Goal: Task Accomplishment & Management: Use online tool/utility

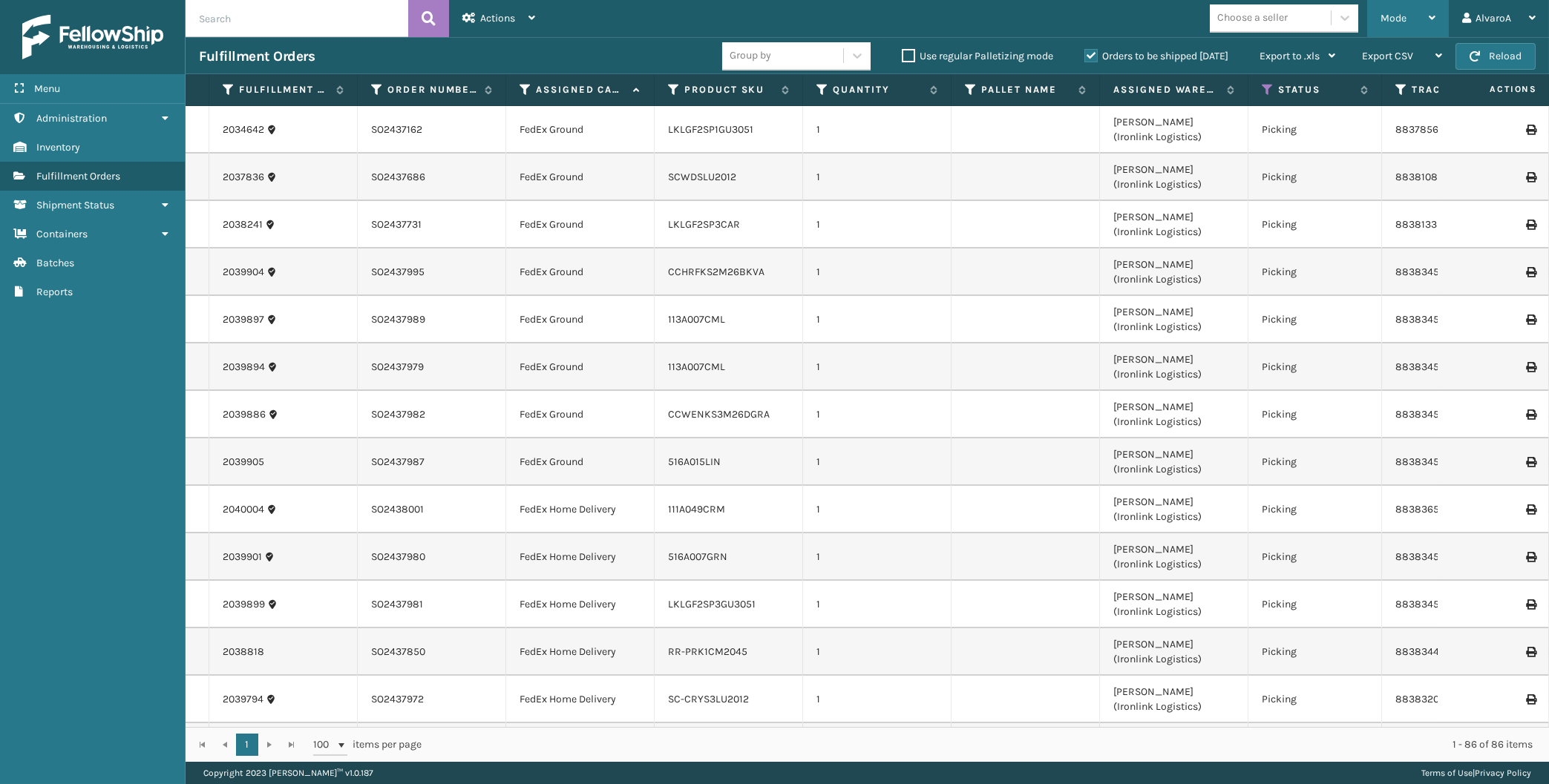
click at [1414, 21] on div "Mode" at bounding box center [1408, 18] width 55 height 37
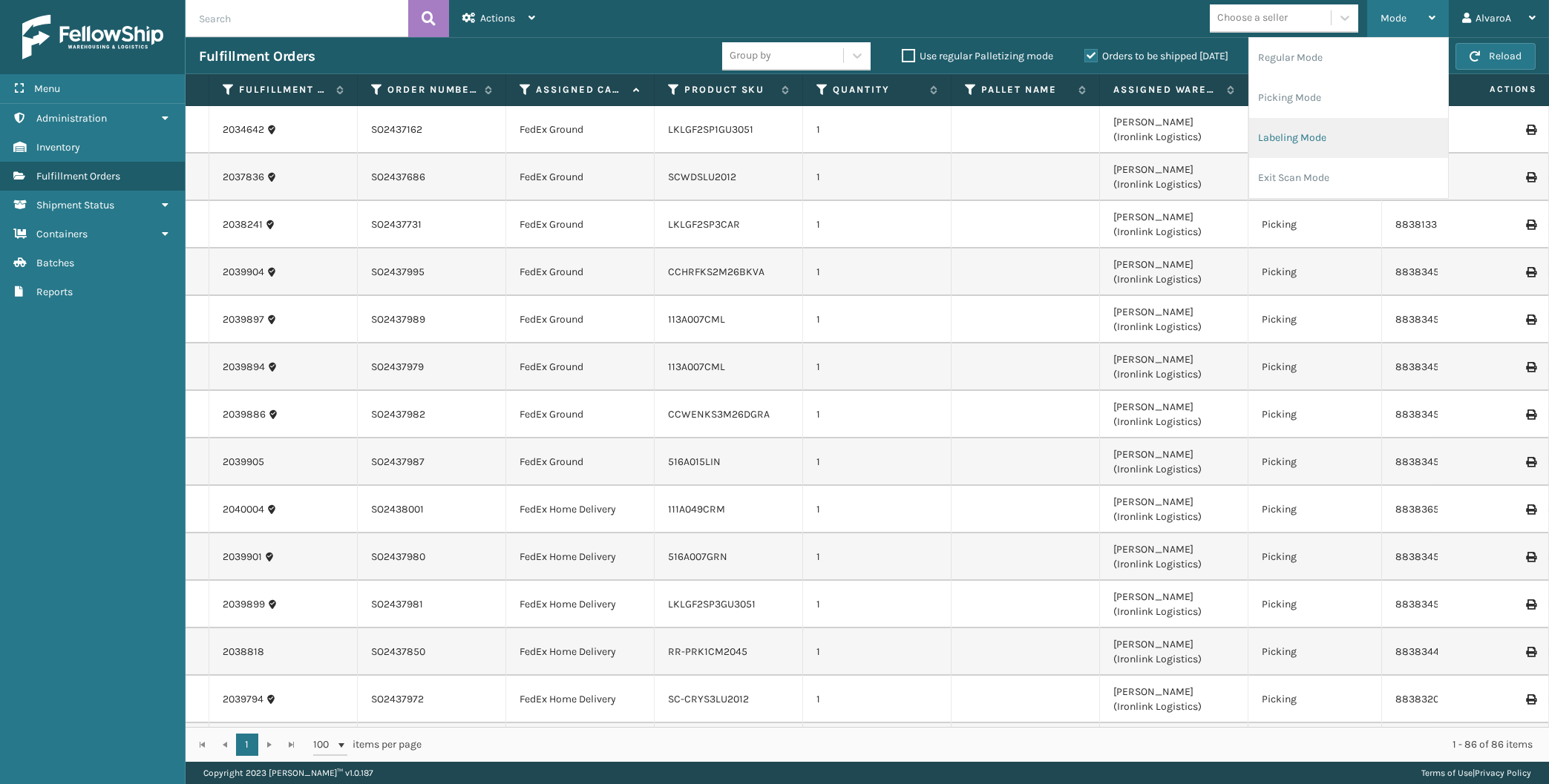
click at [1317, 130] on li "Labeling Mode" at bounding box center [1348, 138] width 199 height 40
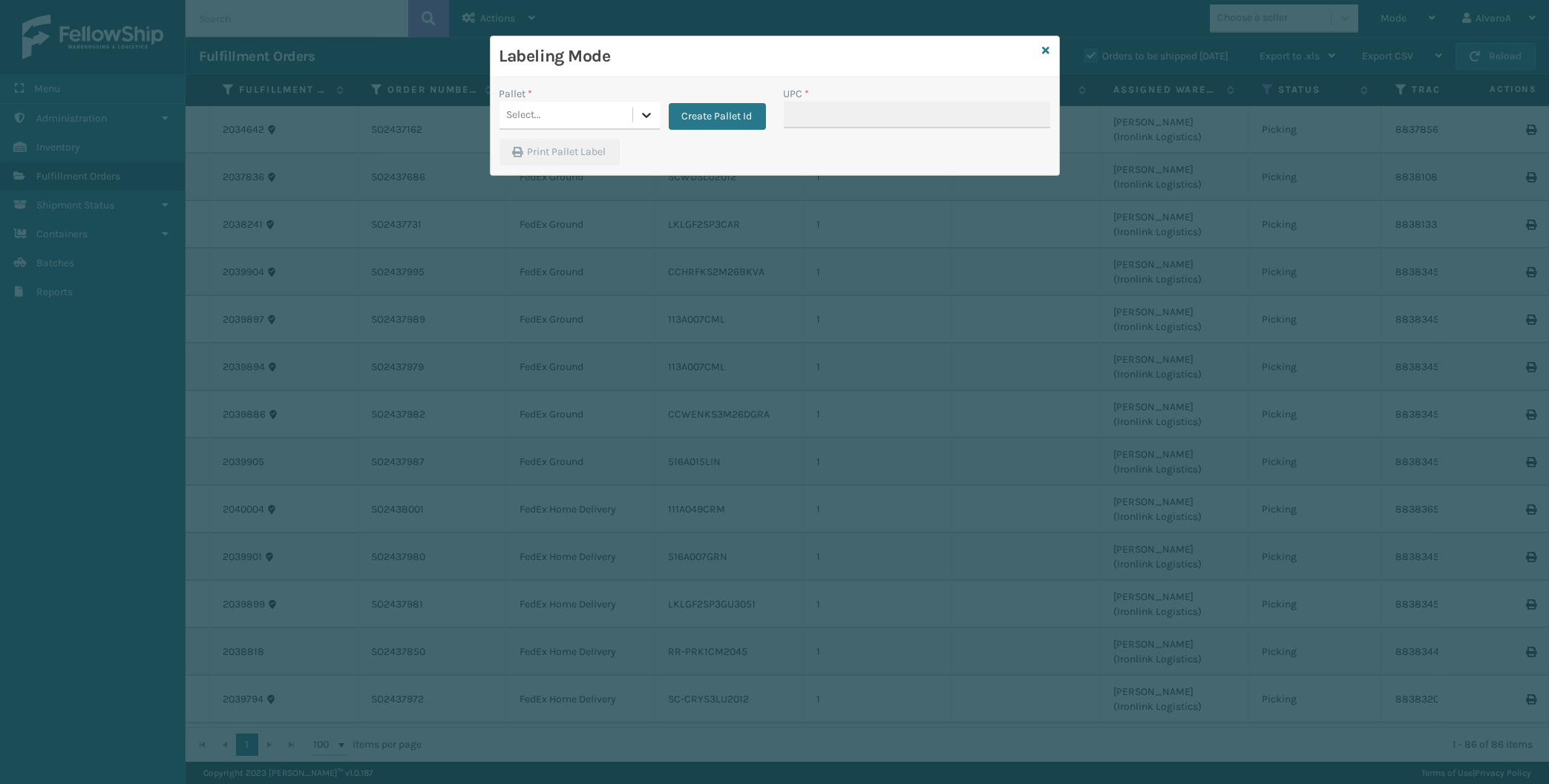
click at [641, 105] on div at bounding box center [646, 114] width 26 height 26
click at [692, 113] on button "Create Pallet Id" at bounding box center [717, 116] width 98 height 26
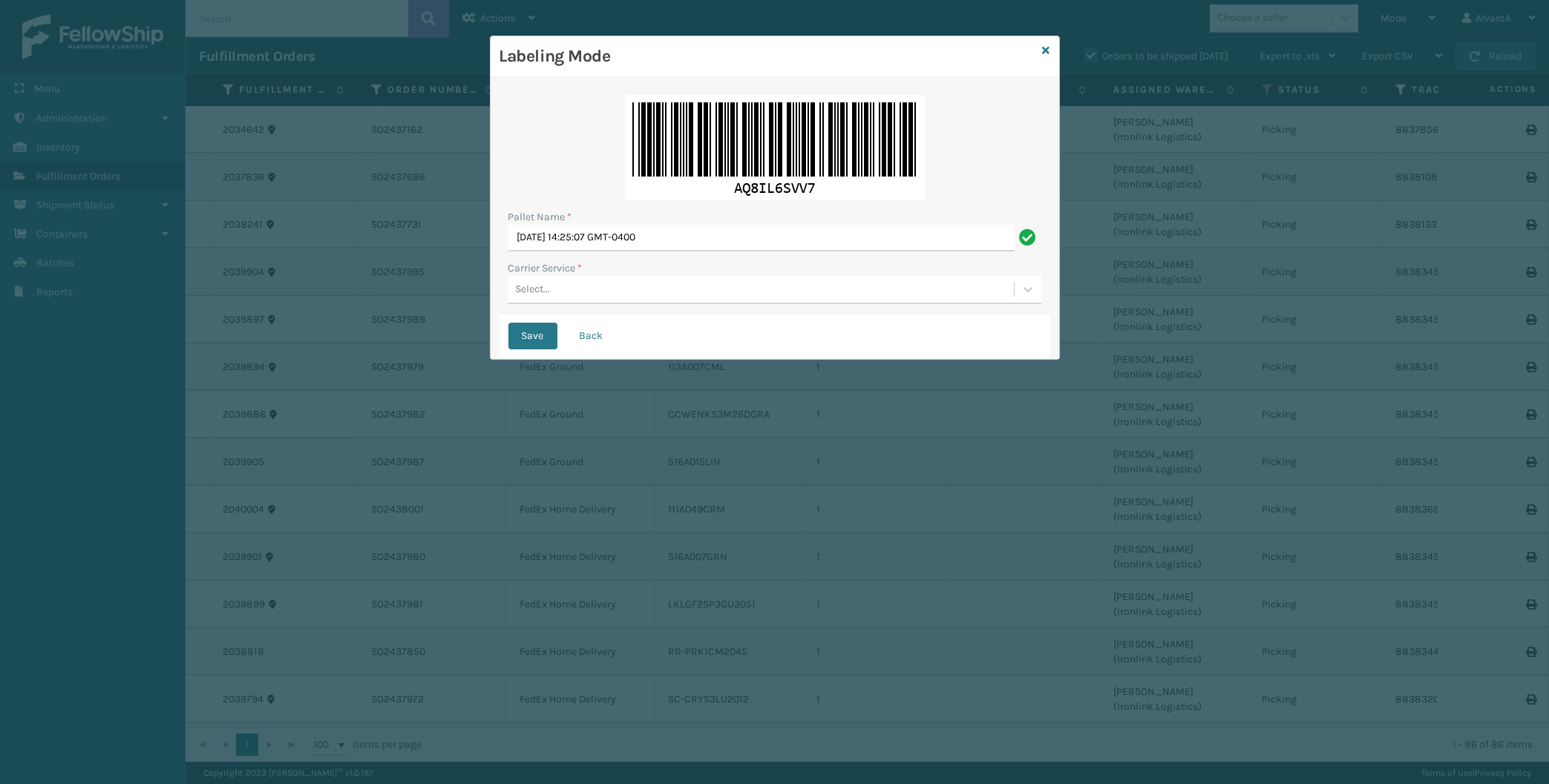
drag, startPoint x: 718, startPoint y: 224, endPoint x: 694, endPoint y: 228, distance: 24.3
click at [694, 228] on div "Pallet Name * [DATE] 14:25:07 GMT-0400" at bounding box center [774, 231] width 533 height 42
drag, startPoint x: 720, startPoint y: 240, endPoint x: 386, endPoint y: 256, distance: 334.4
click at [508, 252] on input "[DATE] 14:25:07 GMT-0400" at bounding box center [761, 237] width 506 height 26
type input "LPN 502236"
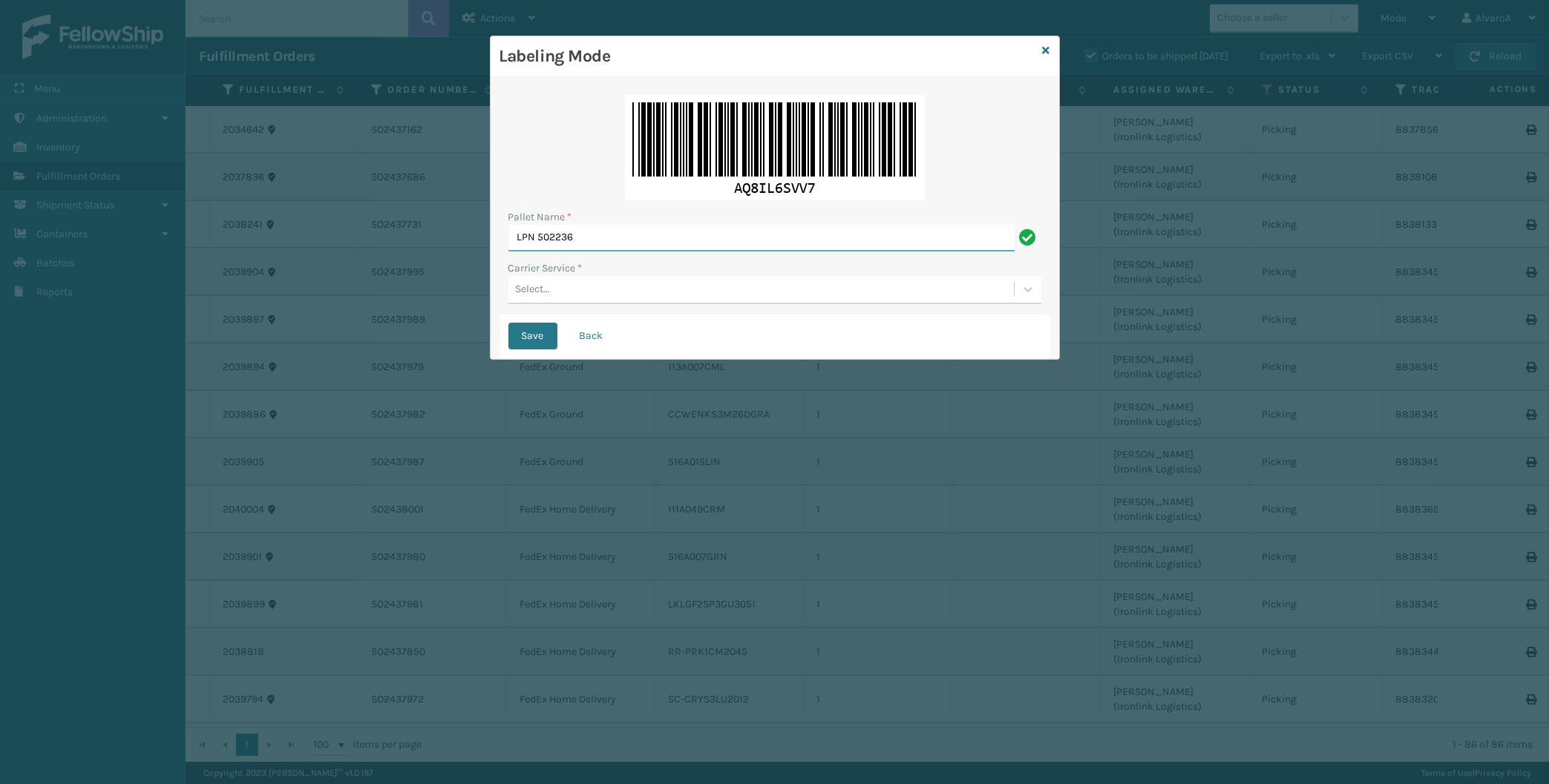
click at [508, 323] on button "Save" at bounding box center [532, 336] width 49 height 26
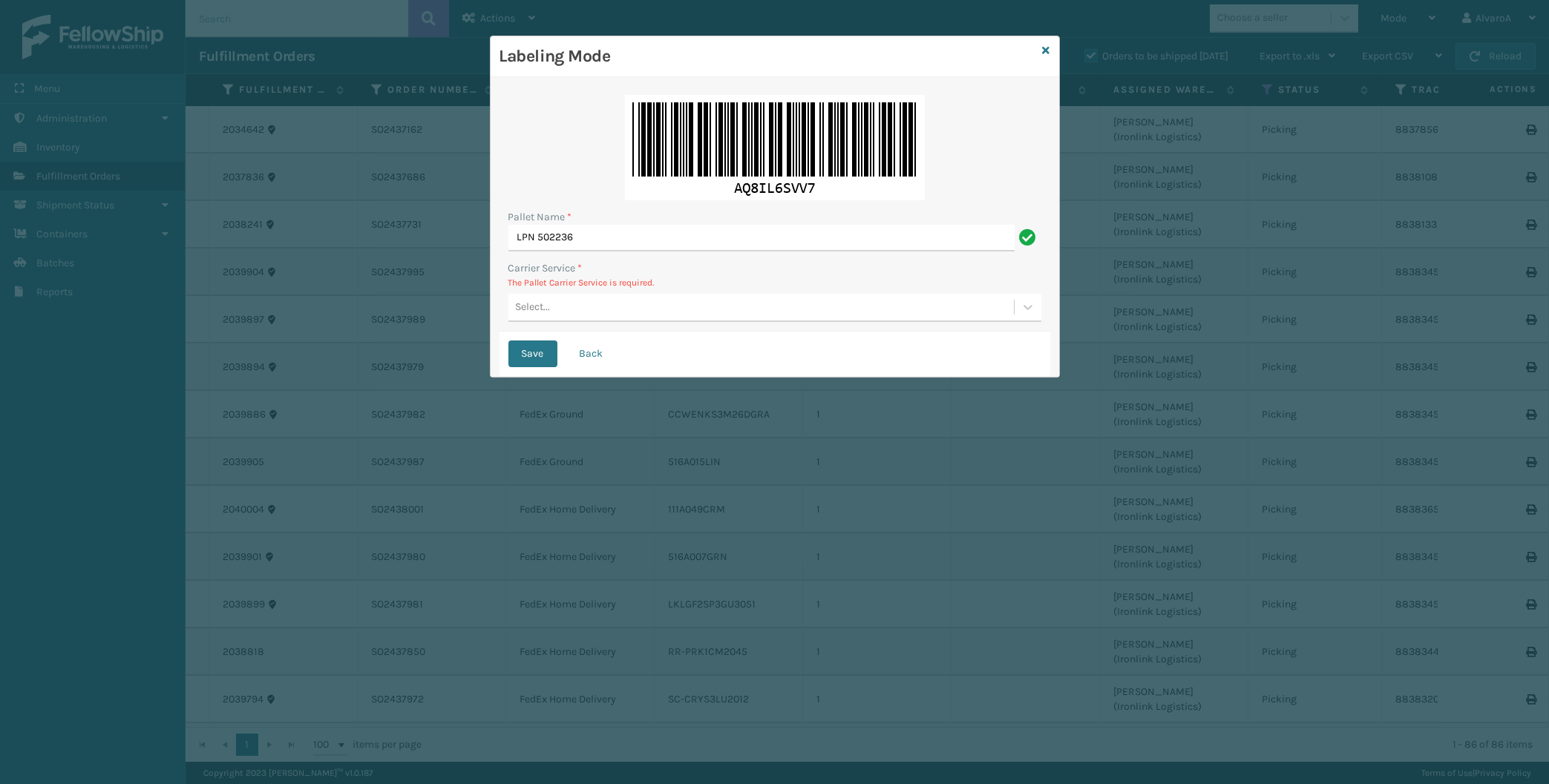
drag, startPoint x: 527, startPoint y: 305, endPoint x: 527, endPoint y: 321, distance: 16.0
click at [527, 306] on div "Select..." at bounding box center [533, 307] width 35 height 16
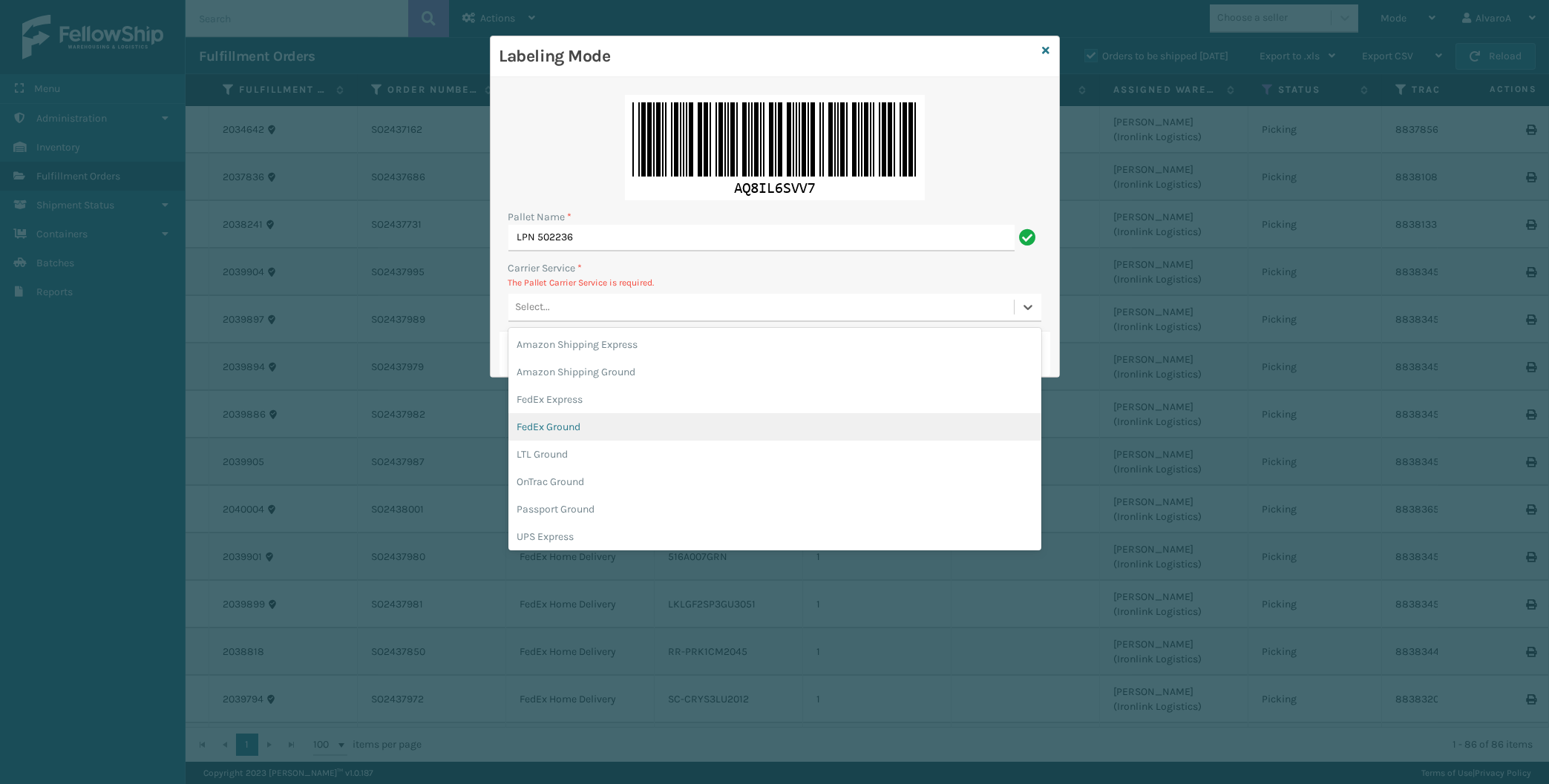
click at [535, 428] on div "FedEx Ground" at bounding box center [774, 427] width 533 height 27
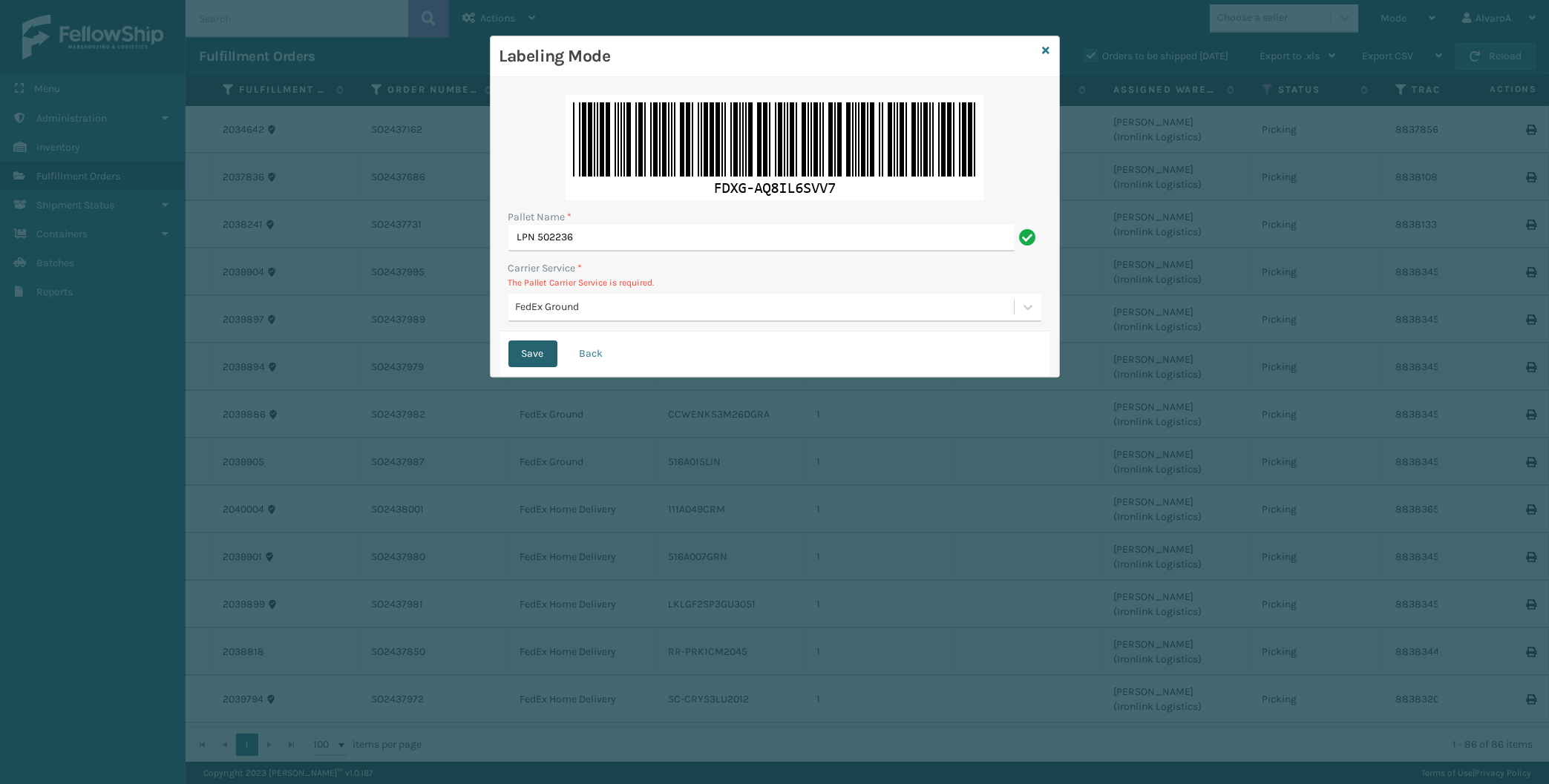
click at [532, 346] on button "Save" at bounding box center [532, 353] width 49 height 26
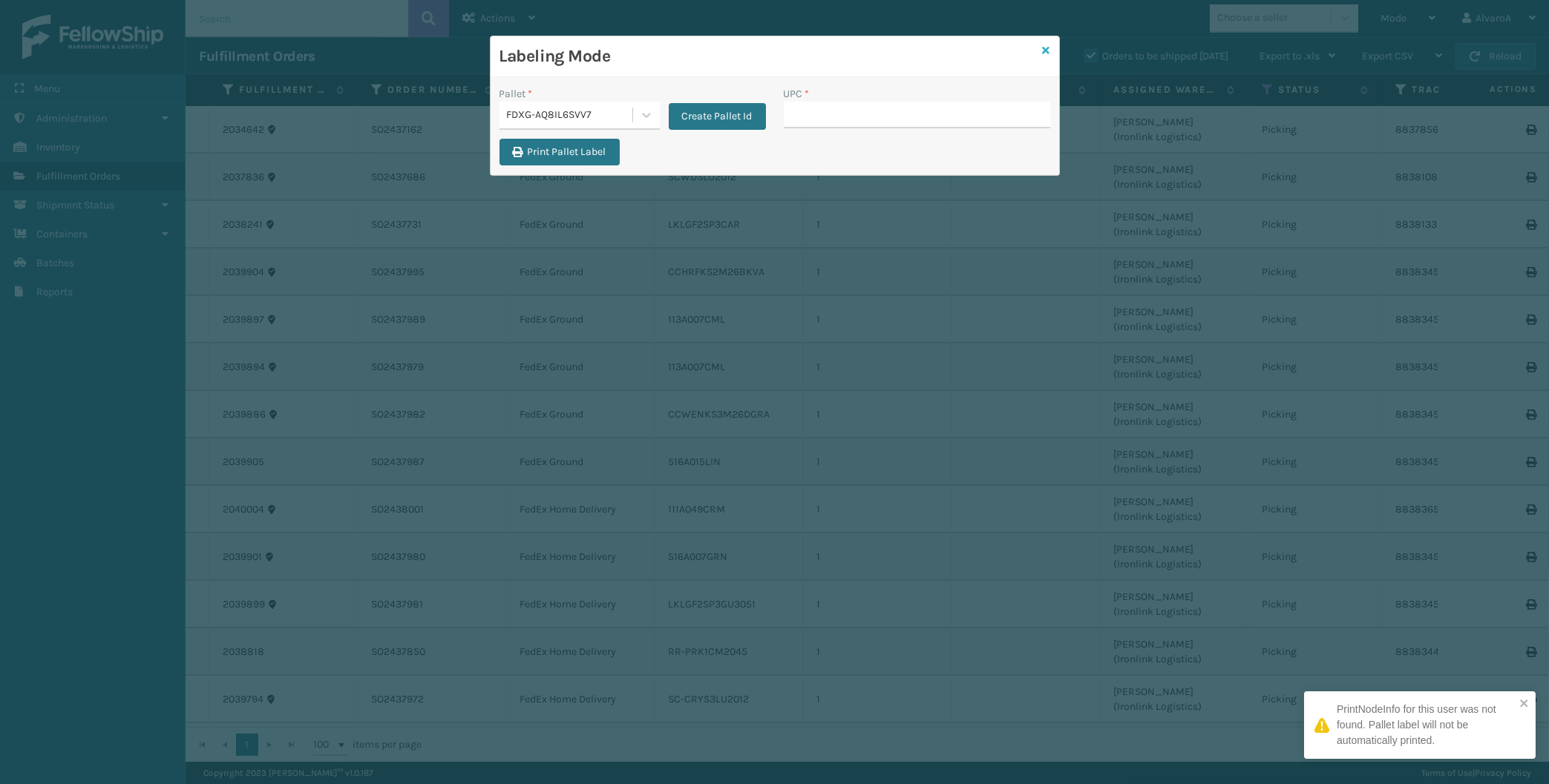
drag, startPoint x: 1048, startPoint y: 47, endPoint x: 979, endPoint y: 61, distance: 70.4
click at [1048, 51] on icon at bounding box center [1047, 51] width 8 height 11
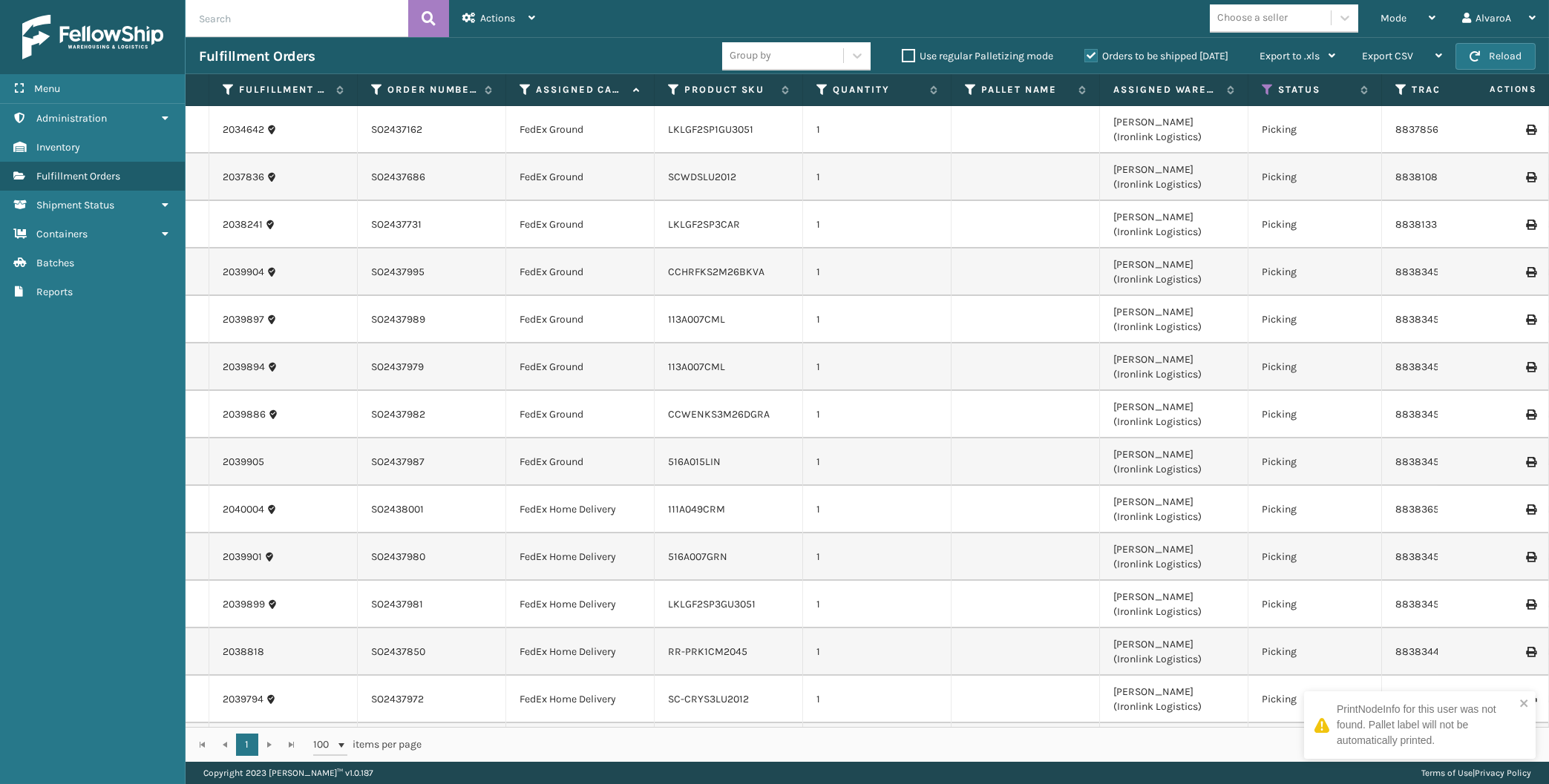
click at [919, 58] on label "Use regular Palletizing mode" at bounding box center [977, 56] width 151 height 13
click at [902, 57] on input "Use regular Palletizing mode" at bounding box center [902, 52] width 1 height 10
click at [1400, 26] on div "Mode" at bounding box center [1408, 18] width 55 height 37
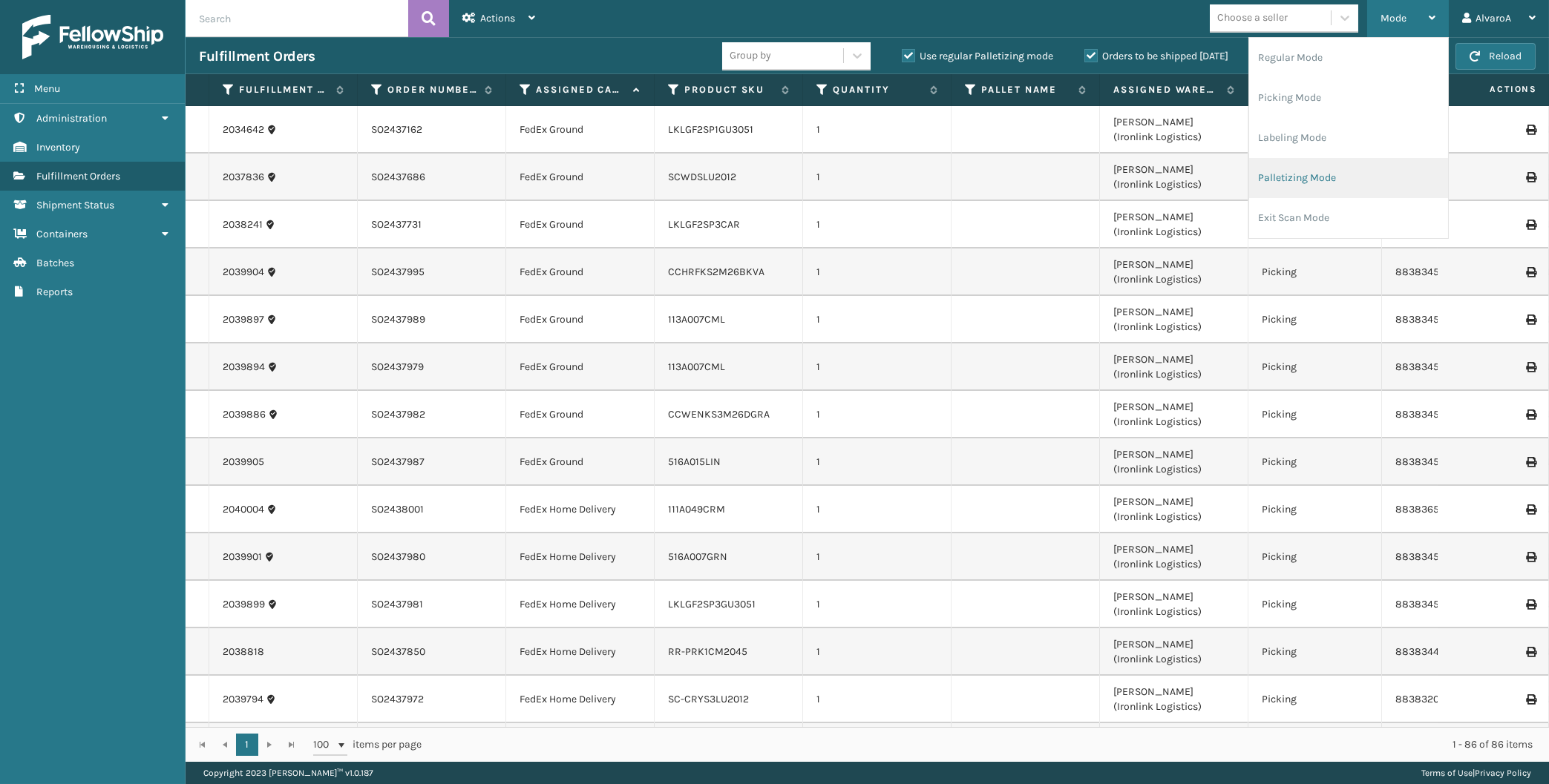
click at [1308, 173] on li "Palletizing Mode" at bounding box center [1348, 178] width 199 height 40
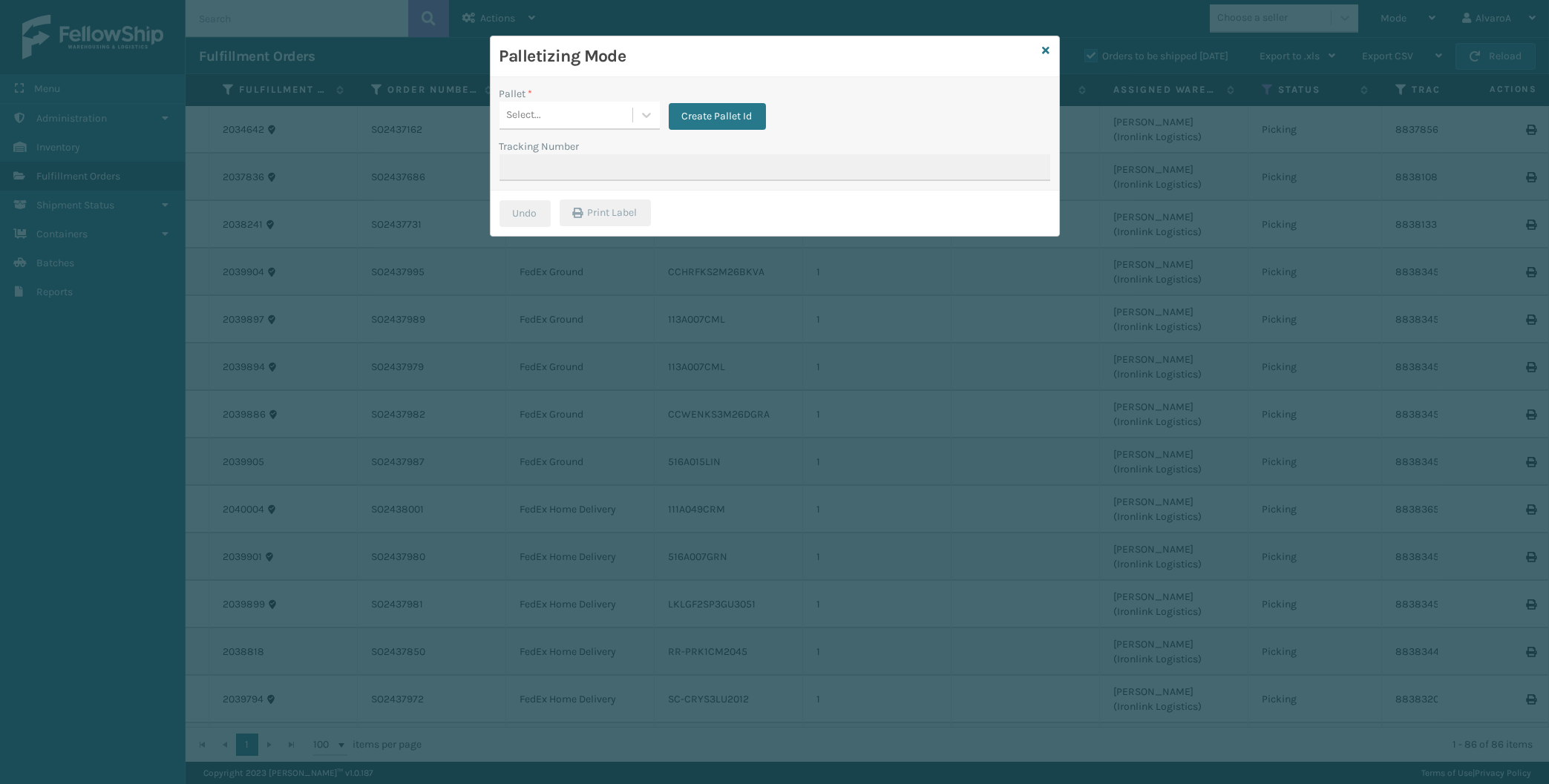
drag, startPoint x: 650, startPoint y: 116, endPoint x: 649, endPoint y: 135, distance: 19.0
click at [650, 120] on icon at bounding box center [647, 115] width 15 height 15
click at [638, 179] on span "button" at bounding box center [638, 184] width 9 height 11
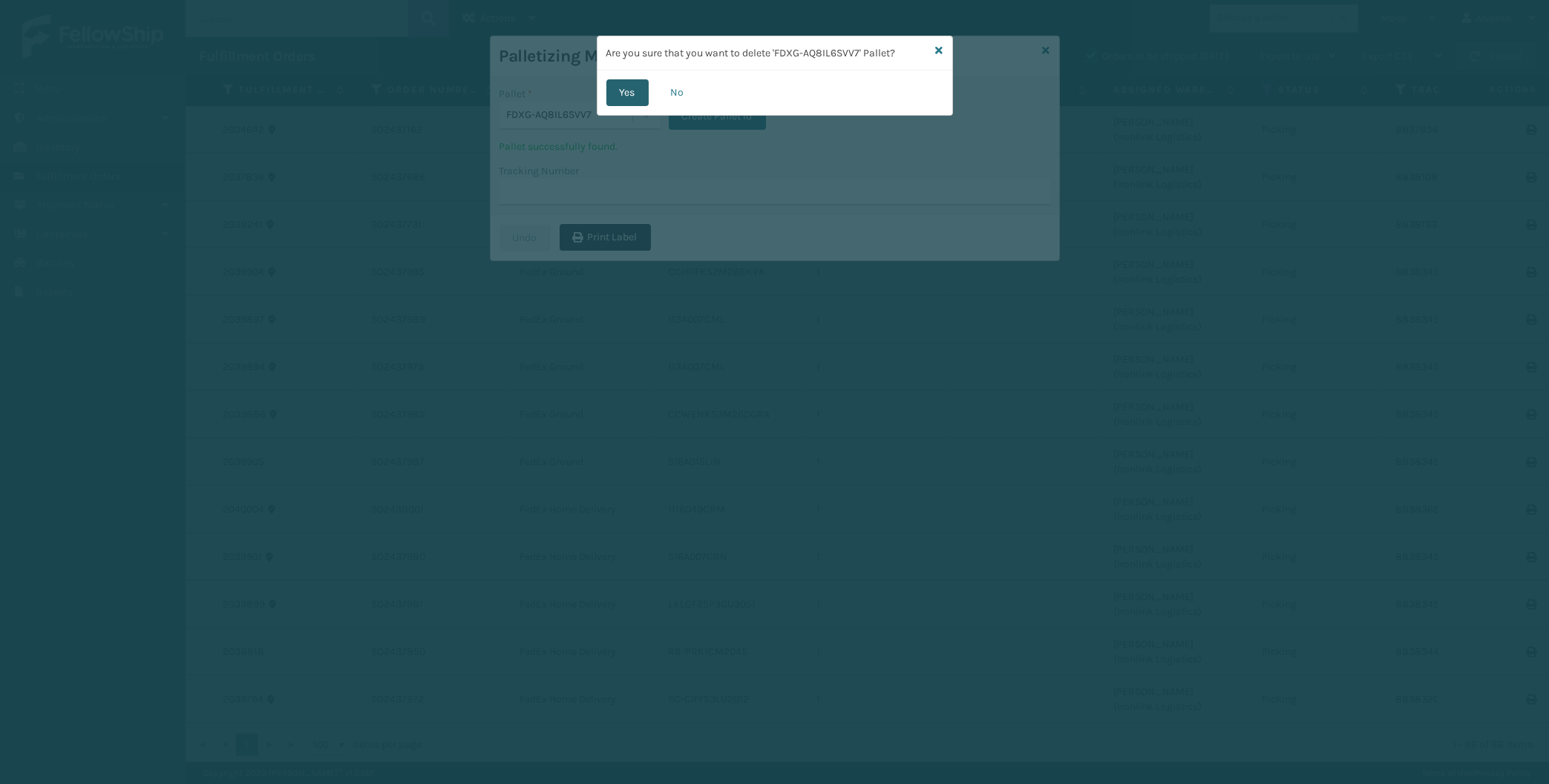
drag, startPoint x: 619, startPoint y: 99, endPoint x: 641, endPoint y: 93, distance: 22.8
click at [619, 100] on button "Yes" at bounding box center [628, 92] width 42 height 26
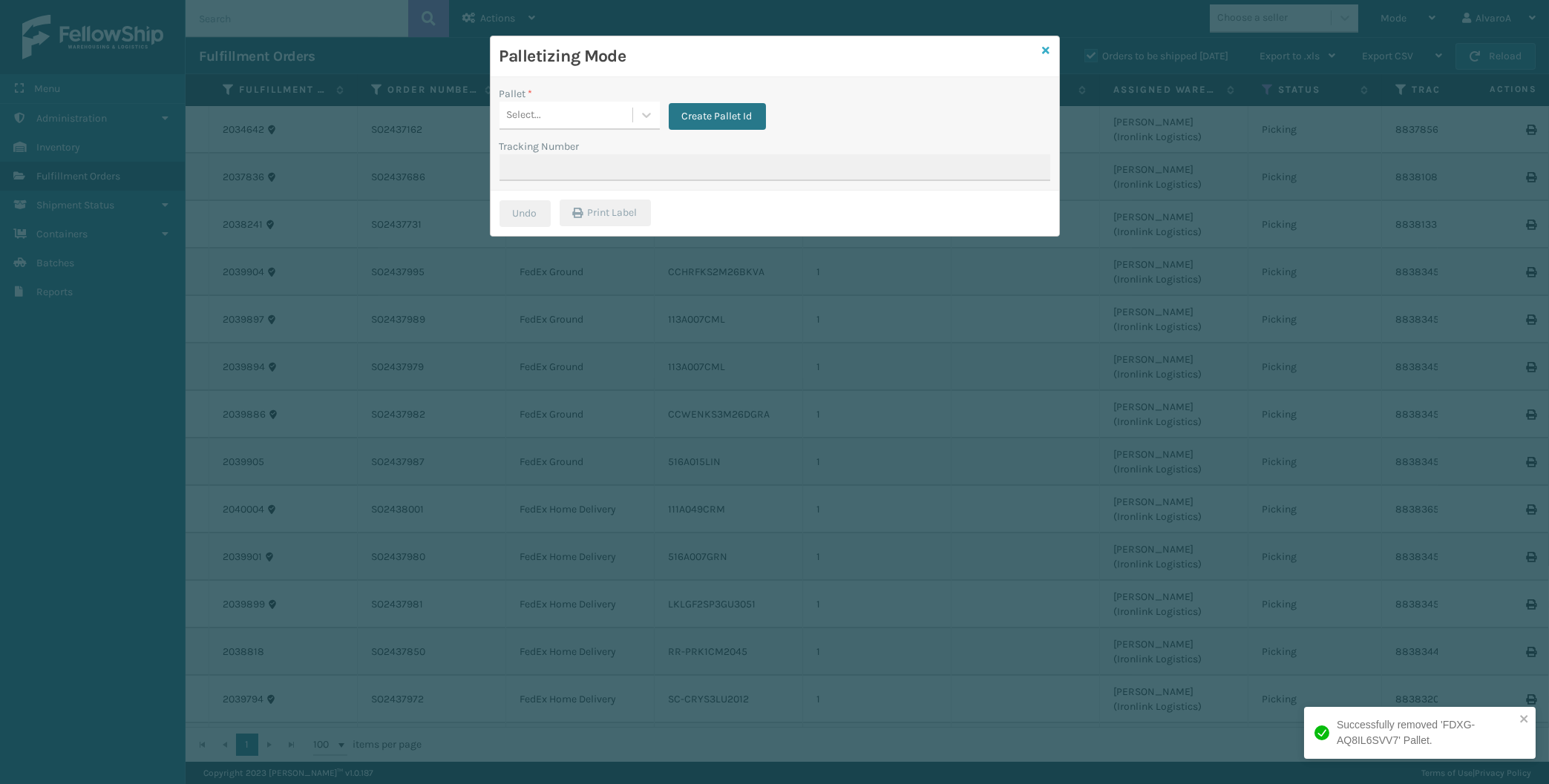
click at [1049, 51] on icon at bounding box center [1047, 51] width 8 height 11
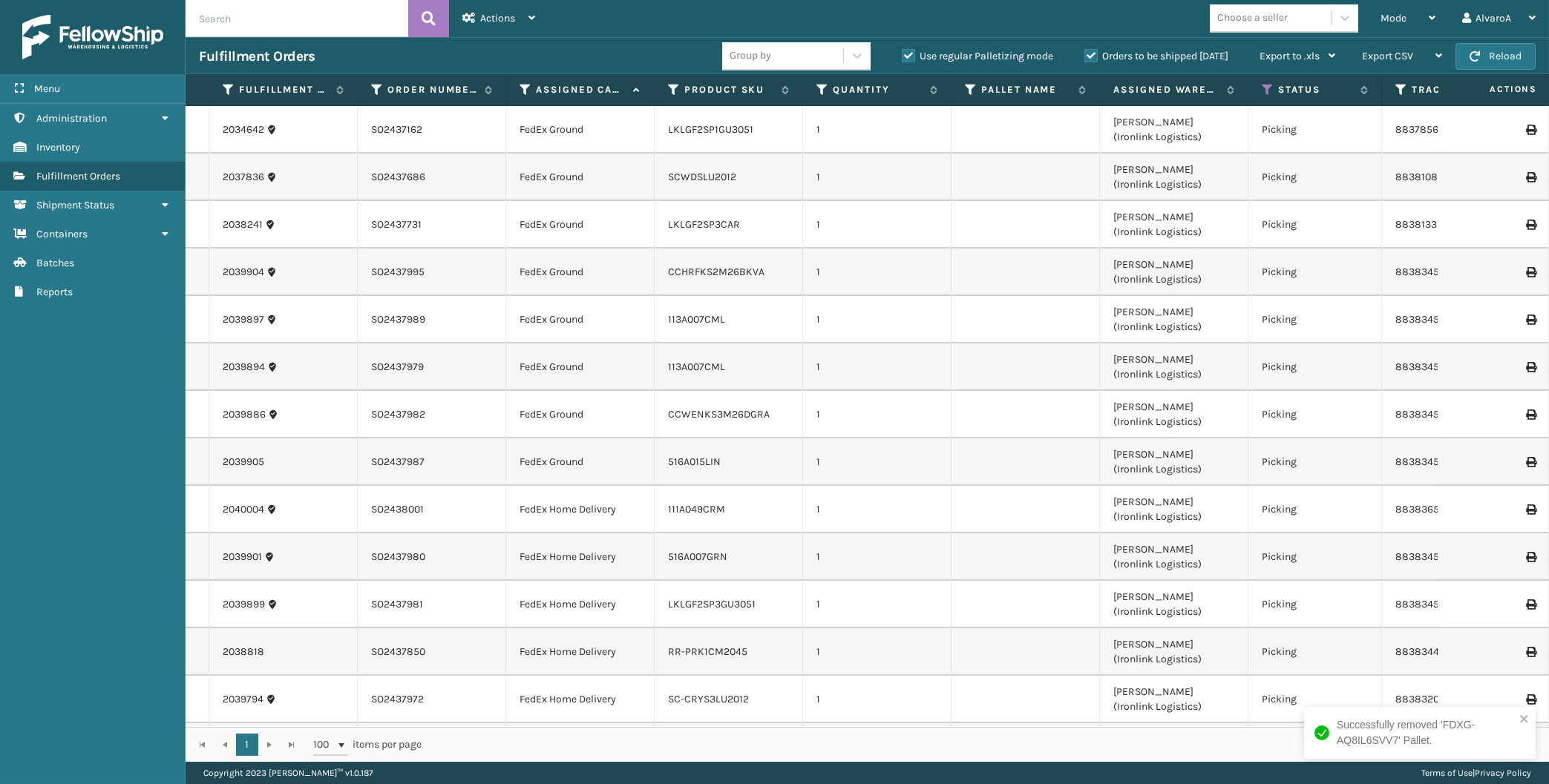
click at [902, 51] on label "Use regular Palletizing mode" at bounding box center [977, 56] width 151 height 13
click at [902, 51] on input "Use regular Palletizing mode" at bounding box center [902, 52] width 1 height 10
click at [907, 57] on label "Use regular Palletizing mode" at bounding box center [977, 56] width 151 height 13
click at [902, 57] on input "Use regular Palletizing mode" at bounding box center [902, 52] width 1 height 10
drag, startPoint x: 900, startPoint y: 55, endPoint x: 1063, endPoint y: 58, distance: 163.0
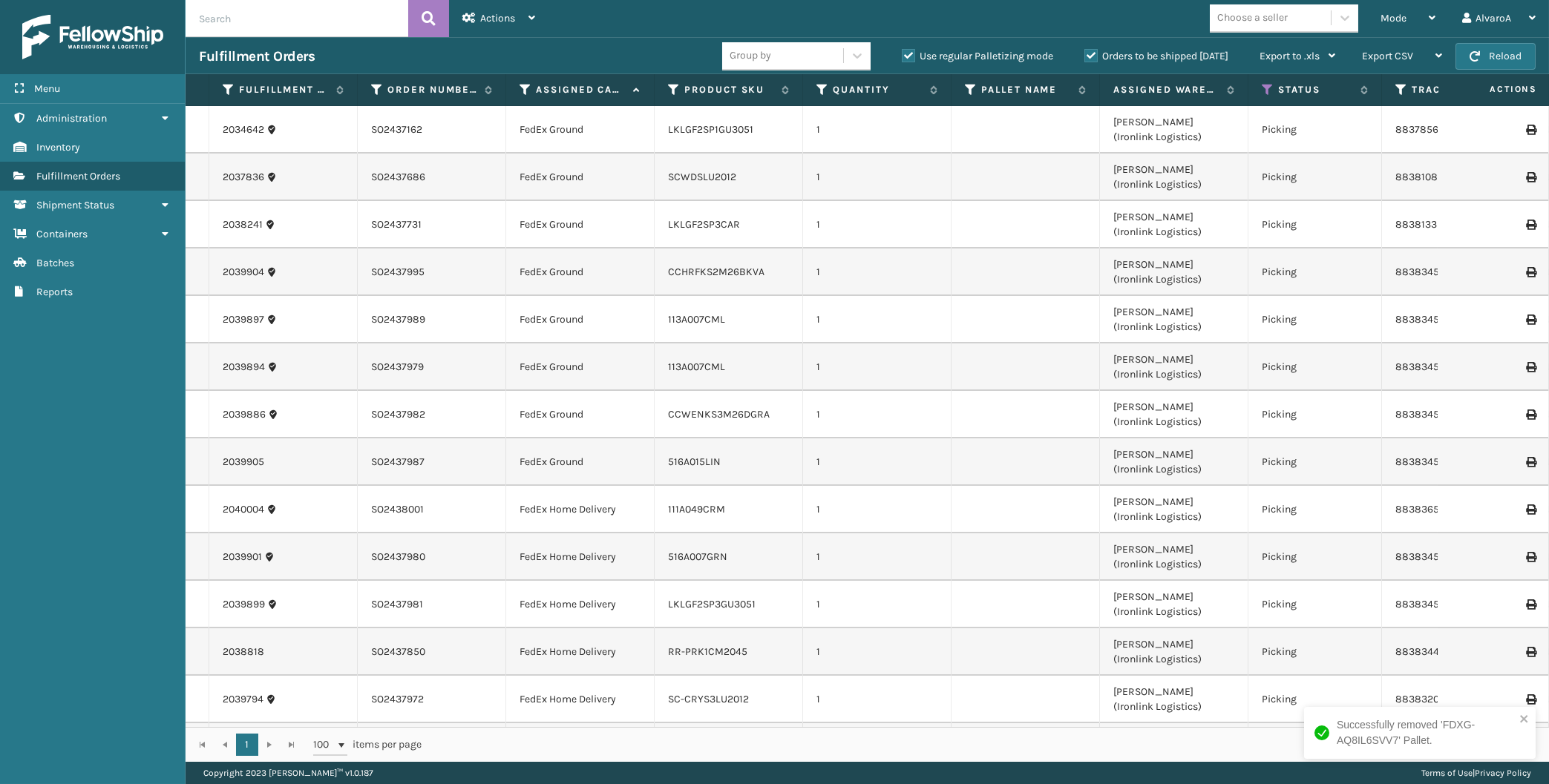
click at [902, 57] on label "Use regular Palletizing mode" at bounding box center [977, 56] width 151 height 13
click at [902, 57] on input "Use regular Palletizing mode" at bounding box center [902, 52] width 1 height 10
checkbox input "false"
click at [1383, 16] on span "Mode" at bounding box center [1393, 18] width 26 height 13
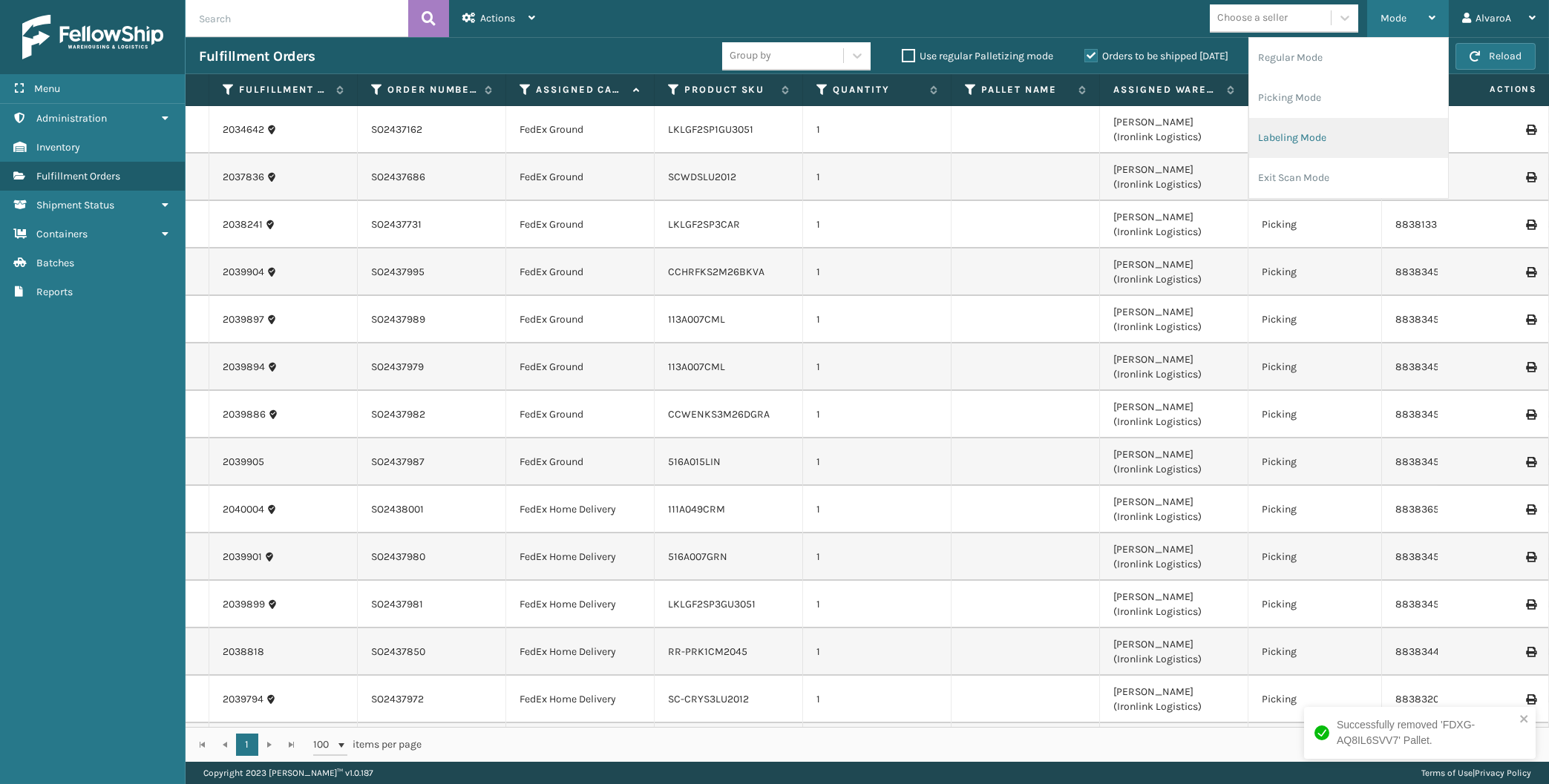
click at [1313, 139] on li "Labeling Mode" at bounding box center [1348, 138] width 199 height 40
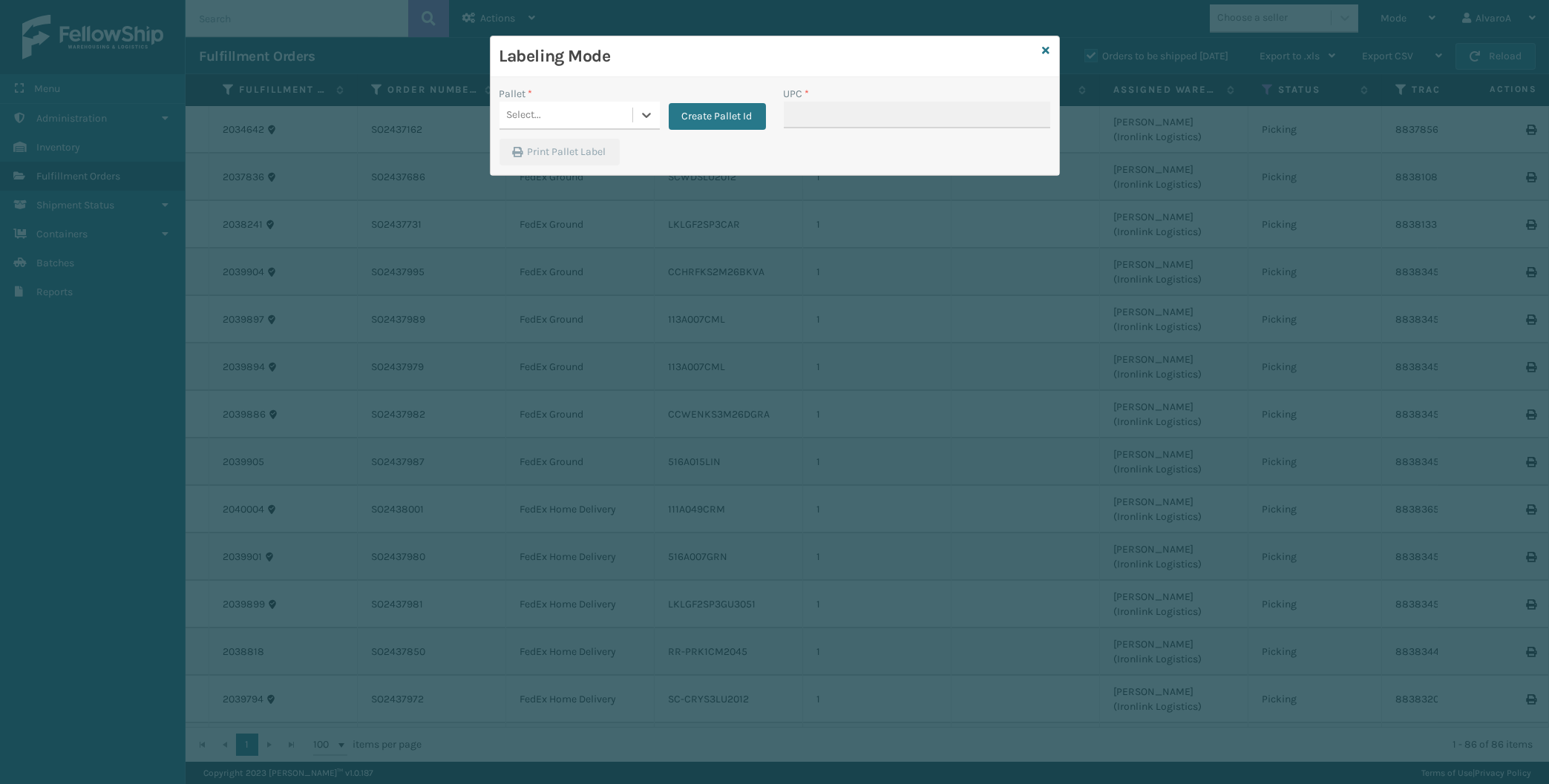
drag, startPoint x: 629, startPoint y: 114, endPoint x: 668, endPoint y: 108, distance: 39.5
click at [631, 114] on div "Select..." at bounding box center [566, 115] width 133 height 24
click at [709, 111] on button "Create Pallet Id" at bounding box center [717, 116] width 98 height 26
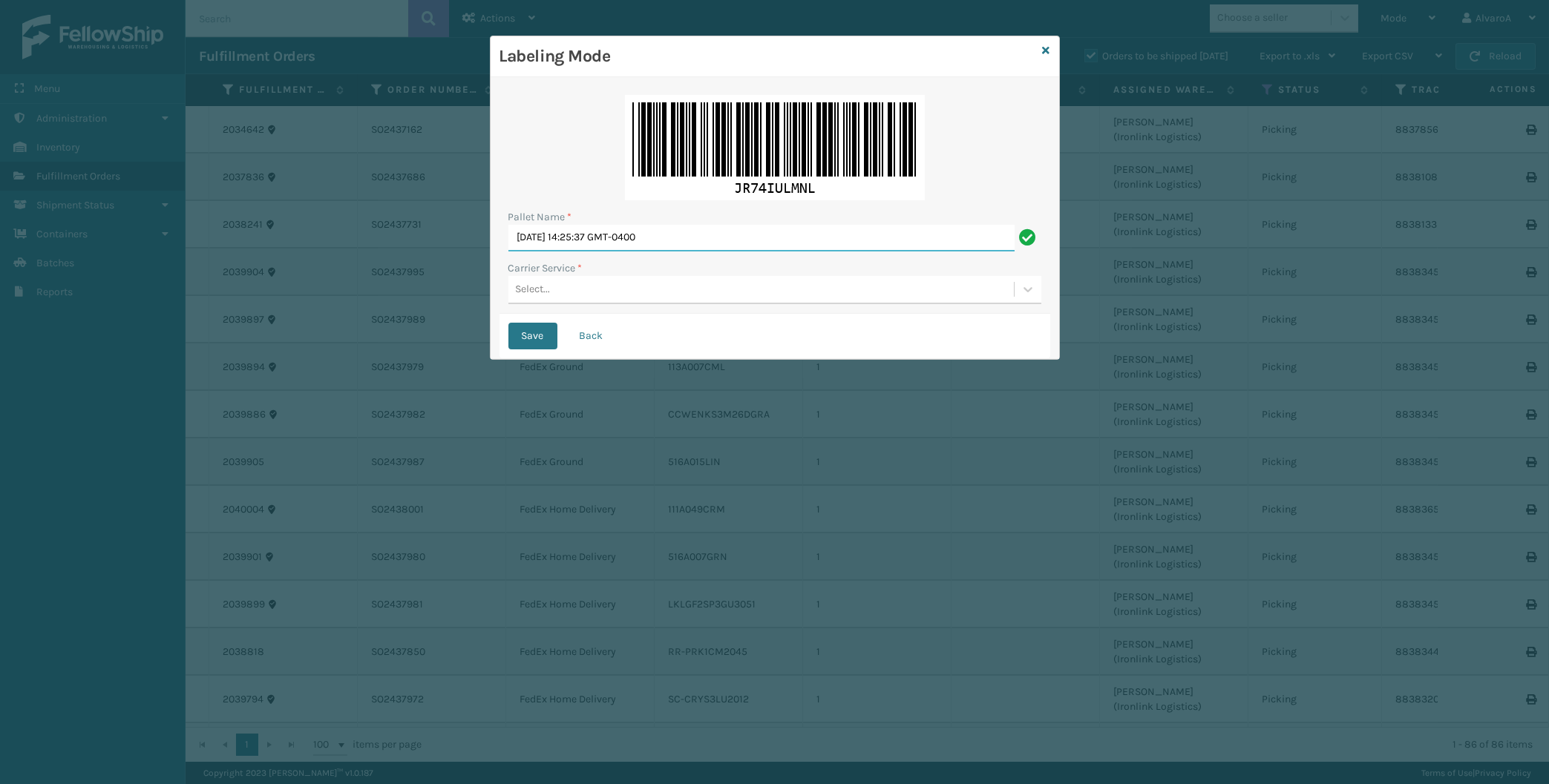
drag, startPoint x: 718, startPoint y: 232, endPoint x: 265, endPoint y: 286, distance: 456.2
click at [508, 252] on input "[DATE] 14:25:37 GMT-0400" at bounding box center [761, 237] width 506 height 26
type input "LPN 502236"
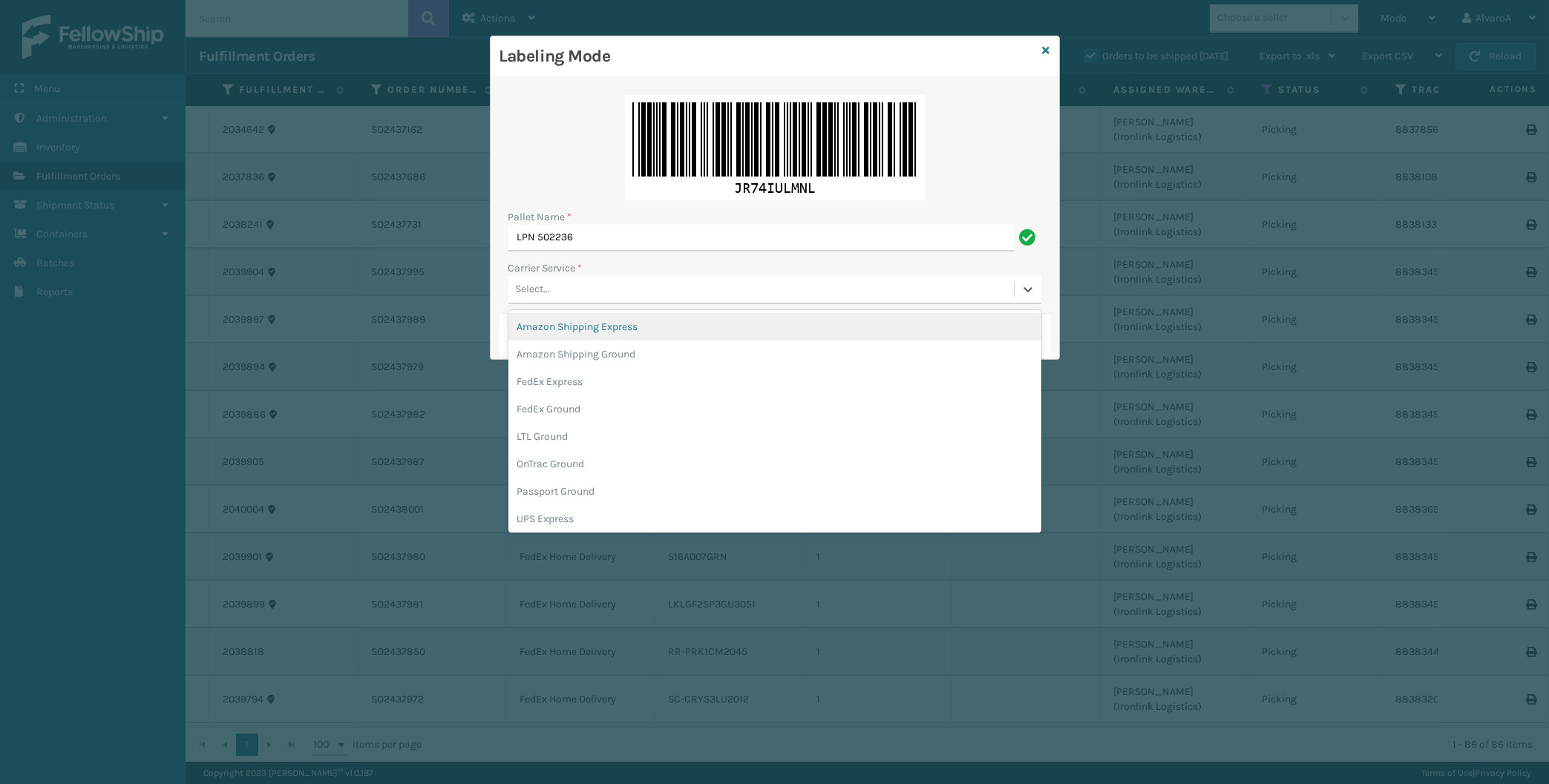
drag, startPoint x: 530, startPoint y: 283, endPoint x: 502, endPoint y: 349, distance: 71.7
click at [530, 285] on div "Select..." at bounding box center [533, 290] width 35 height 16
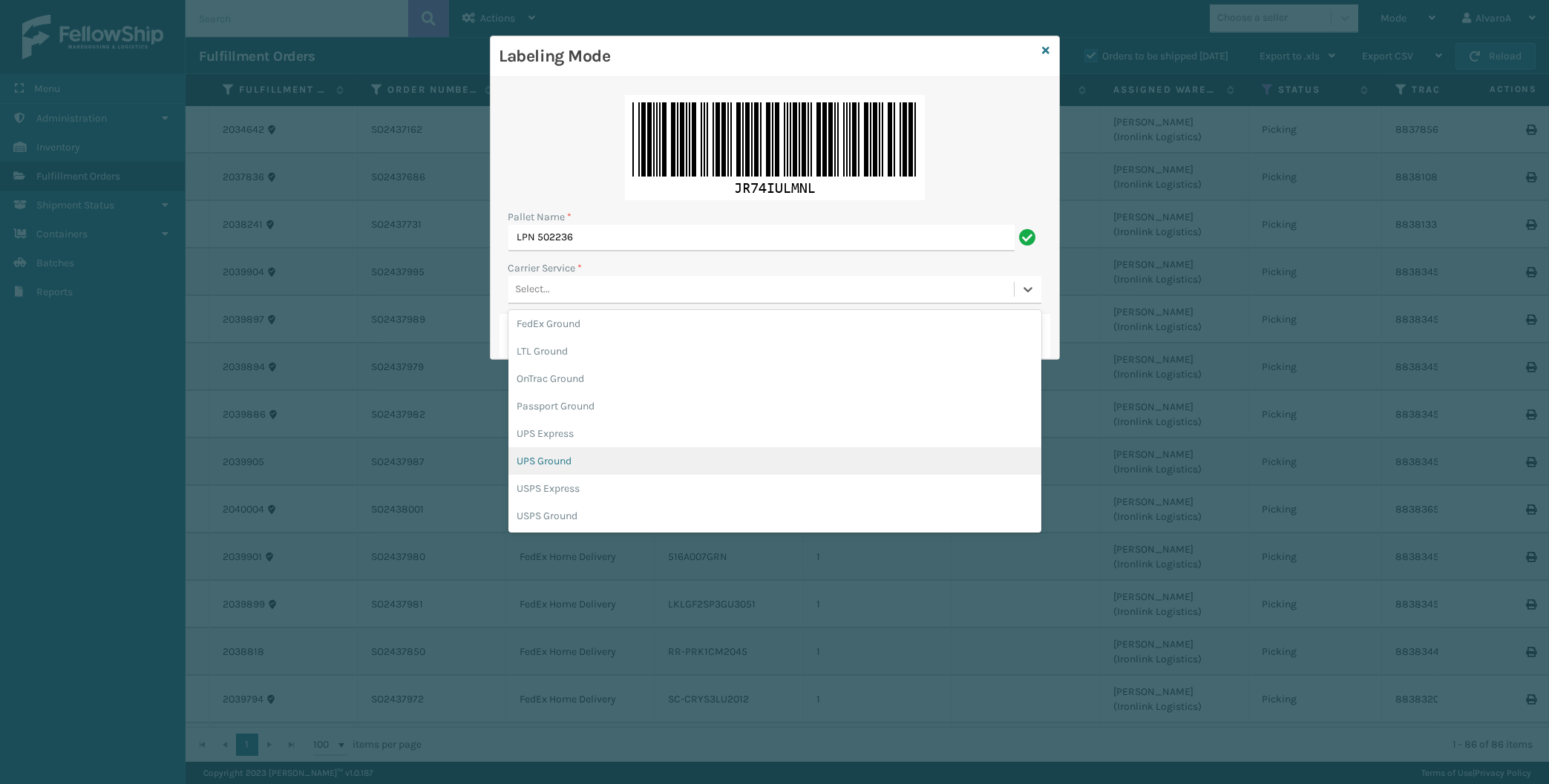
click at [549, 462] on div "UPS Ground" at bounding box center [774, 461] width 533 height 27
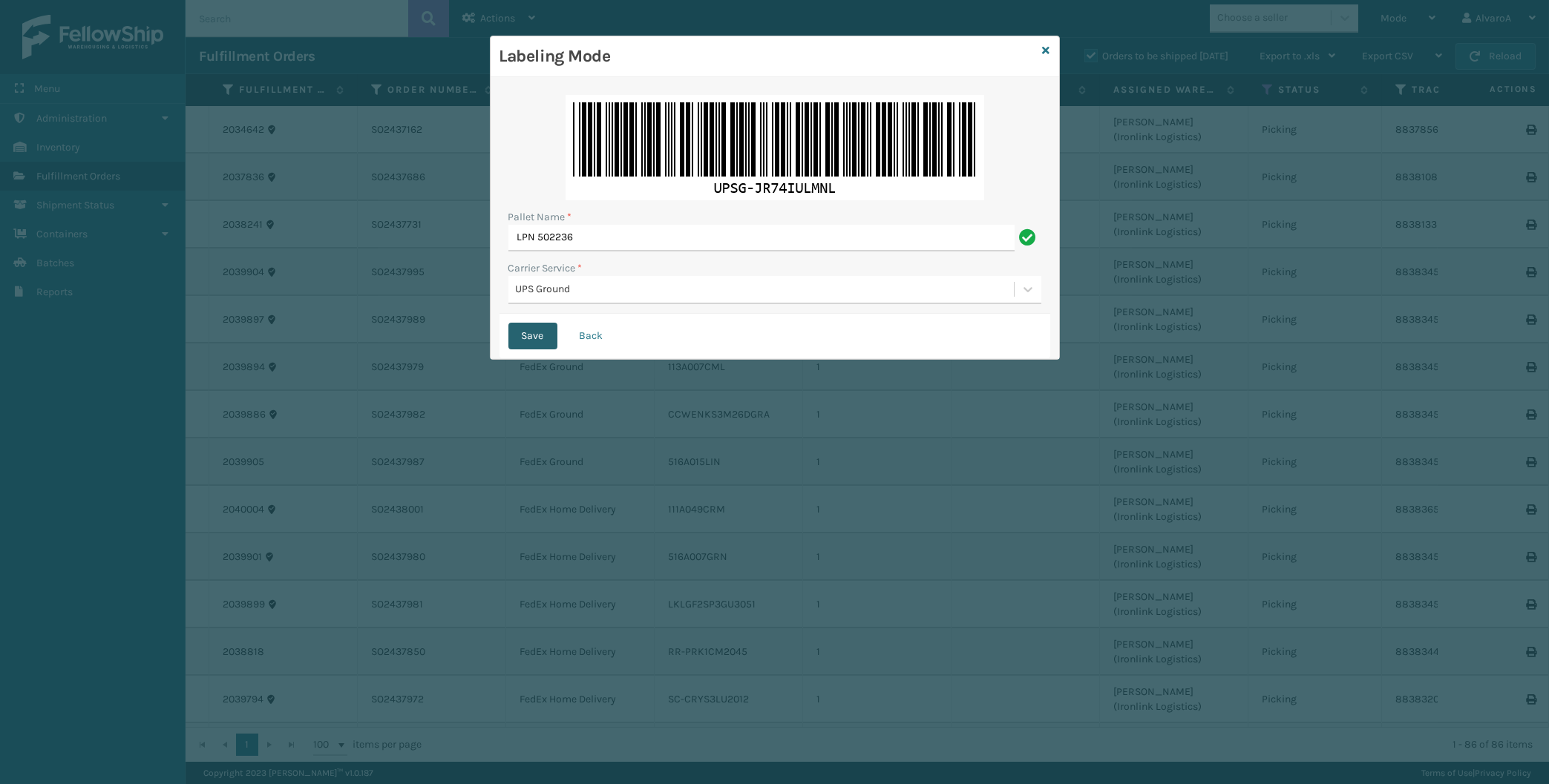
click at [538, 333] on button "Save" at bounding box center [532, 336] width 49 height 26
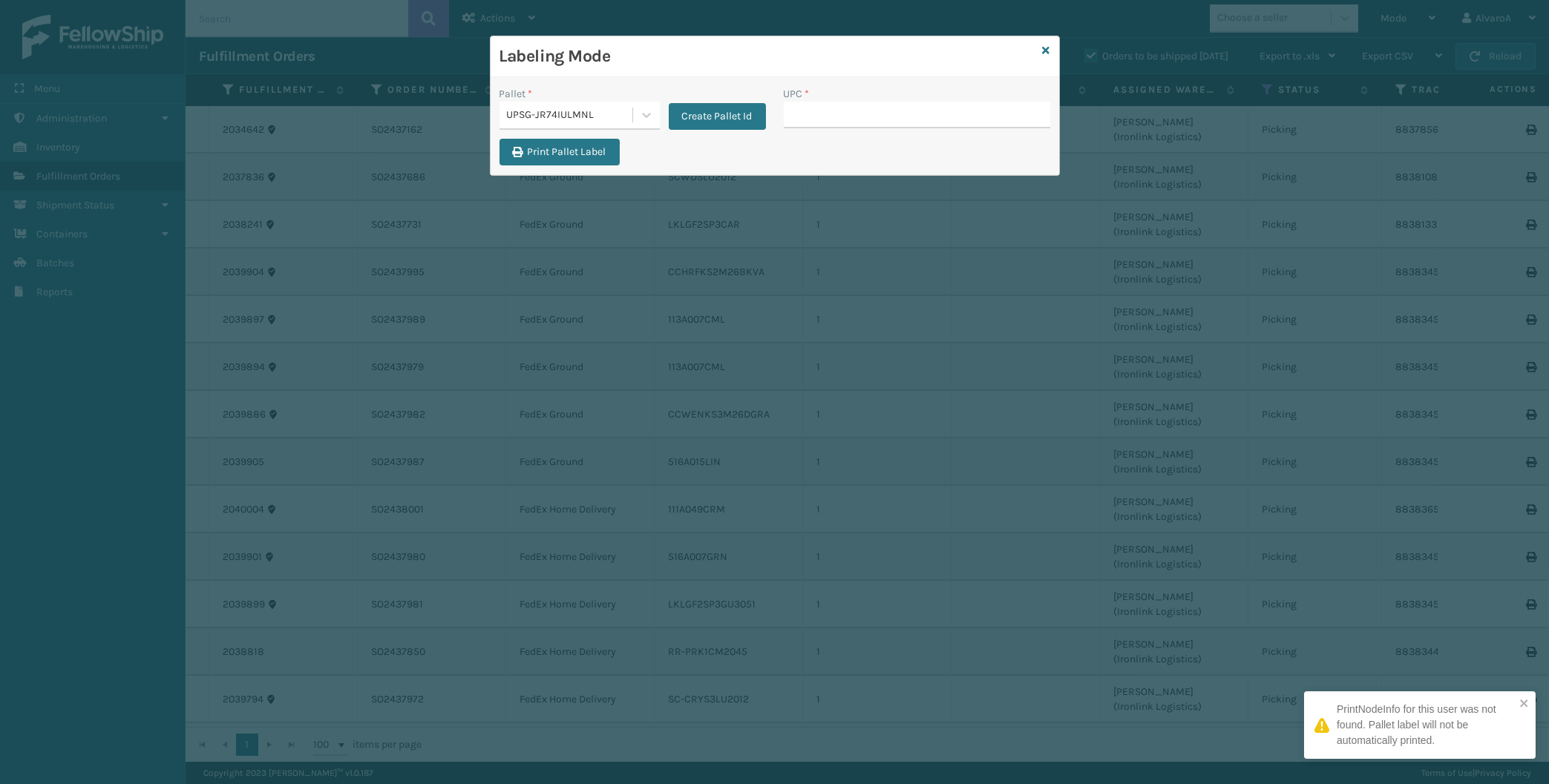
click at [815, 108] on input "UPC *" at bounding box center [917, 114] width 266 height 26
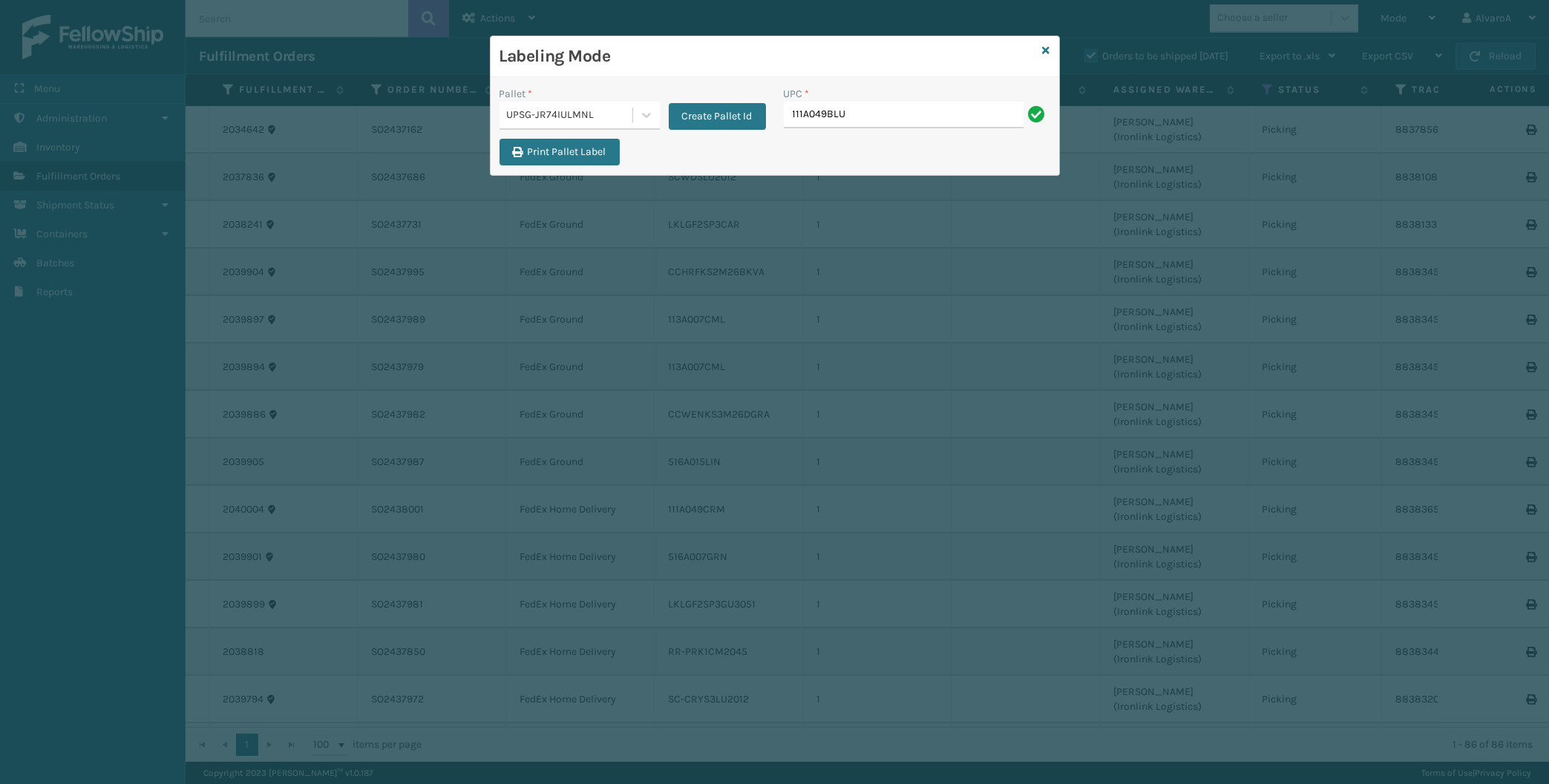
type input "111A049BLU"
type input "114A064BGE"
type input "114A064GRY"
type input "CCHRFKS3M26BKVA"
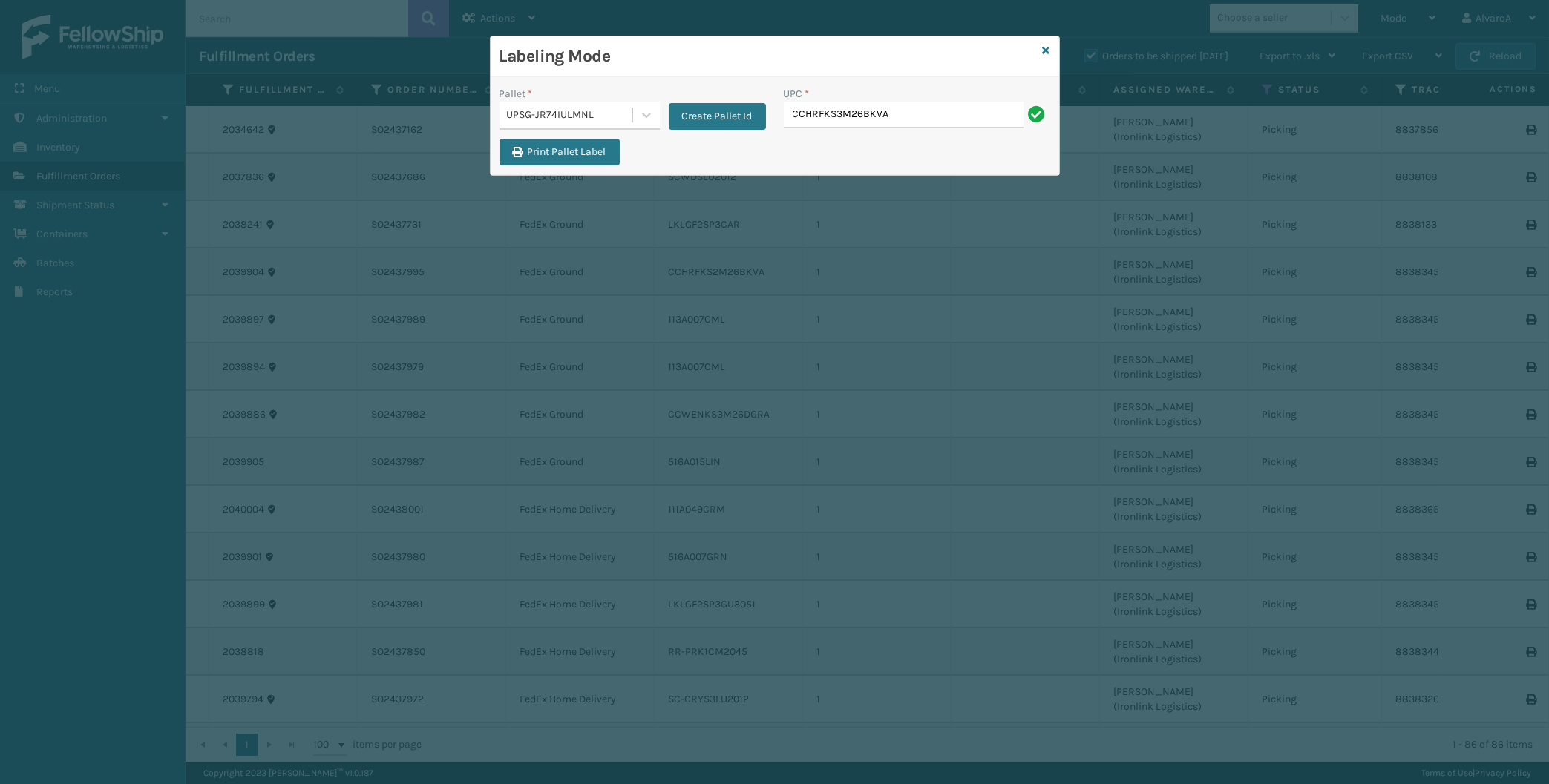
type input "CCHRFKS3M26BKVA"
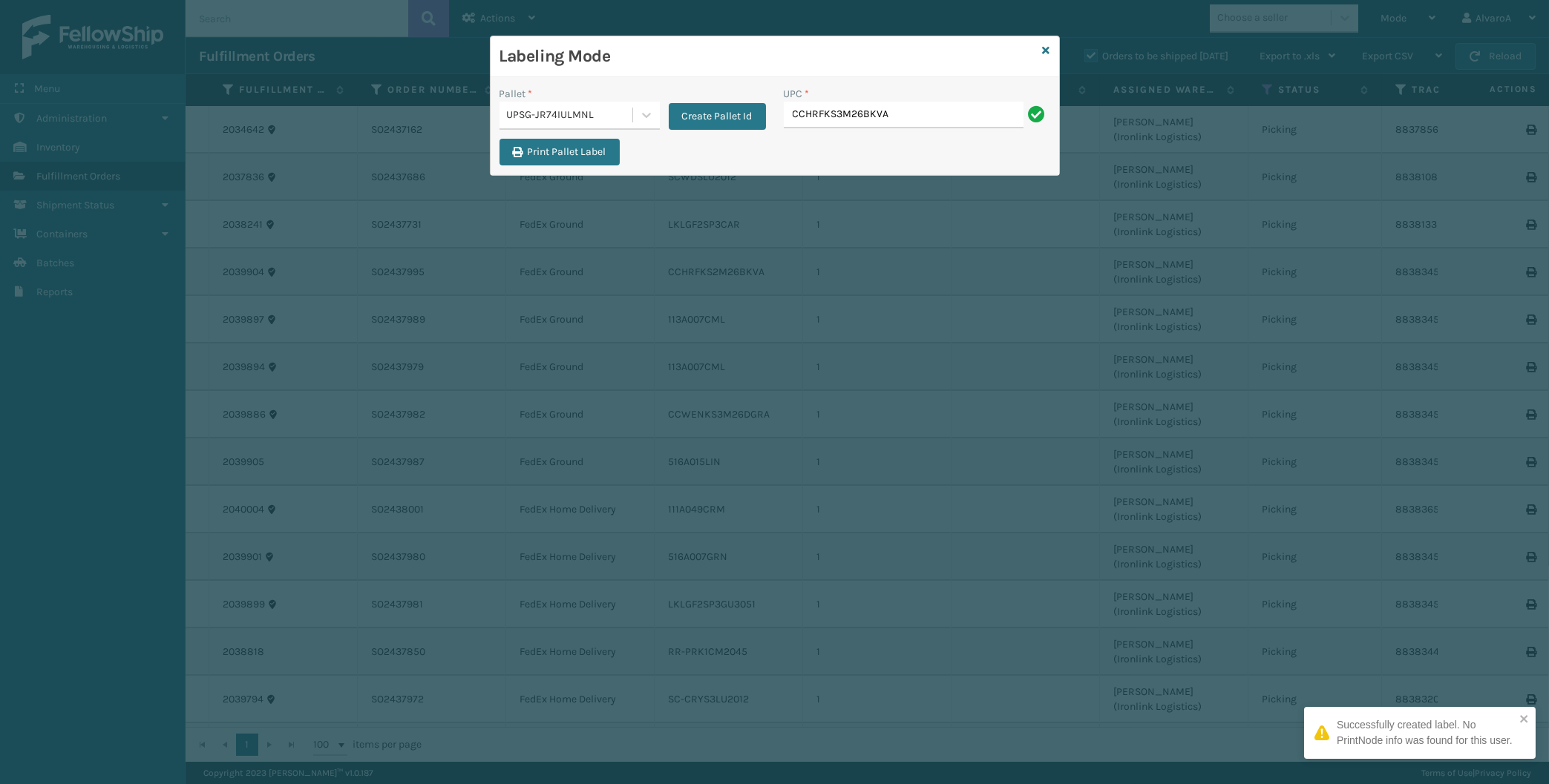
type input "CCHRFKS3M26BKVA"
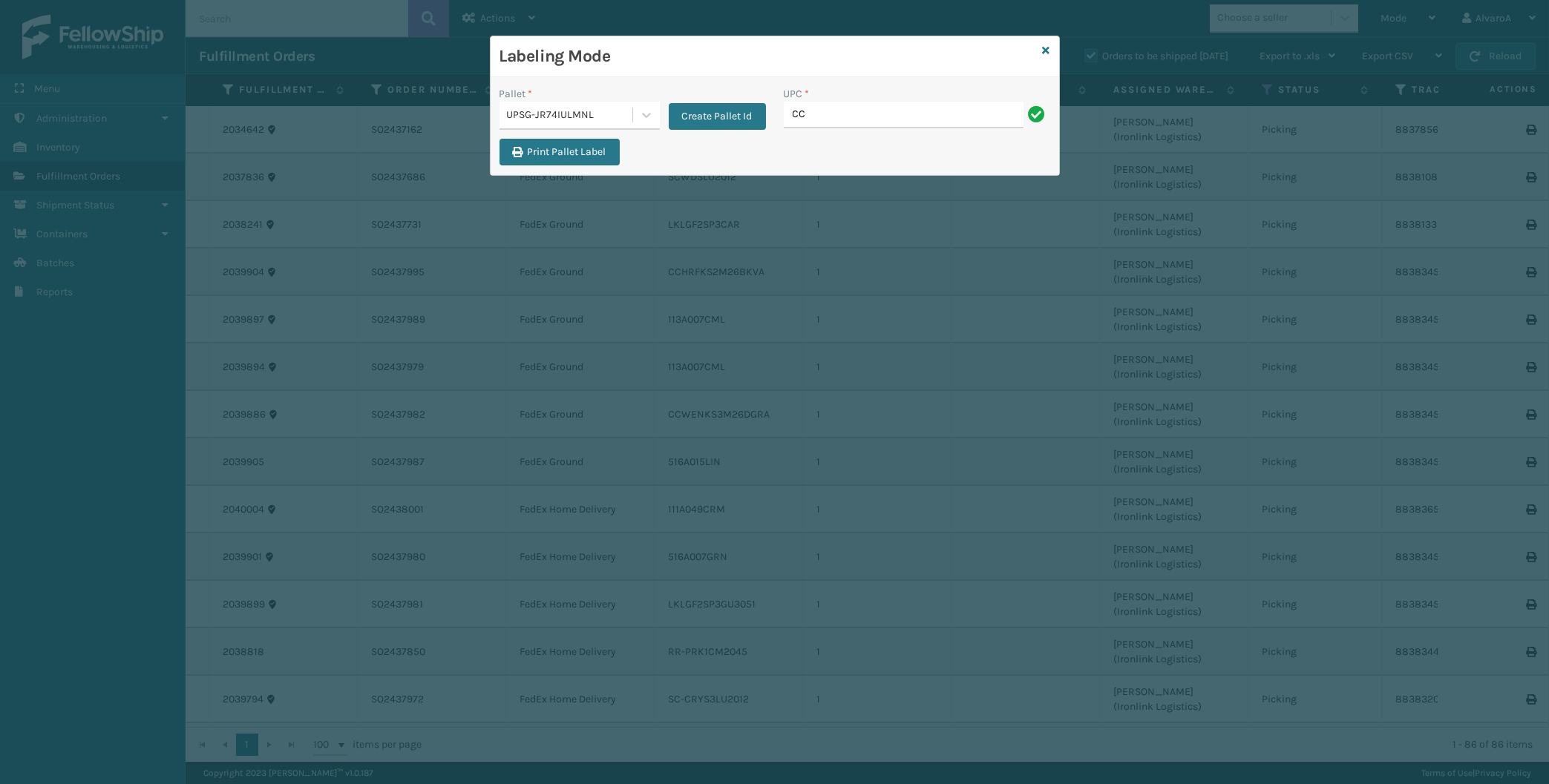
type input "C"
type input "CCHRFKS3M26DGRA"
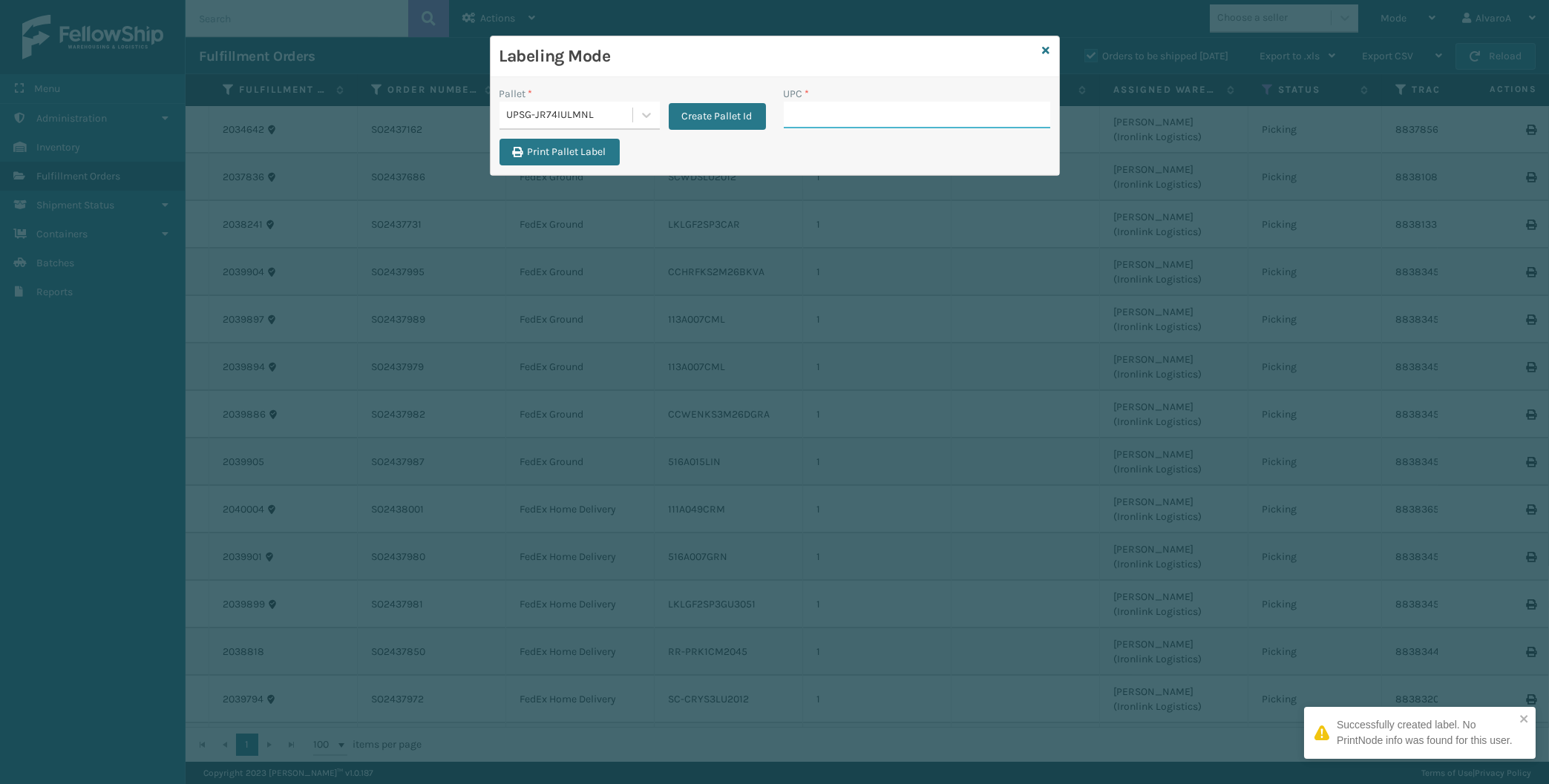
paste input "CCHRFKS3M26DGRA"
type input "CCHRFKS3M26DGRA"
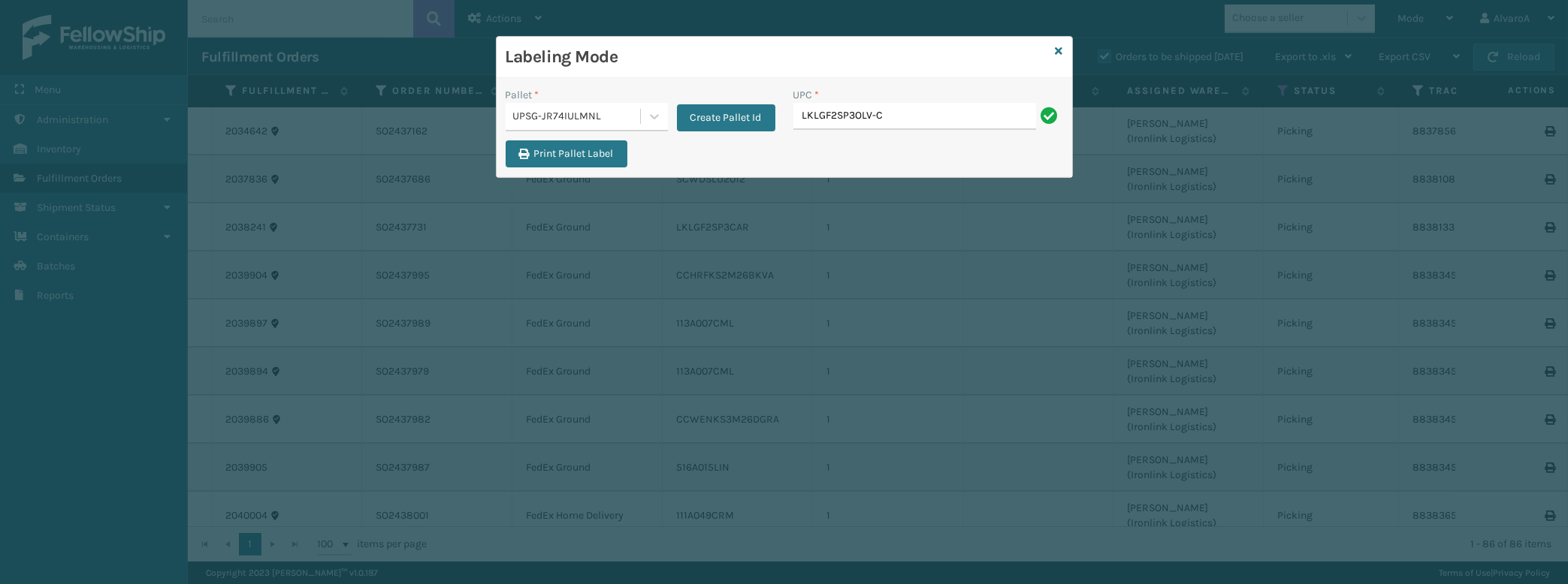
type input "LKLGF2SP3OLV-C"
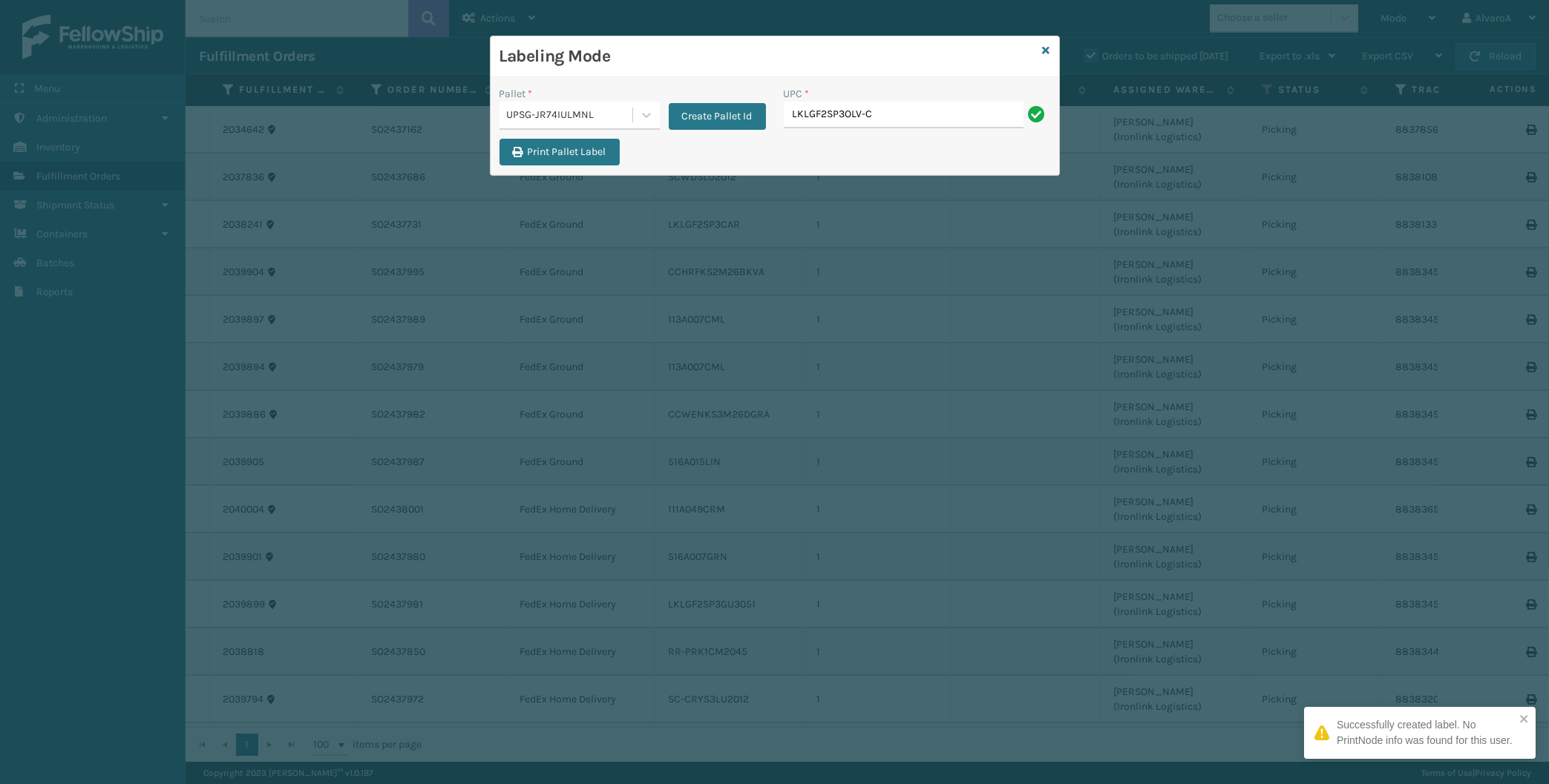
type input "LKLGF2SP3OLV-C"
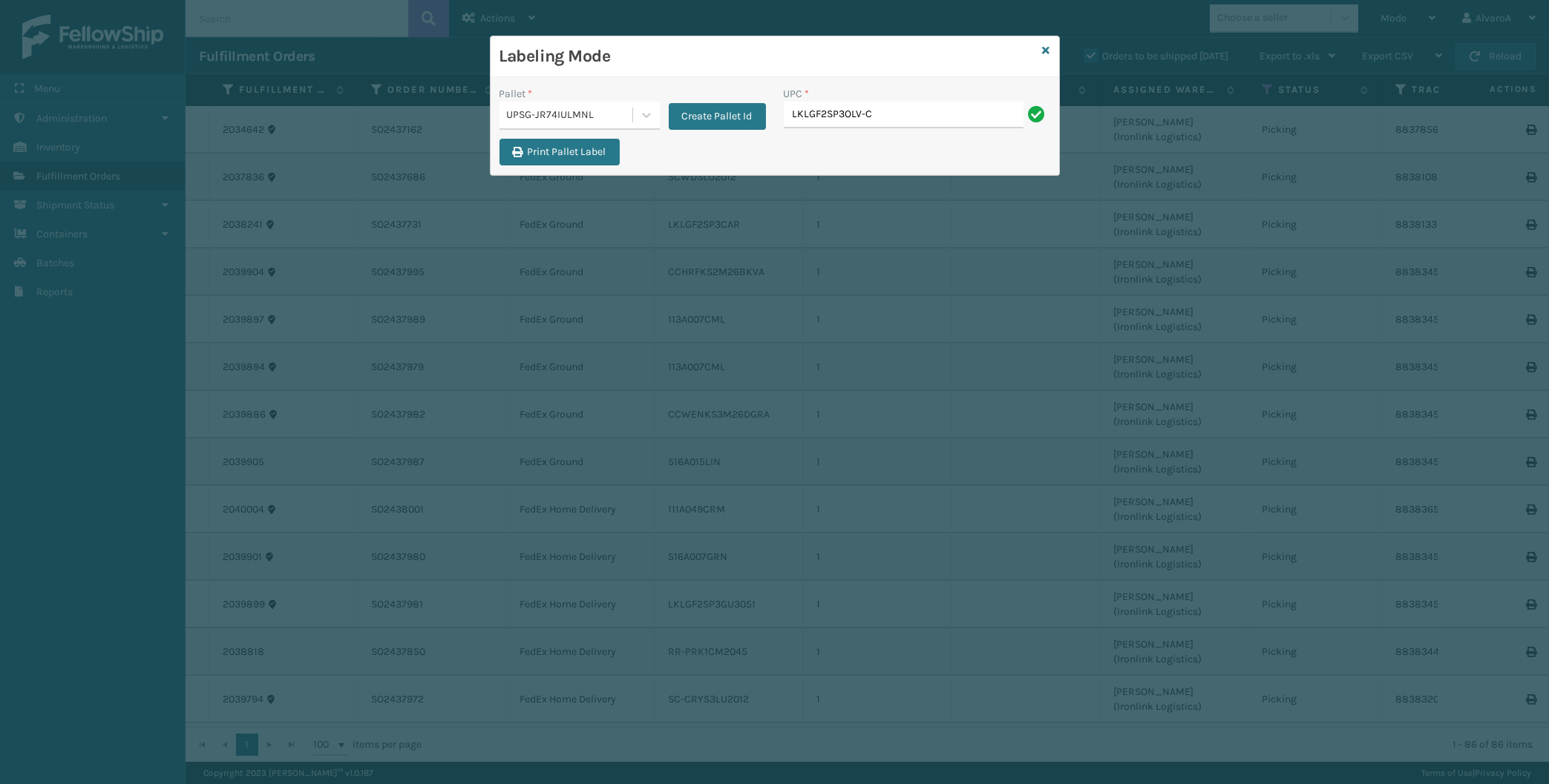
type input "LKLGF2SP3OLV-C"
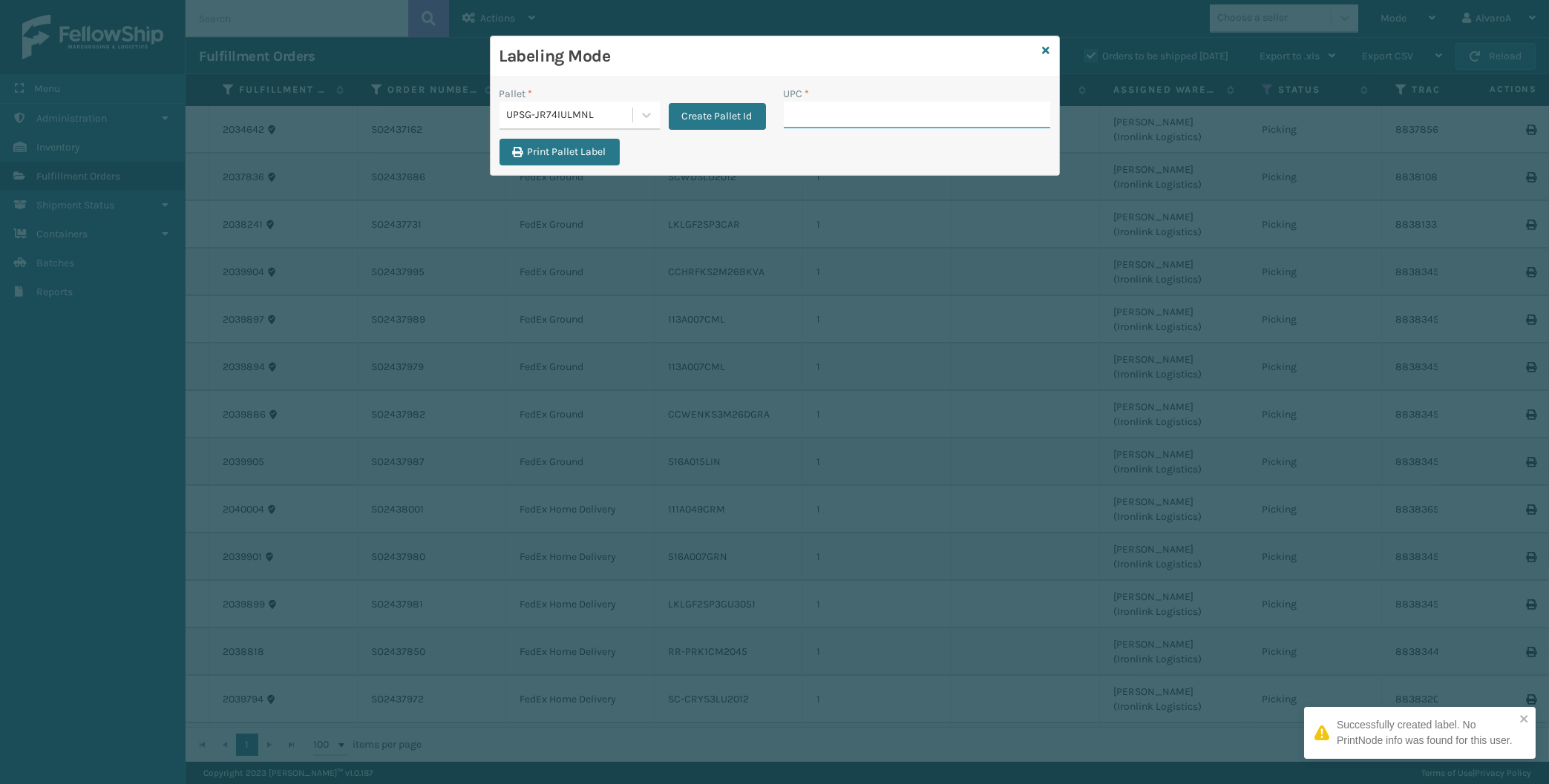
paste input "LKLGF2SP3OLV-C"
type input "LKLGF2SP3OLV-C"
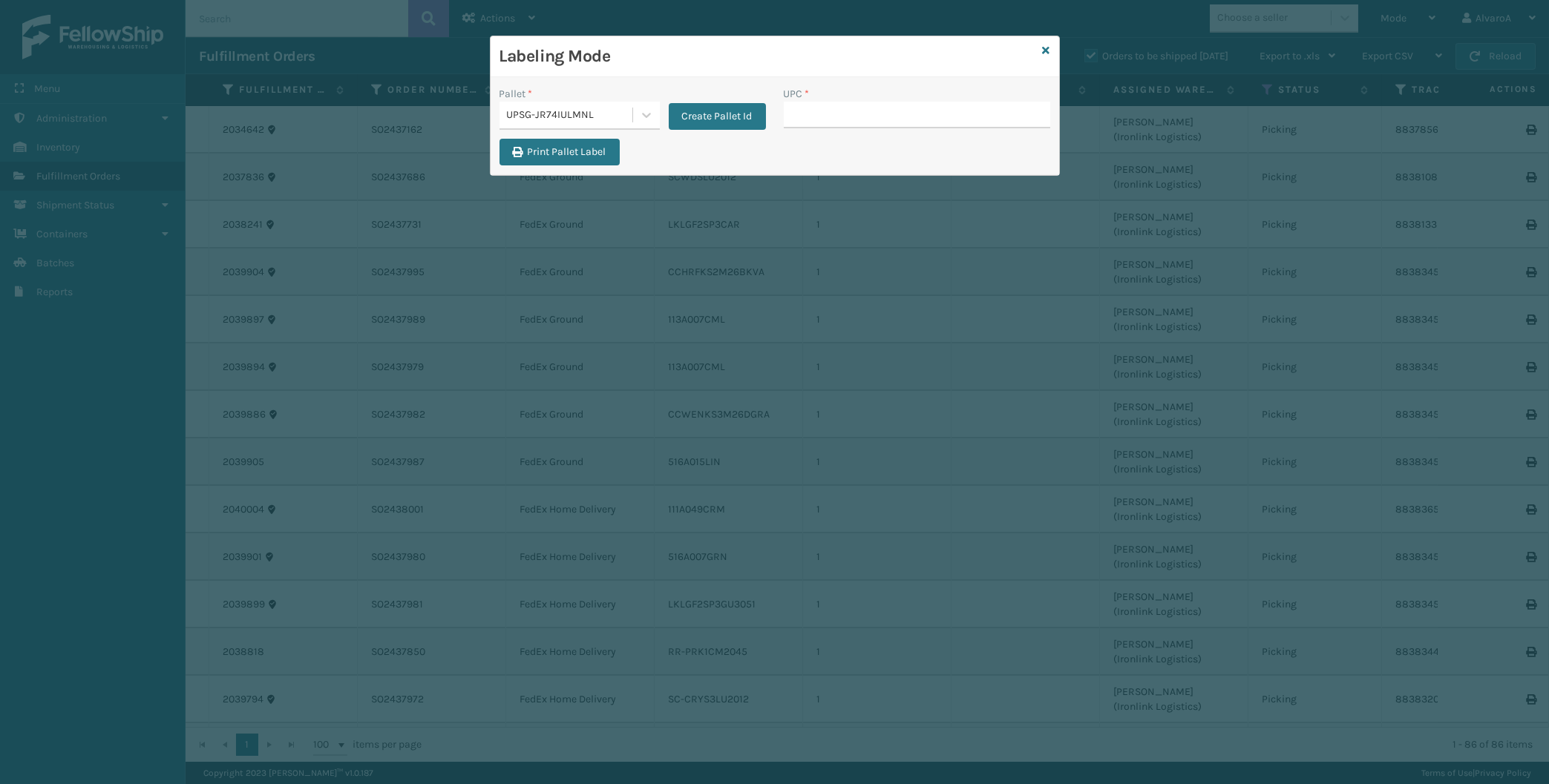
click at [824, 108] on input "UPC *" at bounding box center [917, 114] width 266 height 26
click at [1043, 51] on div "Labeling Mode" at bounding box center [775, 57] width 569 height 41
click at [1048, 49] on icon at bounding box center [1047, 51] width 8 height 11
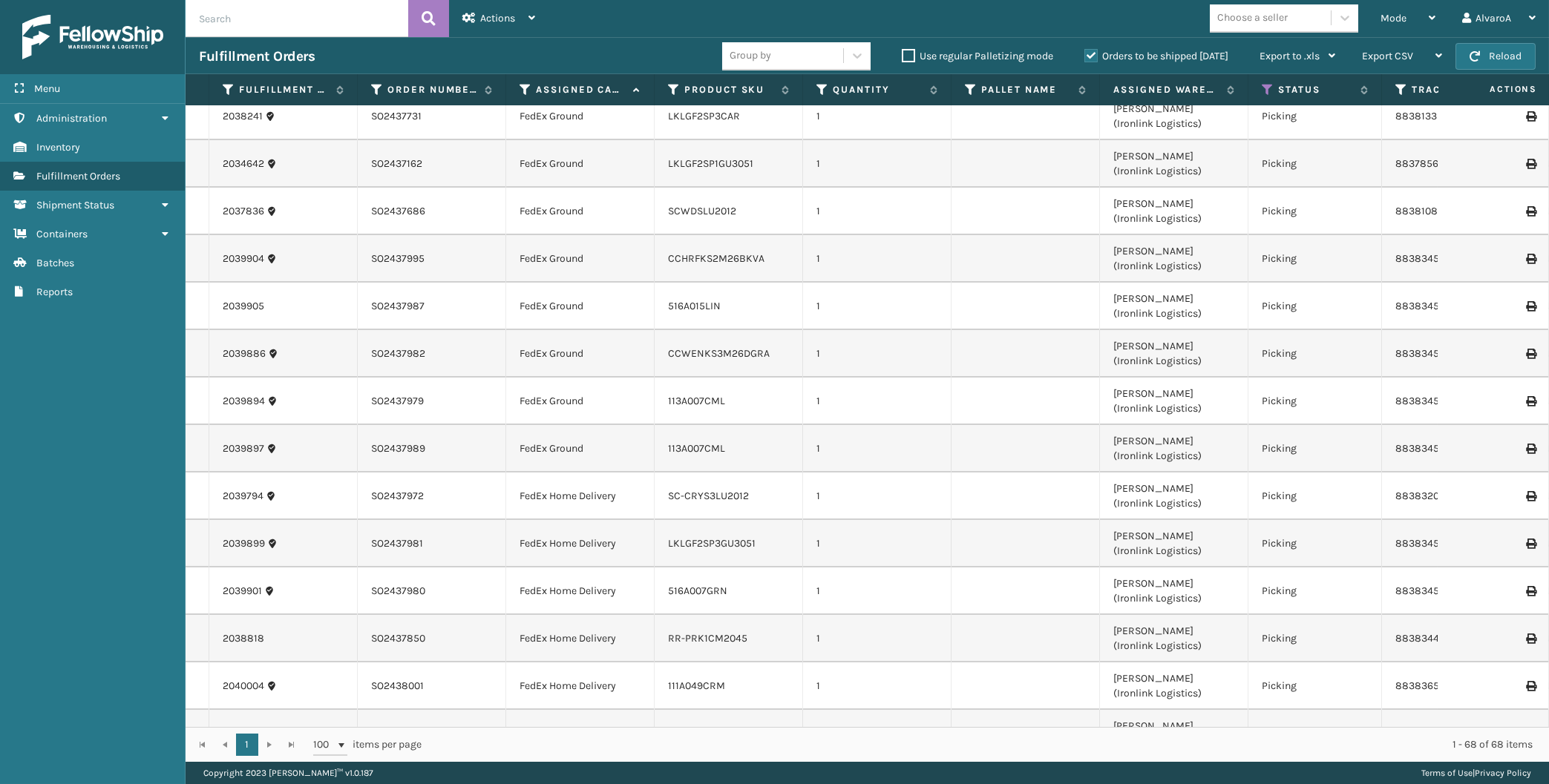
scroll to position [0, 0]
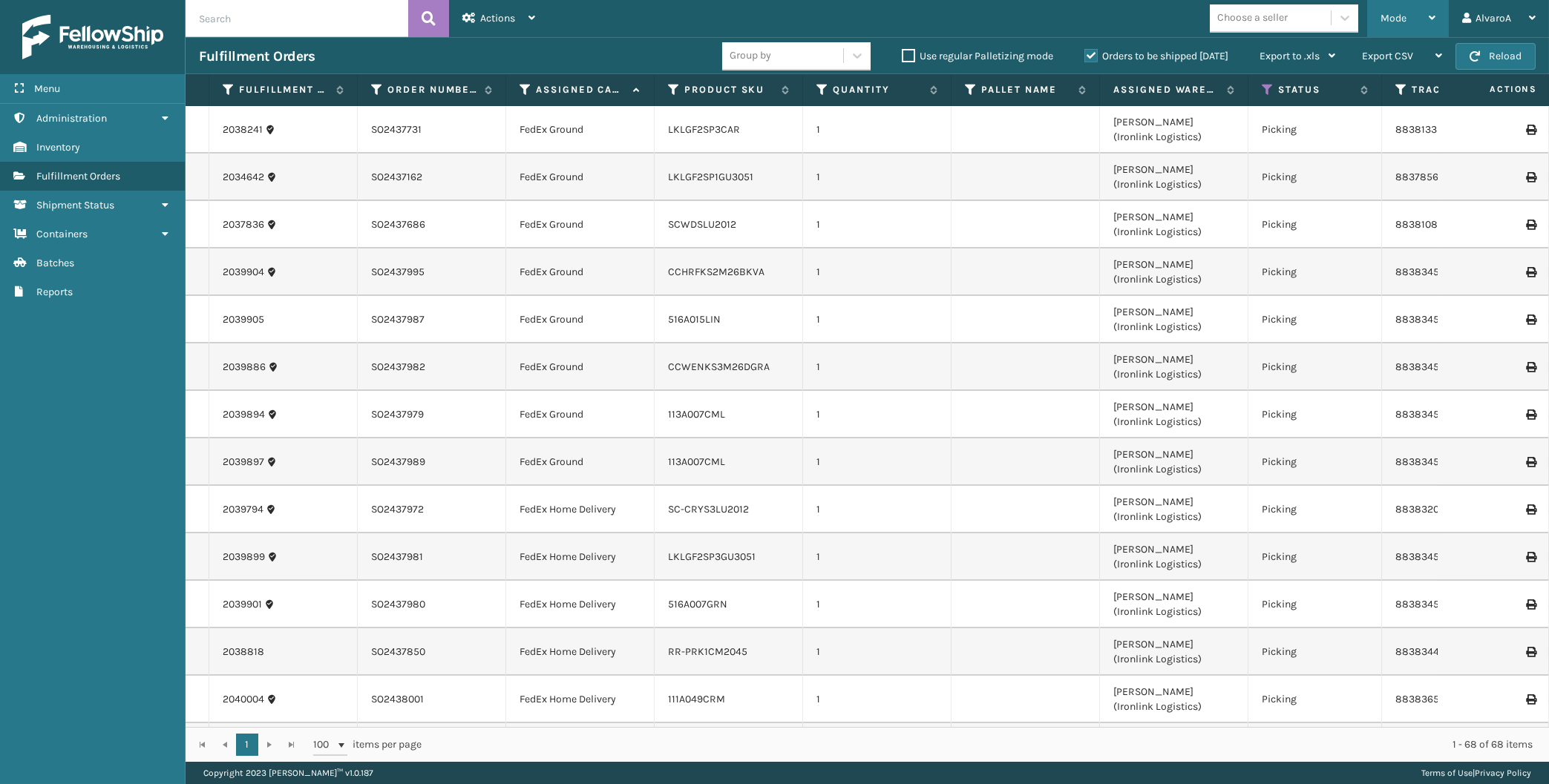
click at [1387, 17] on span "Mode" at bounding box center [1393, 18] width 26 height 13
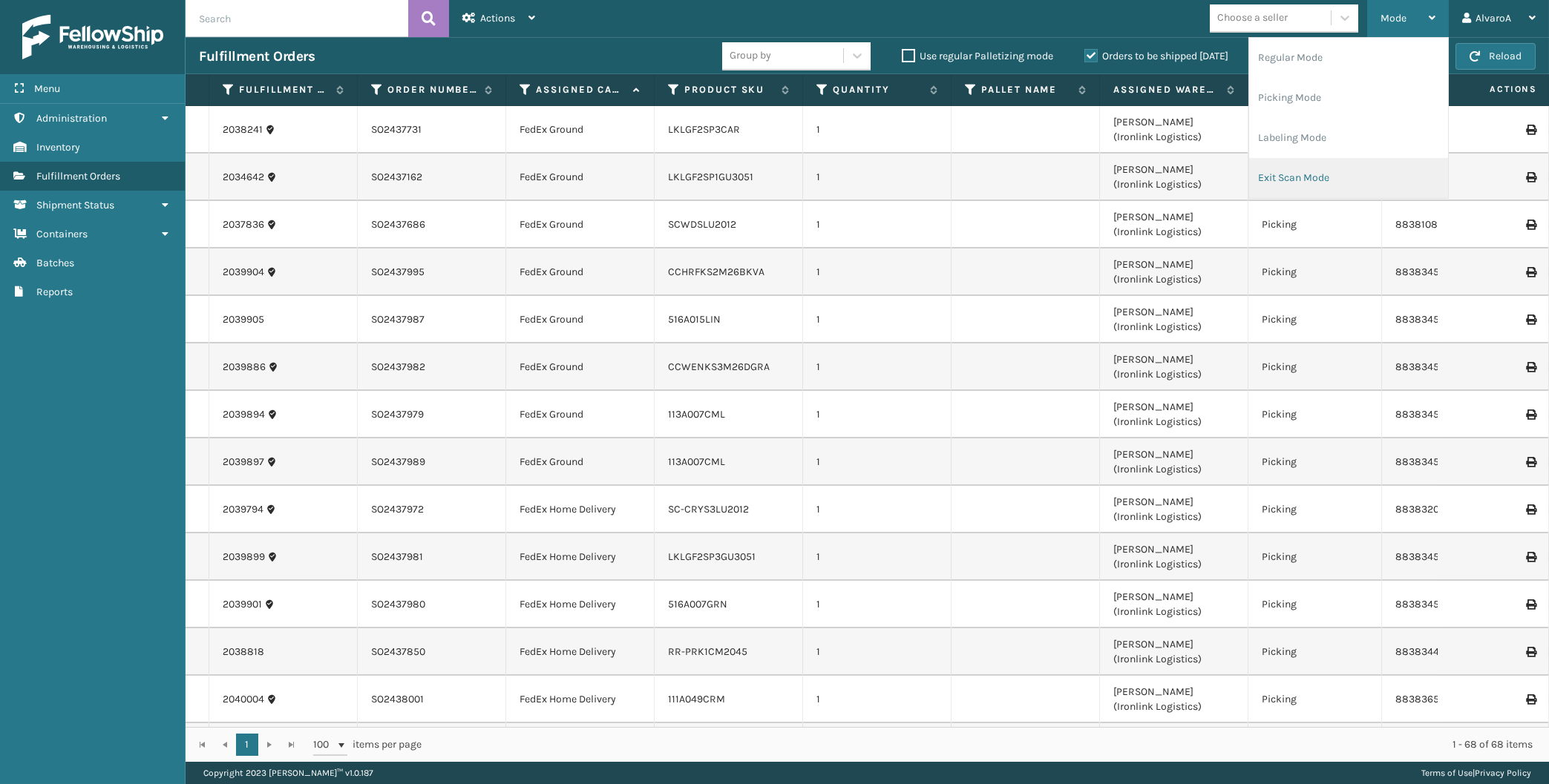
click at [1287, 189] on li "Exit Scan Mode" at bounding box center [1348, 178] width 199 height 40
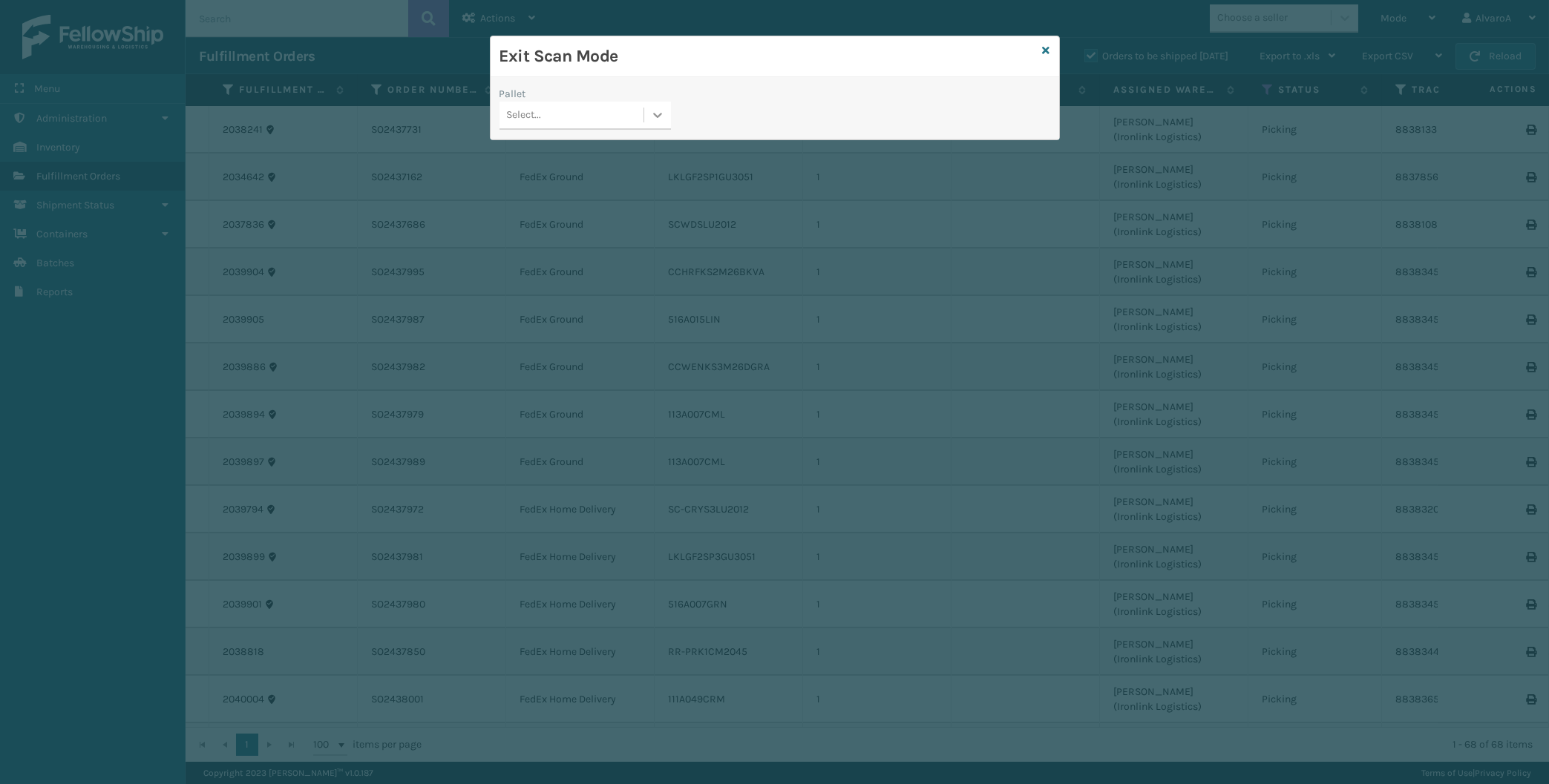
click at [653, 118] on icon at bounding box center [658, 115] width 15 height 15
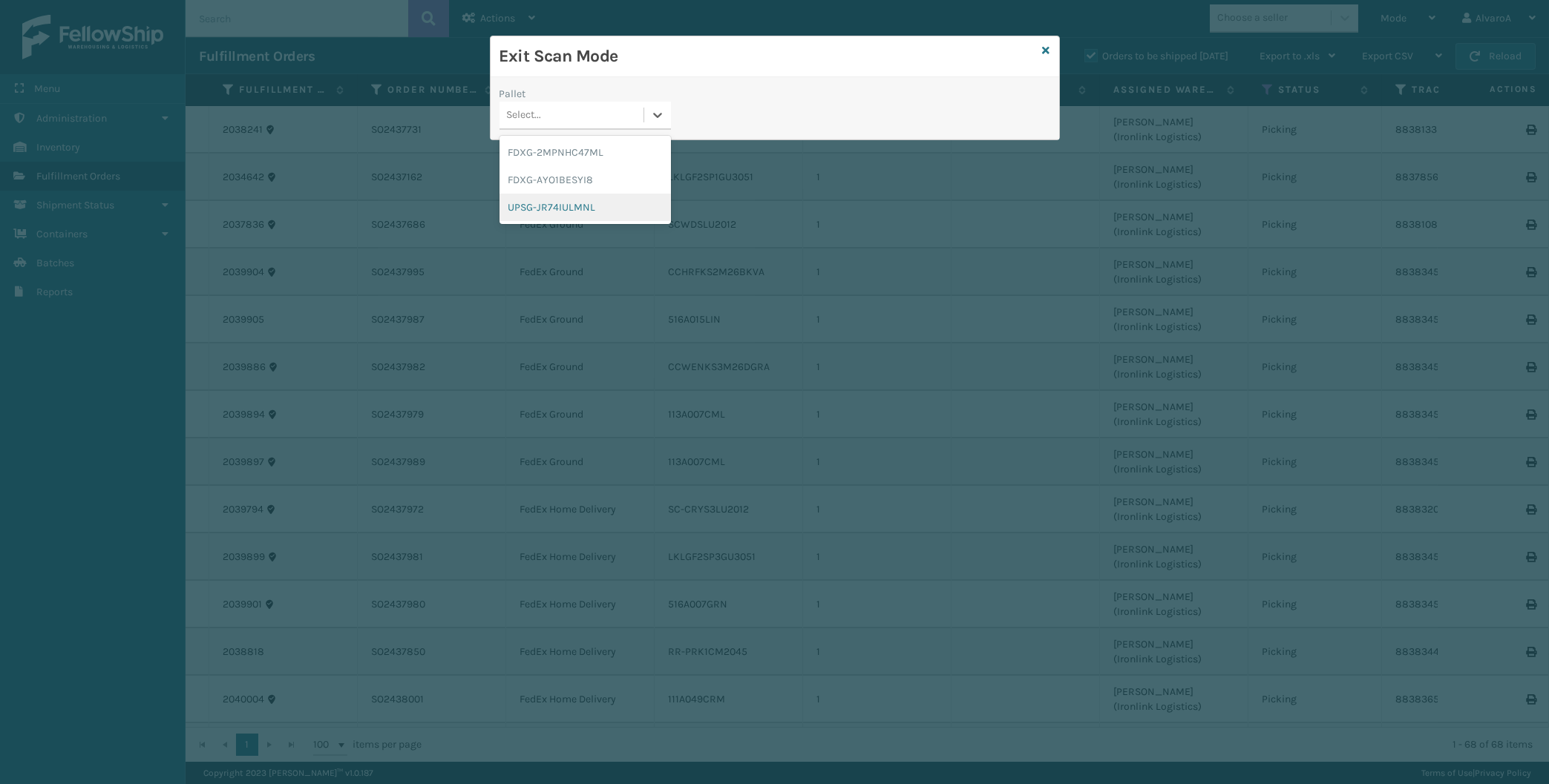
click at [578, 206] on div "UPSG-JR74IULMNL" at bounding box center [585, 207] width 172 height 27
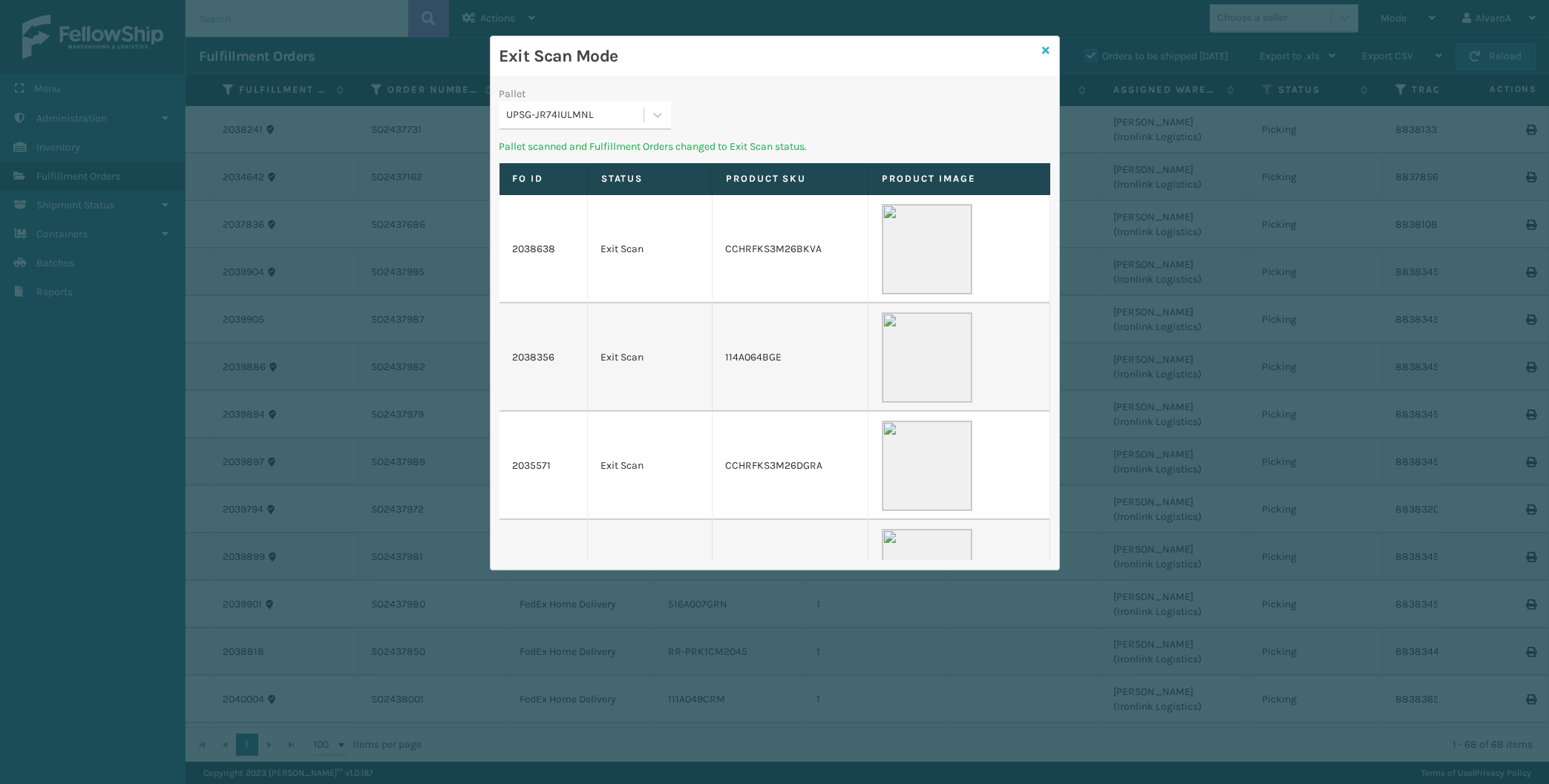
click at [1045, 50] on icon at bounding box center [1047, 51] width 8 height 11
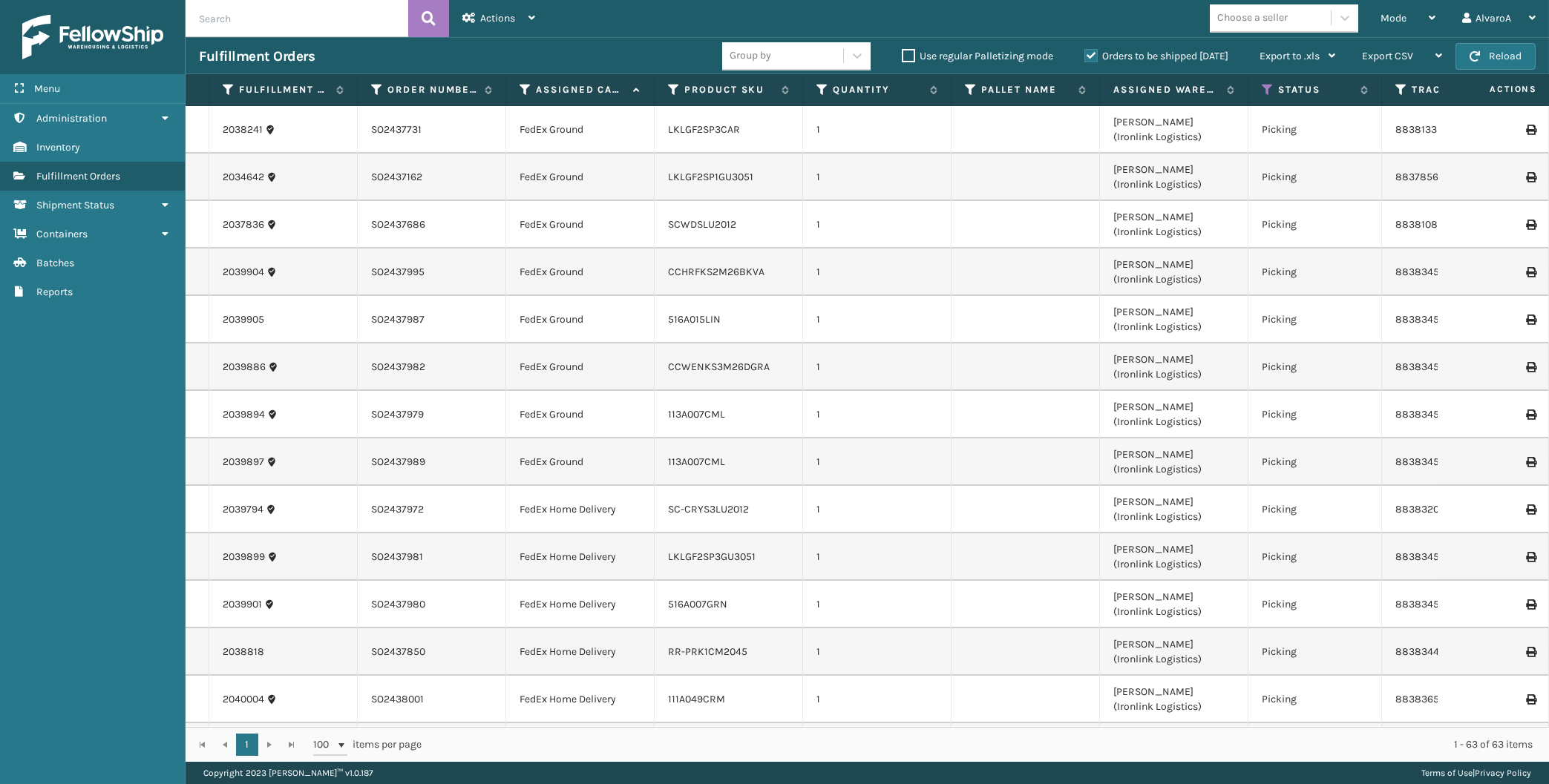
click at [1097, 54] on label "Orders to be shipped [DATE]" at bounding box center [1156, 56] width 144 height 13
click at [1085, 54] on input "Orders to be shipped [DATE]" at bounding box center [1085, 52] width 1 height 10
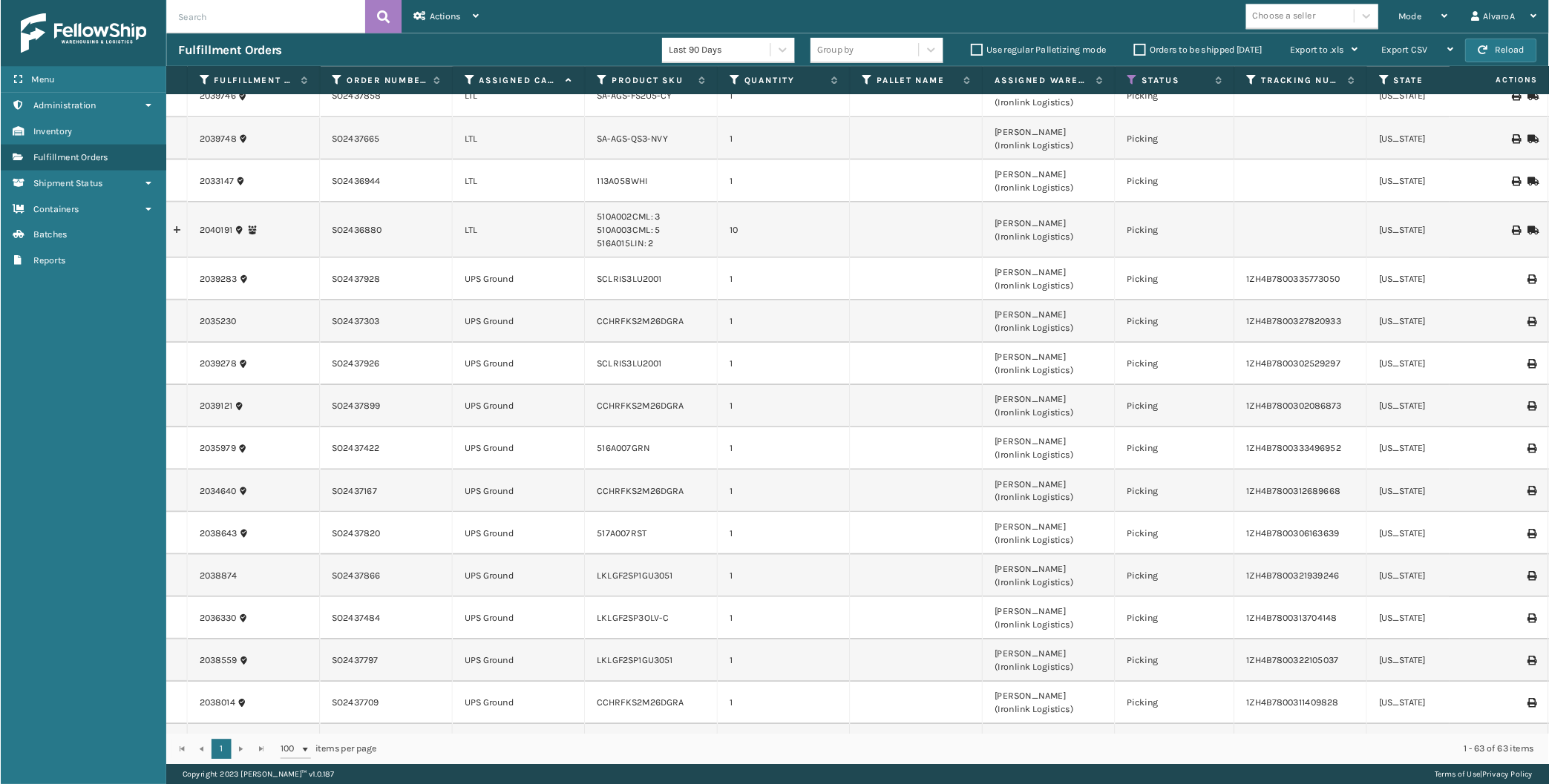
scroll to position [1205, 0]
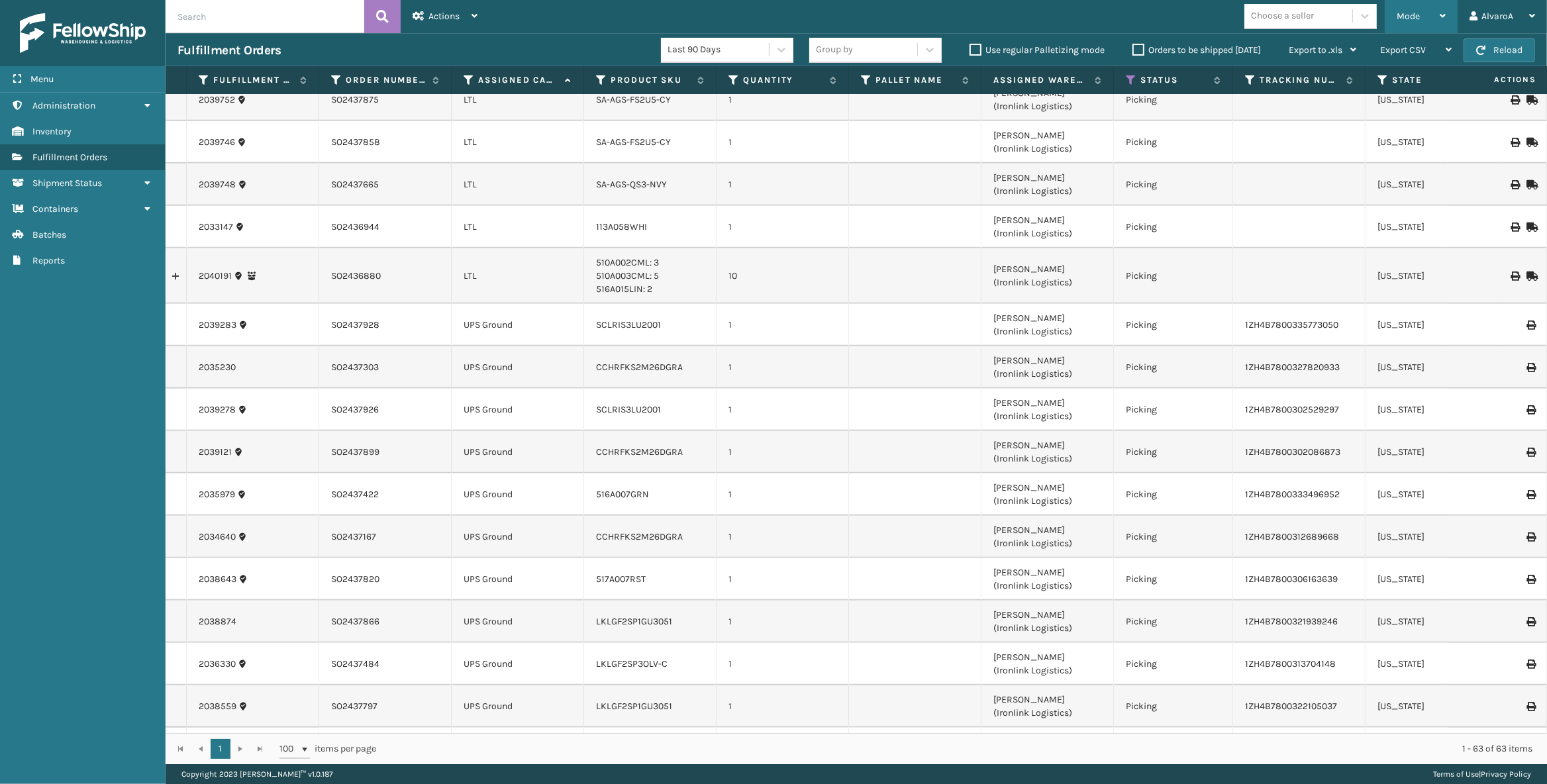
click at [1382, 20] on div "Mode" at bounding box center [1421, 16] width 49 height 33
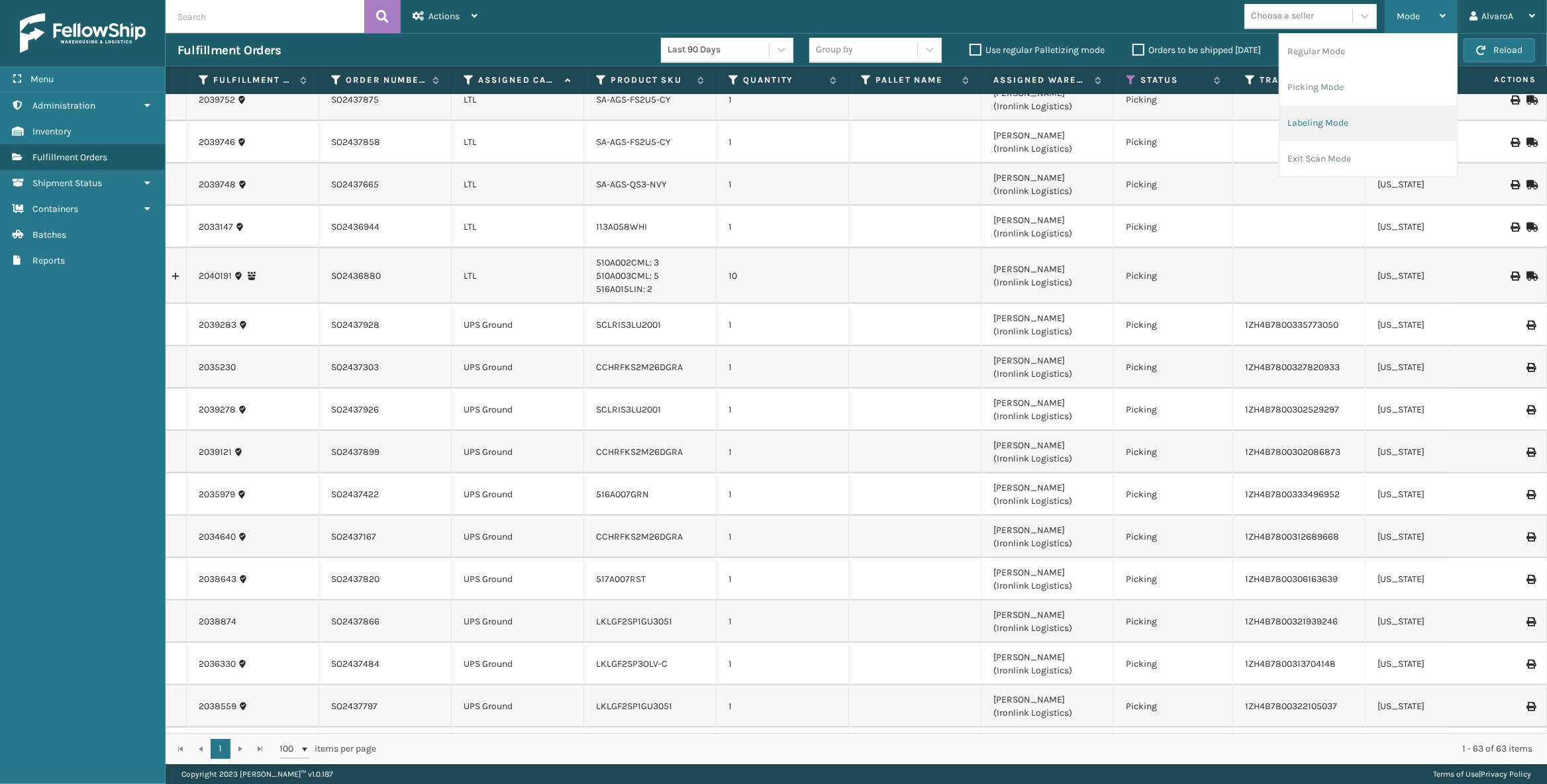
click at [1295, 116] on li "Labeling Mode" at bounding box center [1368, 123] width 178 height 36
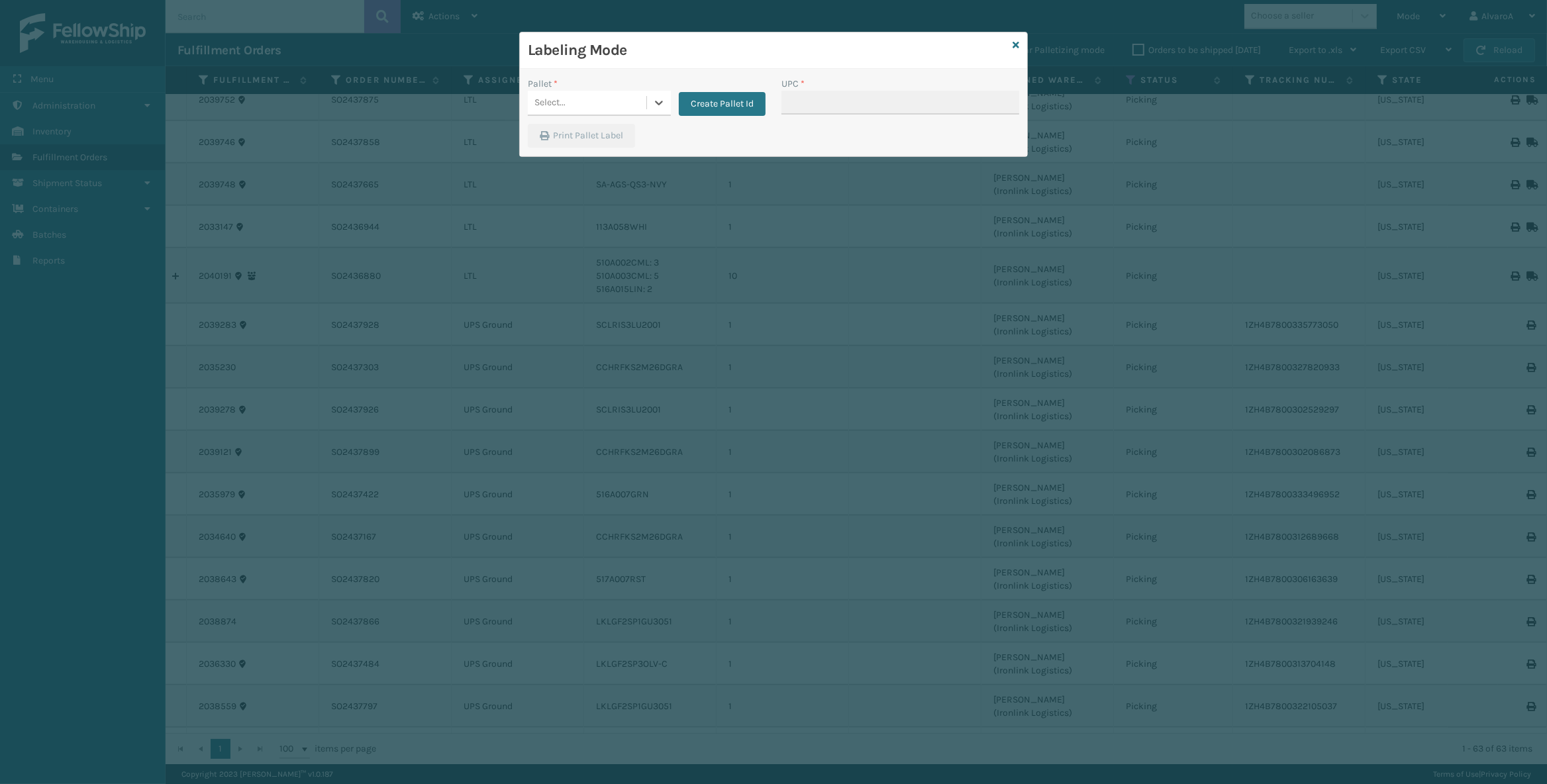
click at [645, 108] on div "Select..." at bounding box center [587, 103] width 119 height 22
click at [725, 100] on button "Create Pallet Id" at bounding box center [722, 103] width 87 height 24
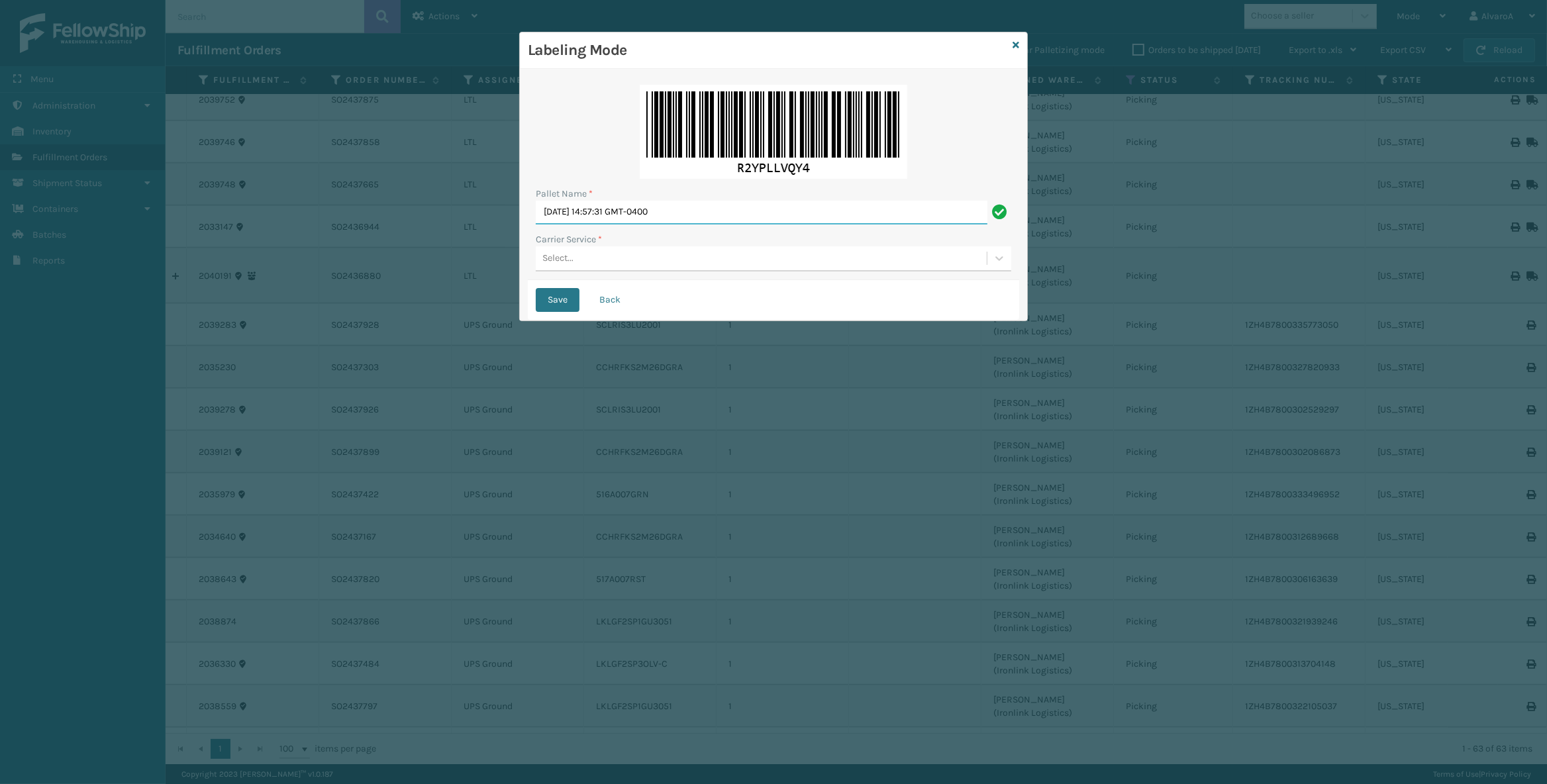
drag, startPoint x: 749, startPoint y: 215, endPoint x: 414, endPoint y: 287, distance: 342.6
click at [536, 225] on input "[DATE] 14:57:31 GMT-0400" at bounding box center [761, 212] width 452 height 24
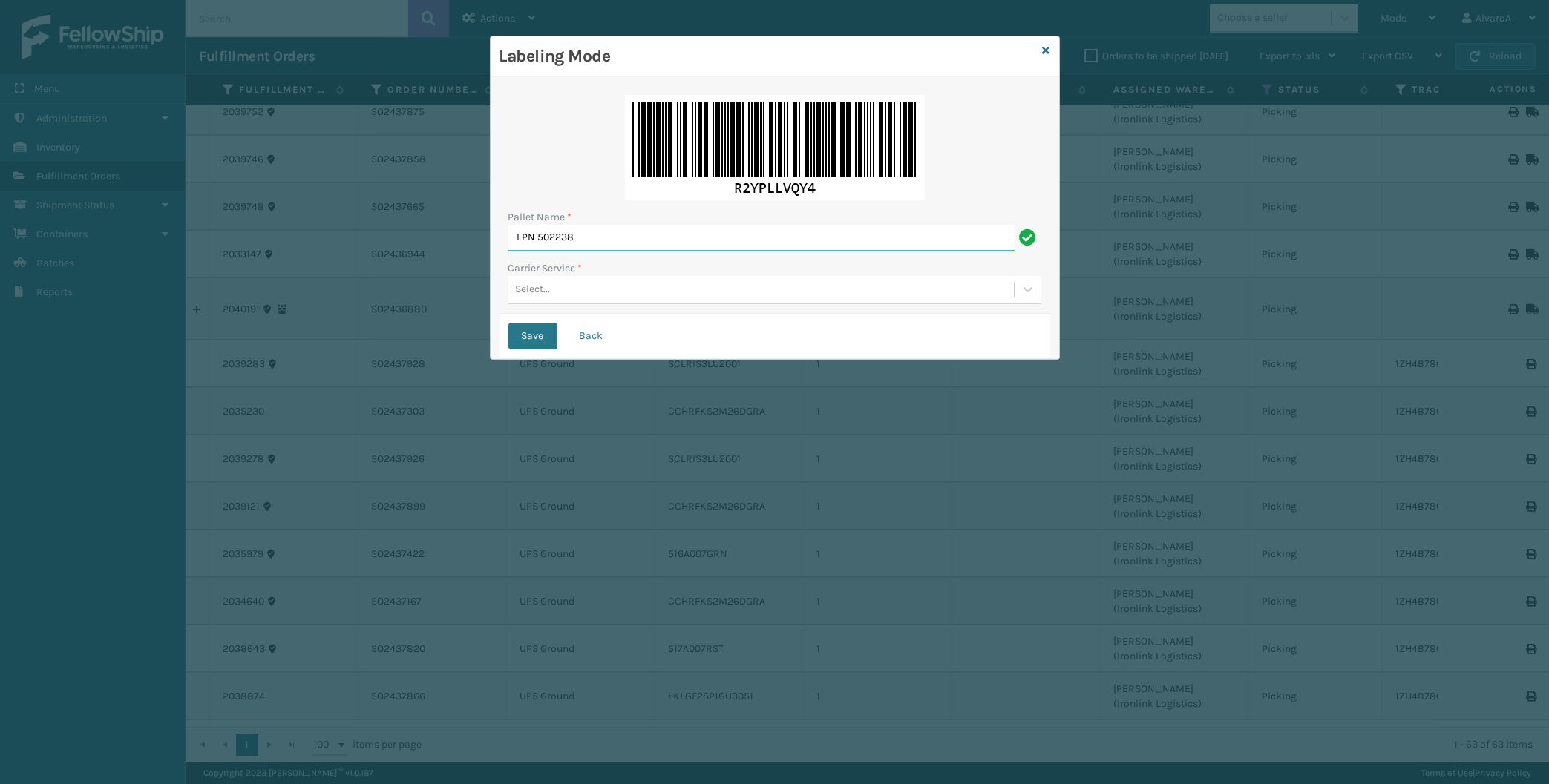
type input "LPN 502238"
click at [594, 287] on div "Select..." at bounding box center [761, 290] width 505 height 24
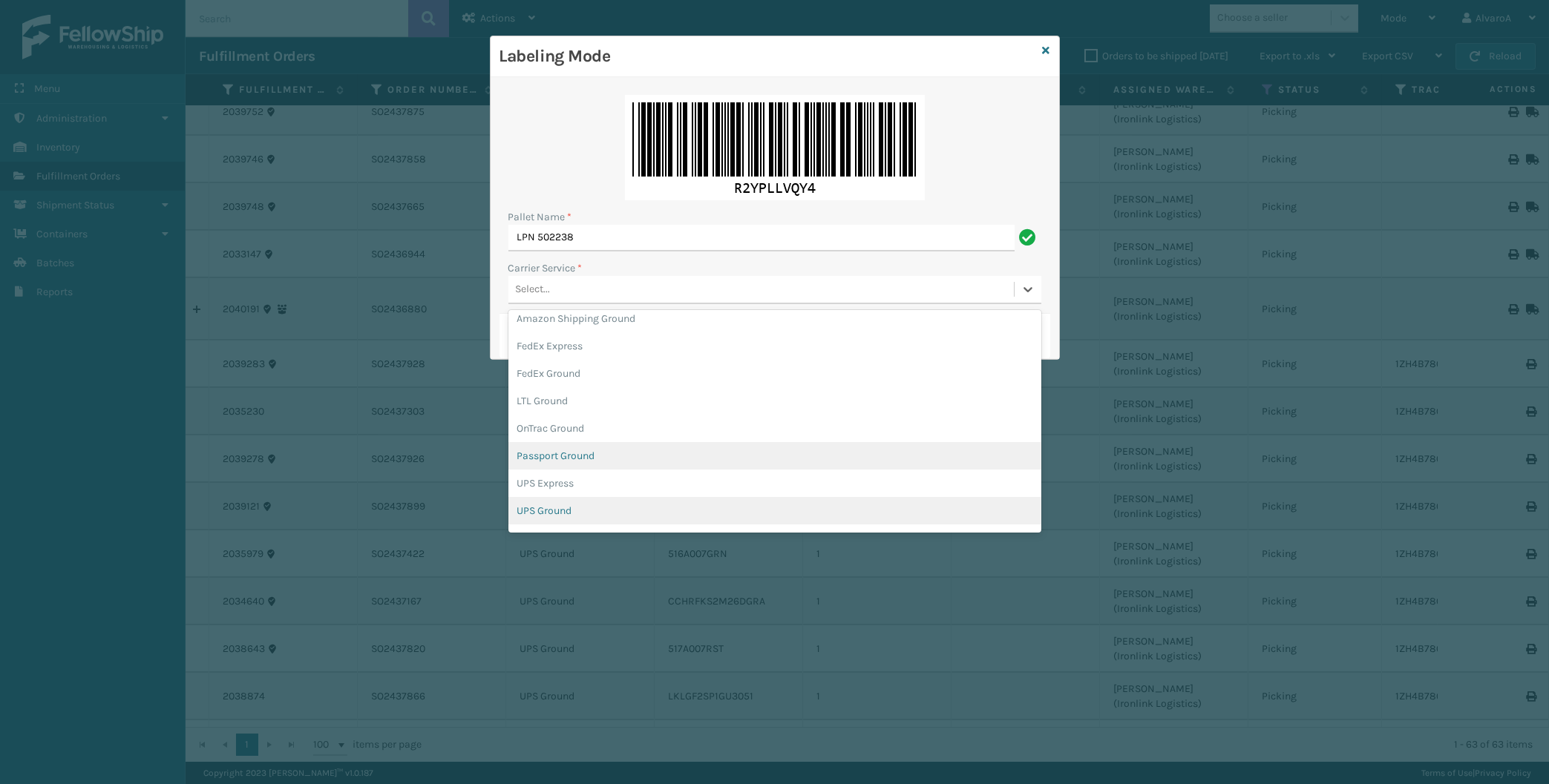
scroll to position [69, 0]
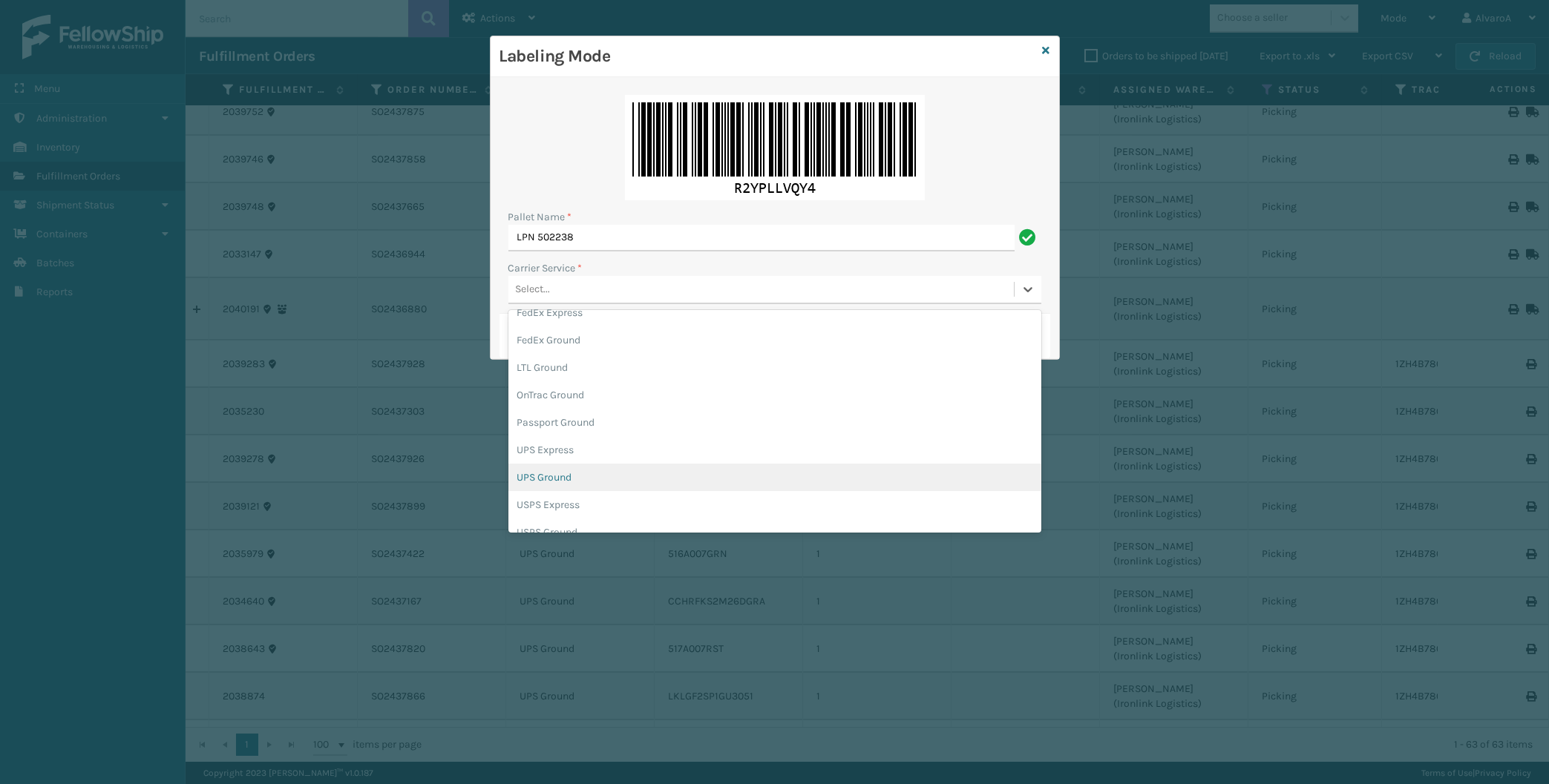
click at [563, 482] on div "UPS Ground" at bounding box center [774, 477] width 533 height 27
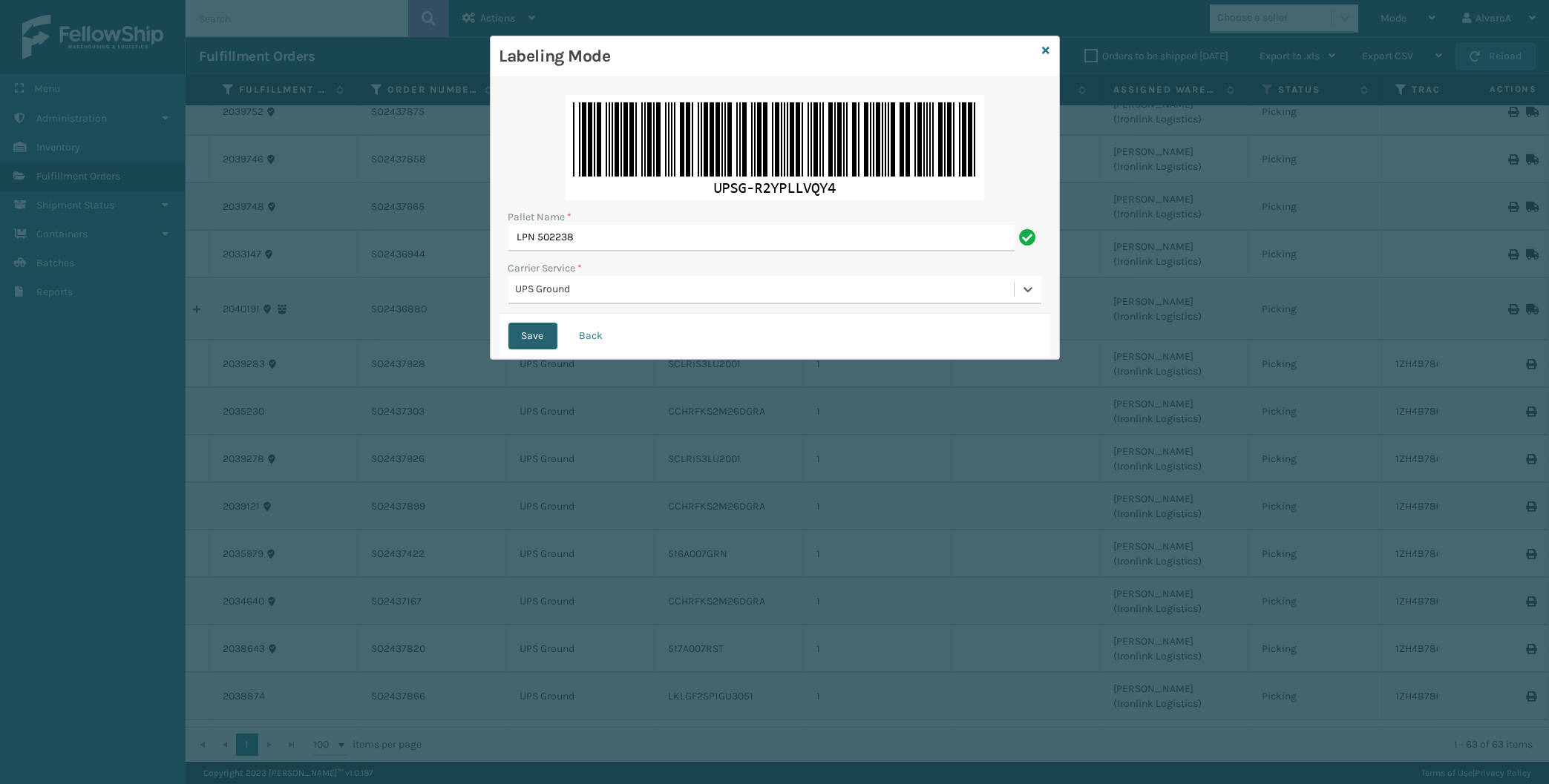
click at [531, 324] on button "Save" at bounding box center [532, 336] width 49 height 26
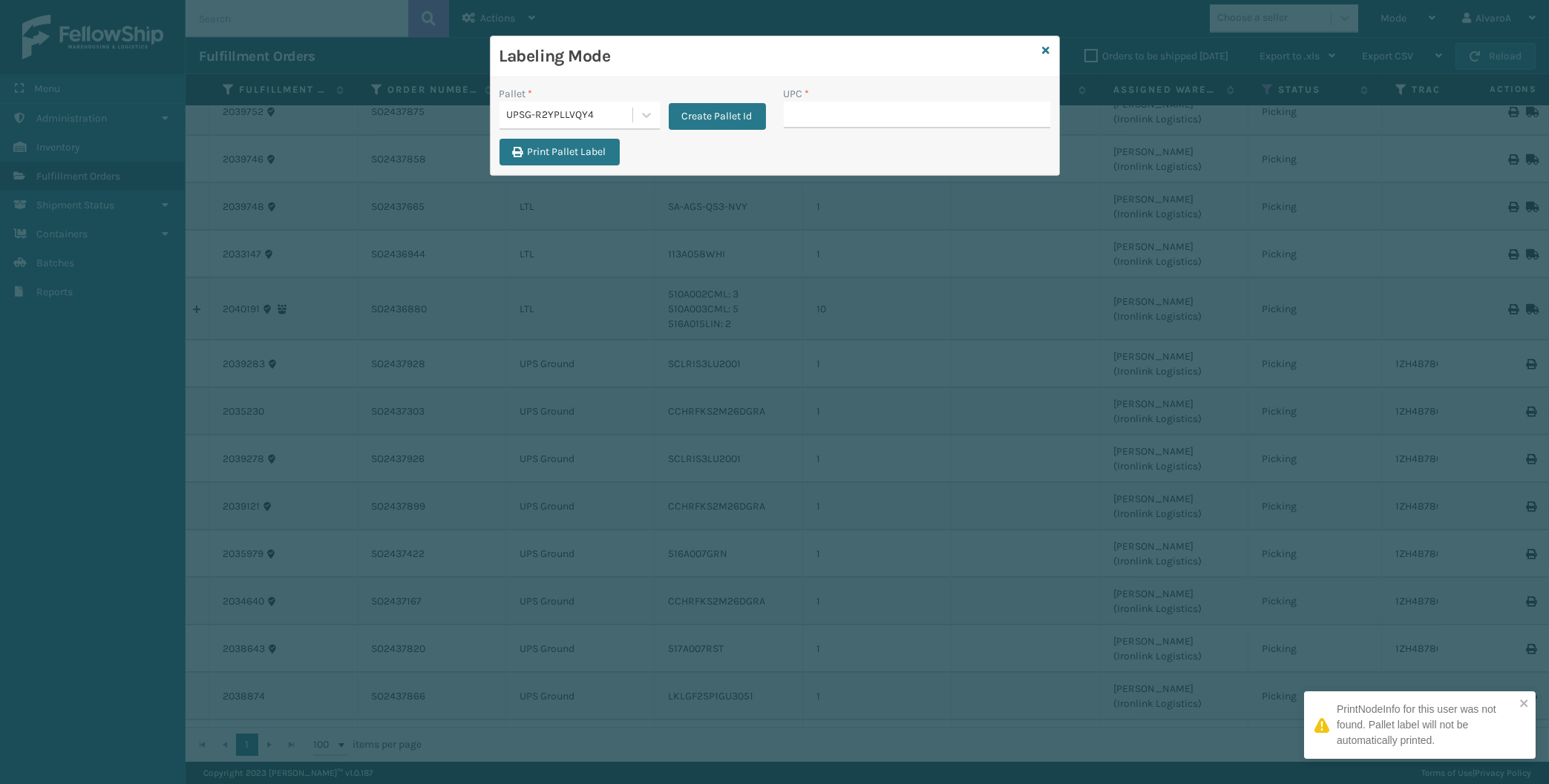
click at [814, 108] on input "UPC *" at bounding box center [917, 114] width 266 height 26
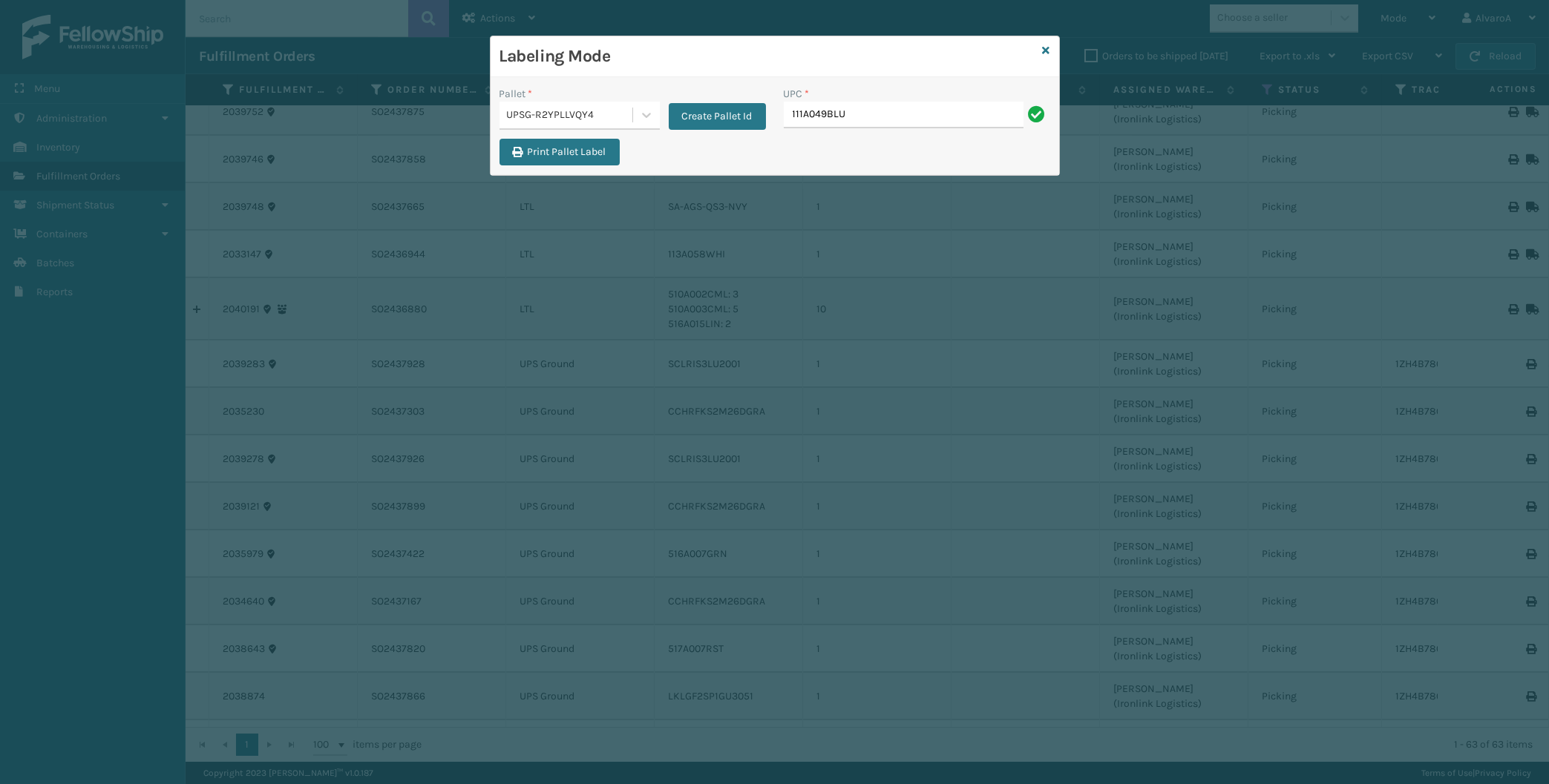
type input "111A049BLU"
type input "LKLGF2SP30LV-C"
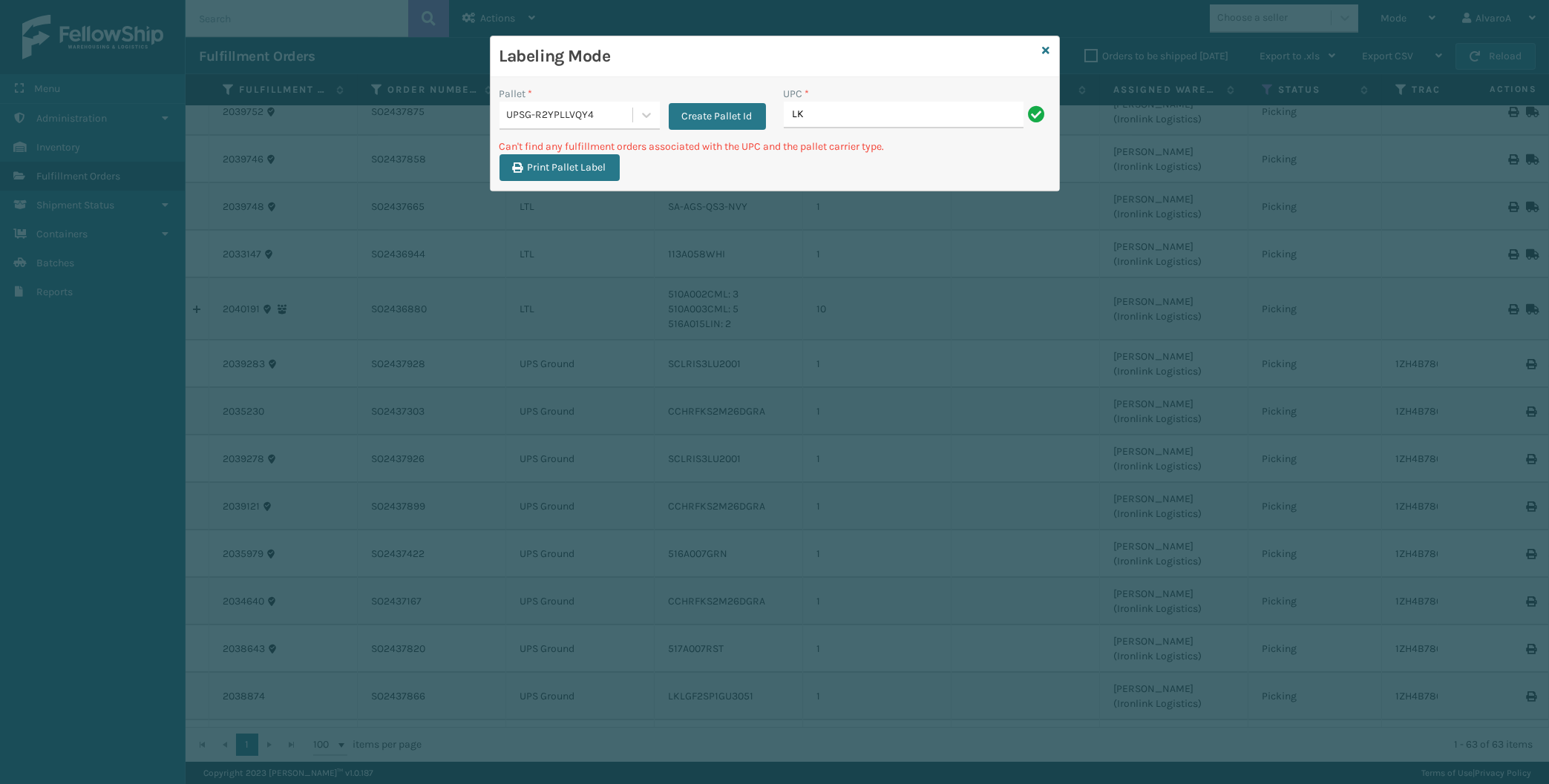
type input "L"
type input "LKLGF2SP3OLV-C"
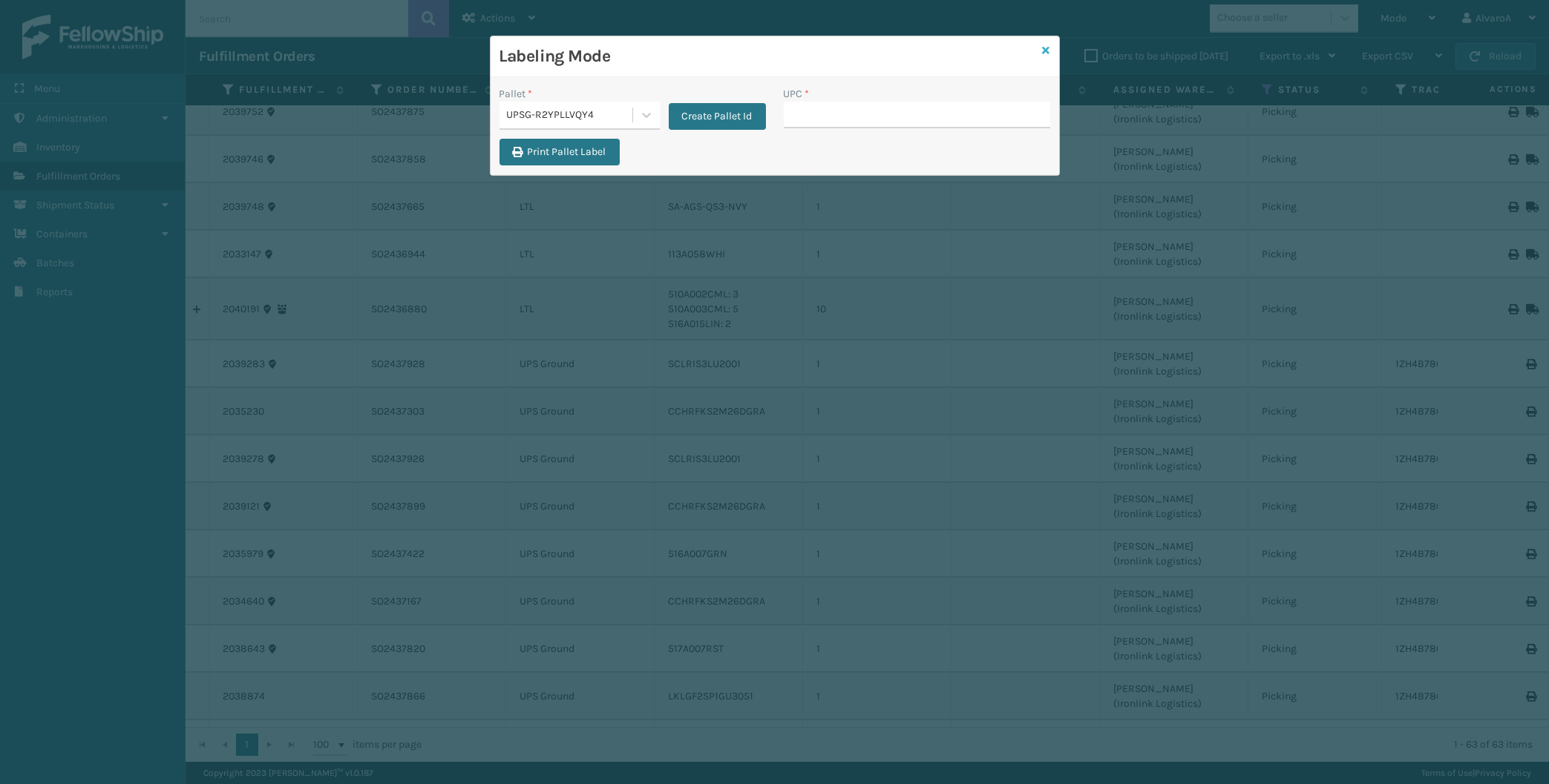
click at [1046, 48] on icon at bounding box center [1047, 51] width 8 height 11
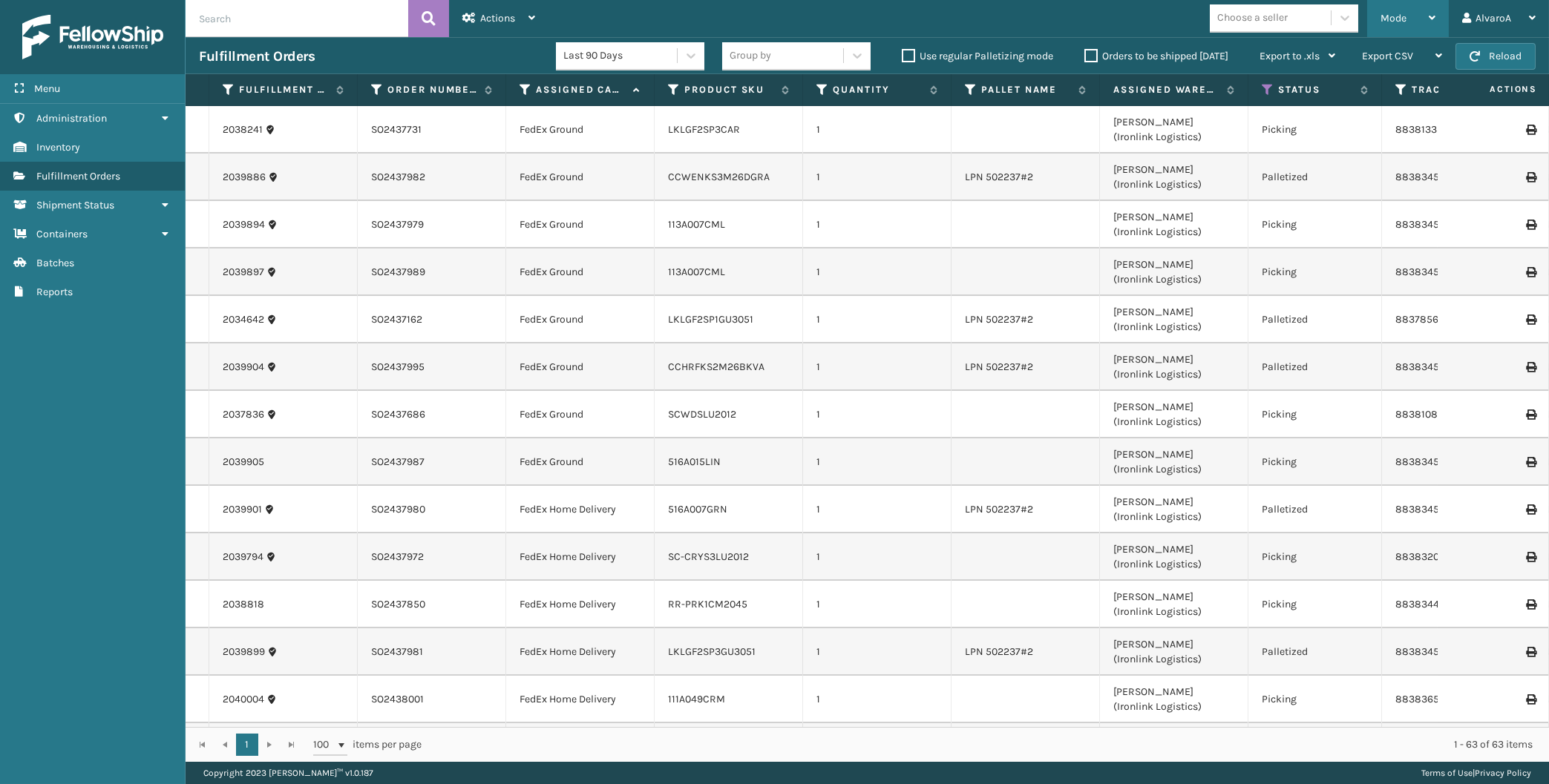
drag, startPoint x: 1393, startPoint y: 20, endPoint x: 1355, endPoint y: 113, distance: 100.5
click at [1393, 22] on span "Mode" at bounding box center [1393, 18] width 26 height 13
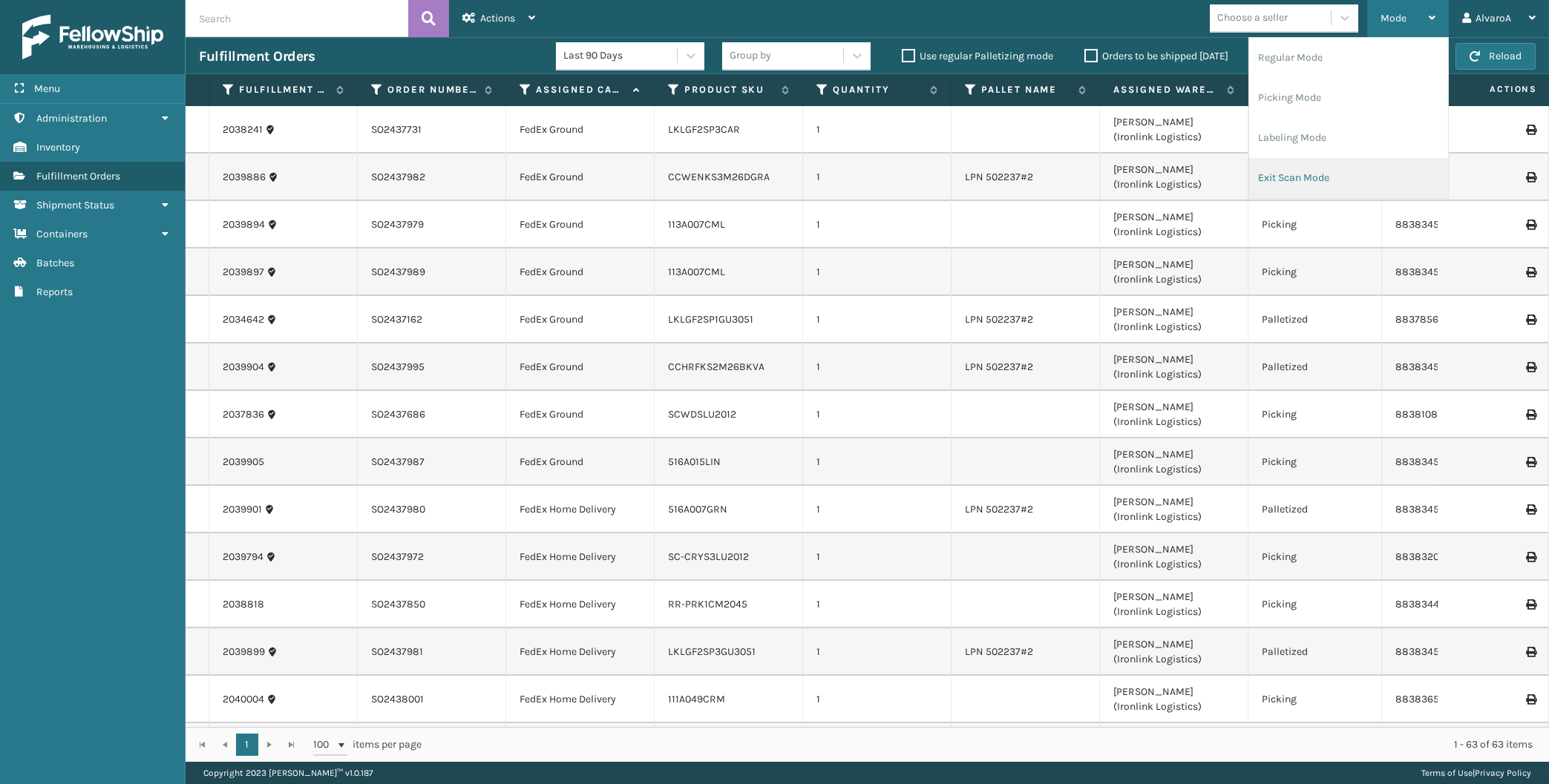
click at [1306, 172] on li "Exit Scan Mode" at bounding box center [1348, 178] width 199 height 40
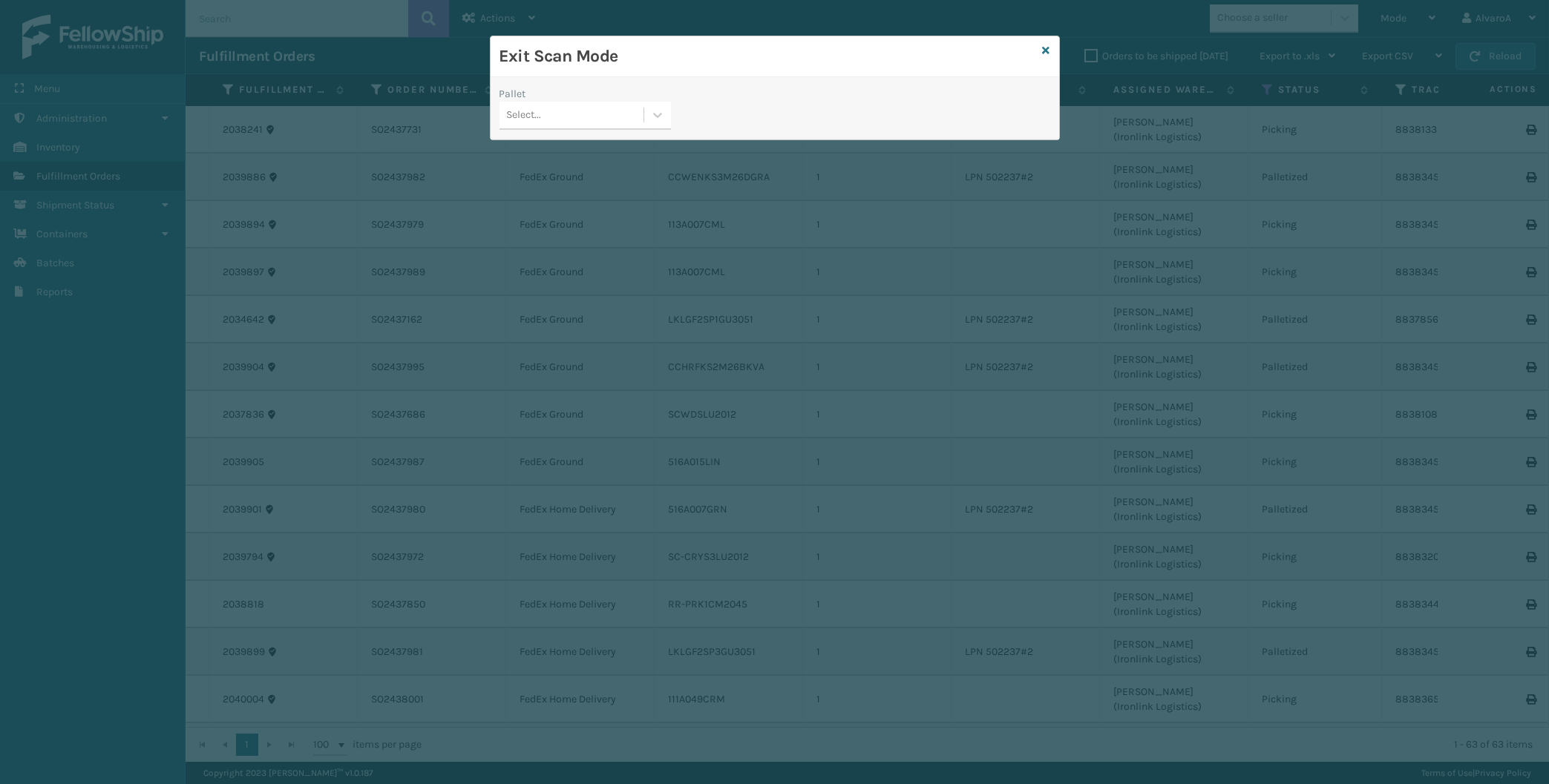
click at [674, 115] on div "Pallet Select..." at bounding box center [585, 113] width 189 height 53
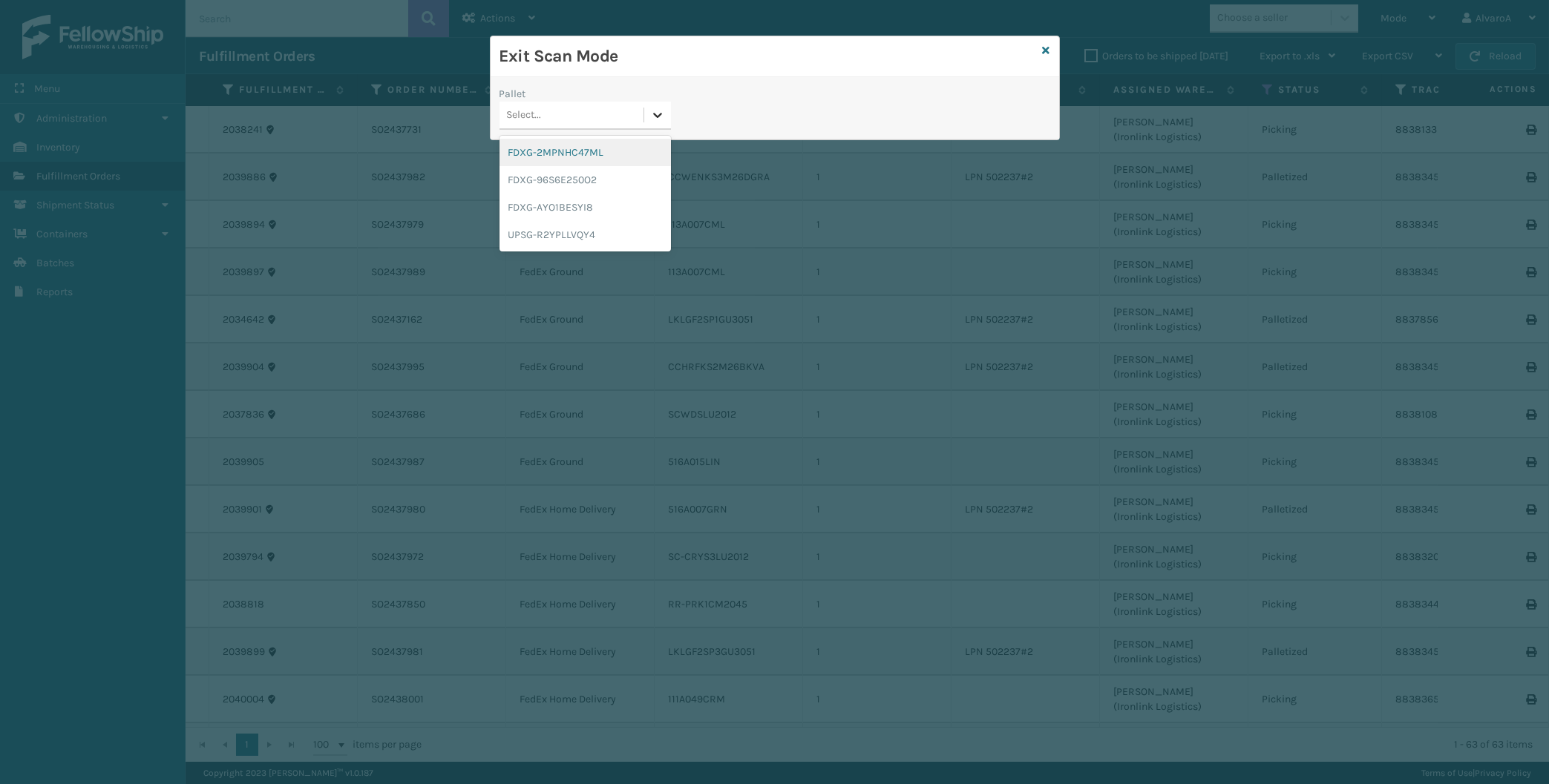
click at [666, 116] on div at bounding box center [657, 114] width 26 height 26
click at [560, 228] on div "UPSG-R2YPLLVQY4" at bounding box center [585, 234] width 172 height 27
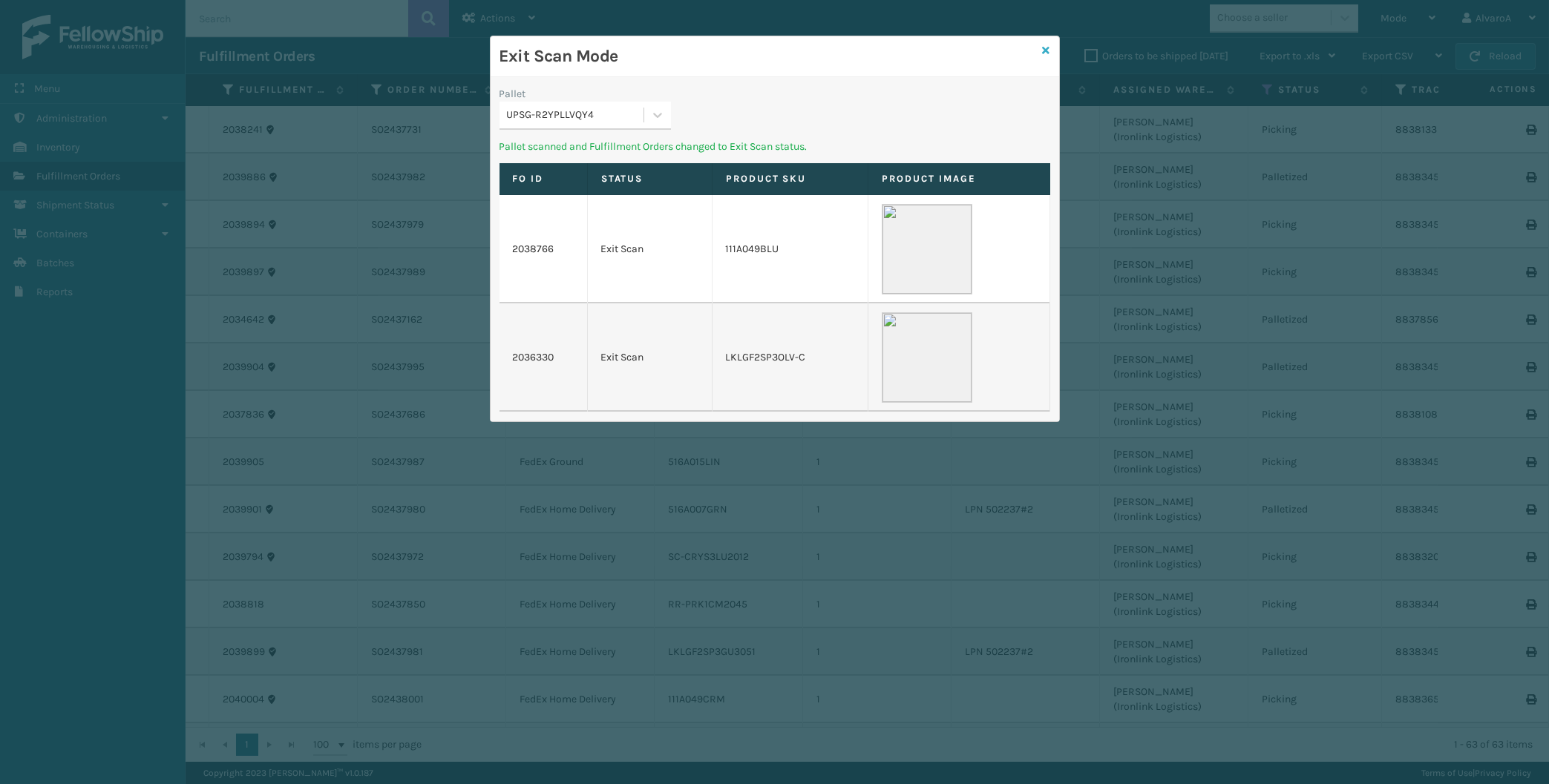
click at [1046, 53] on icon at bounding box center [1047, 51] width 8 height 11
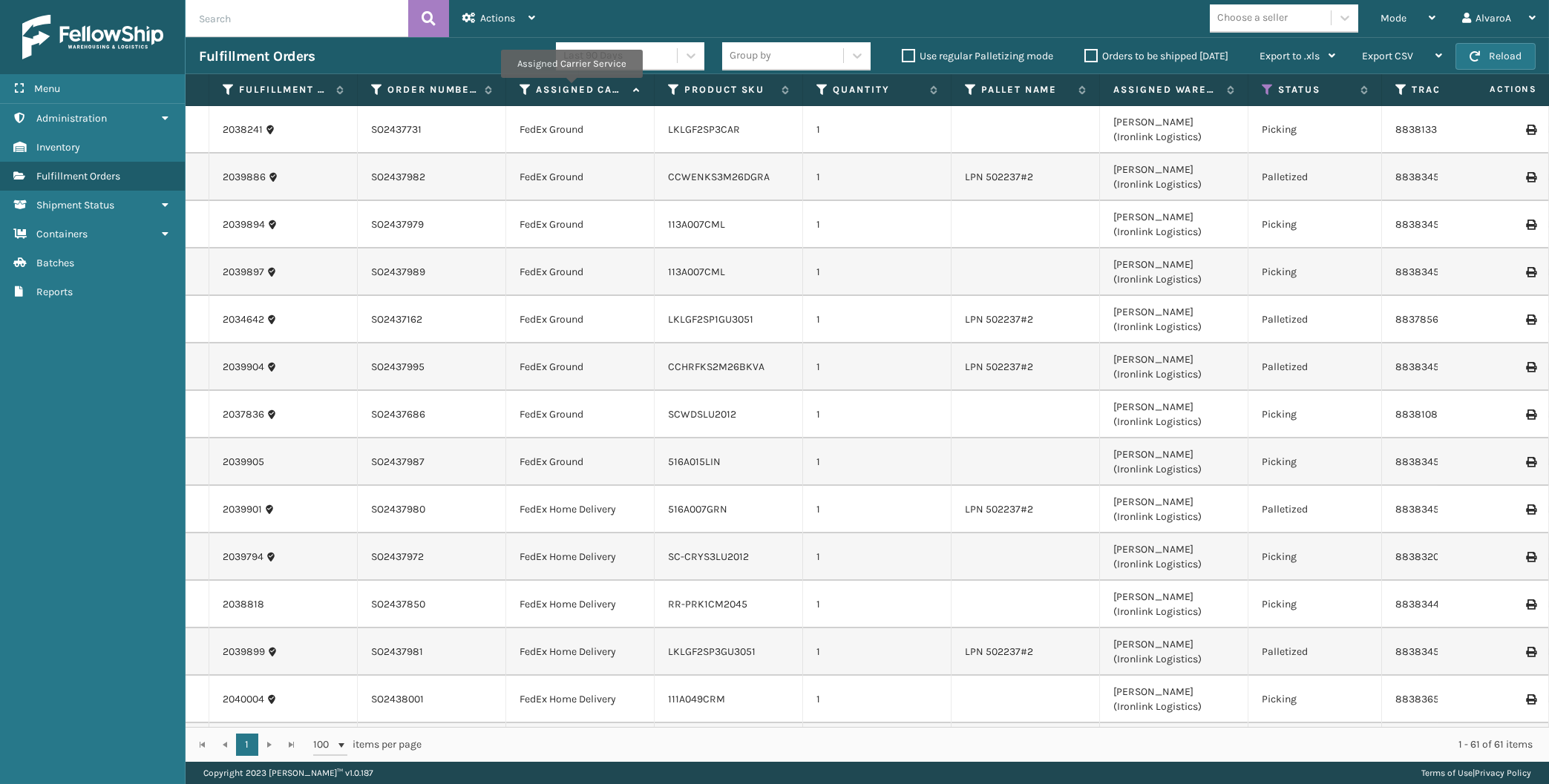
click at [571, 88] on label "Assigned Carrier Service" at bounding box center [580, 90] width 90 height 14
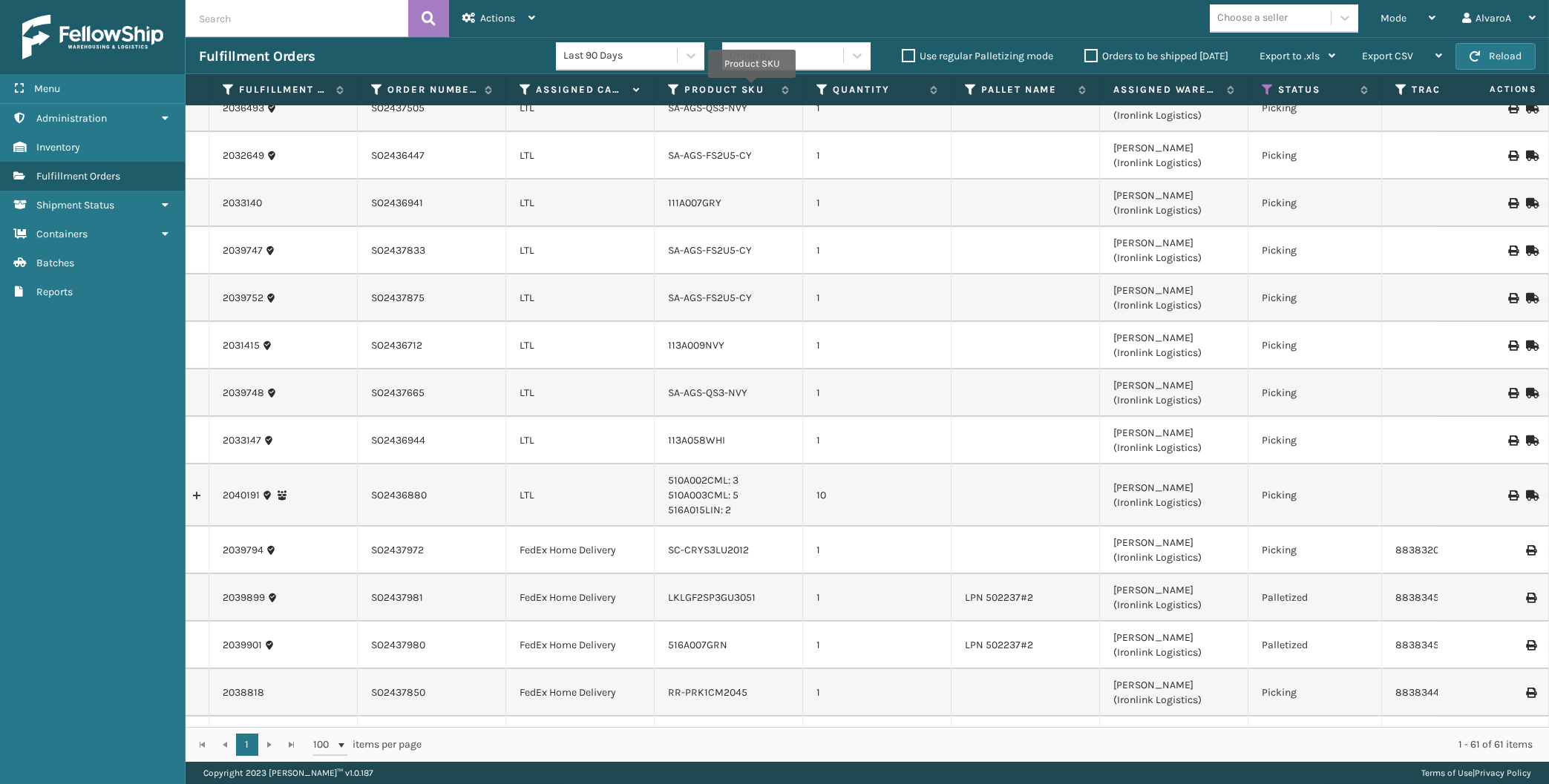
scroll to position [2289, 0]
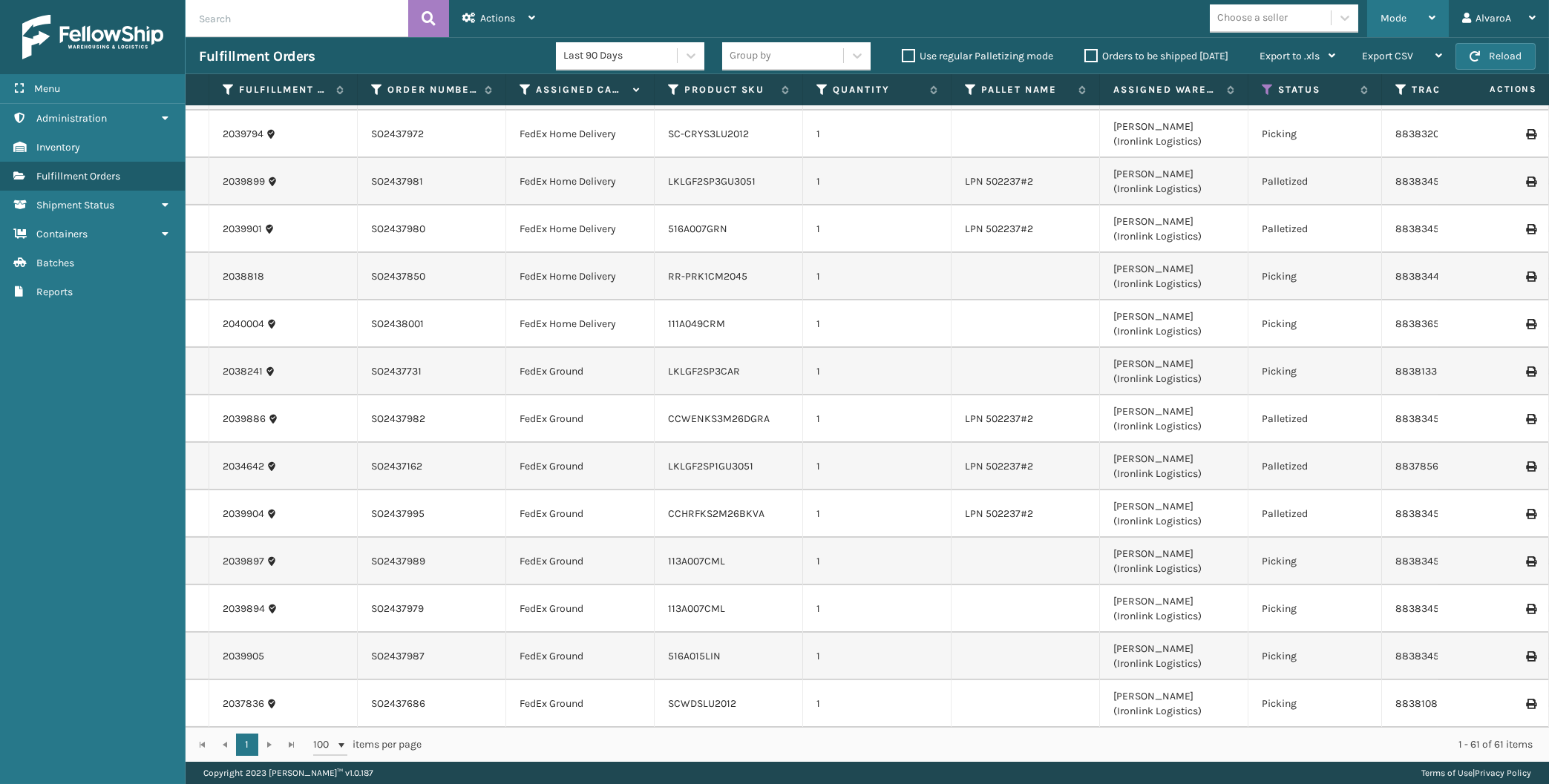
click at [1368, 27] on div "Mode Regular Mode Picking Mode Labeling Mode Exit Scan Mode" at bounding box center [1408, 18] width 82 height 37
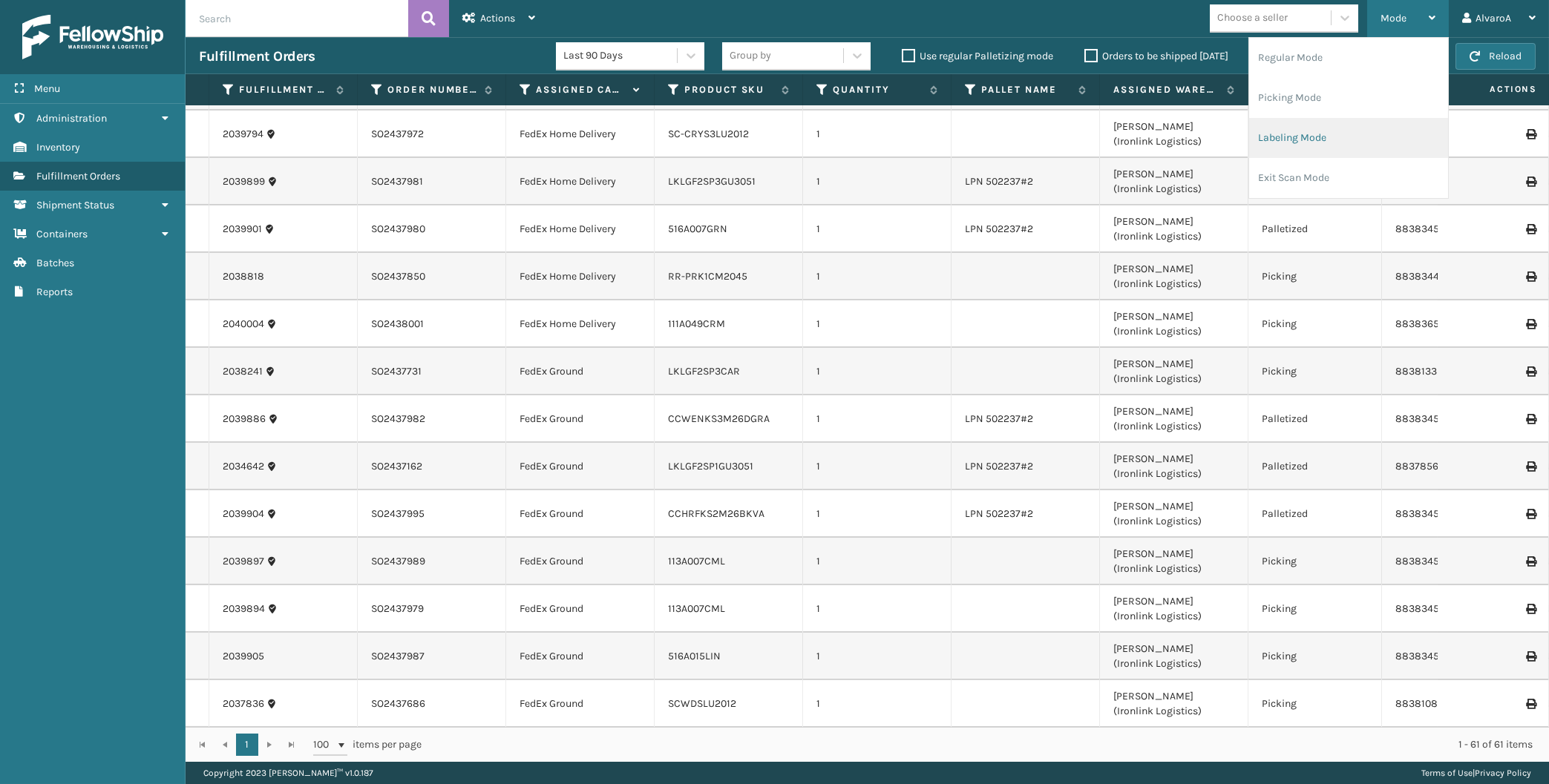
click at [1299, 130] on li "Labeling Mode" at bounding box center [1348, 138] width 199 height 40
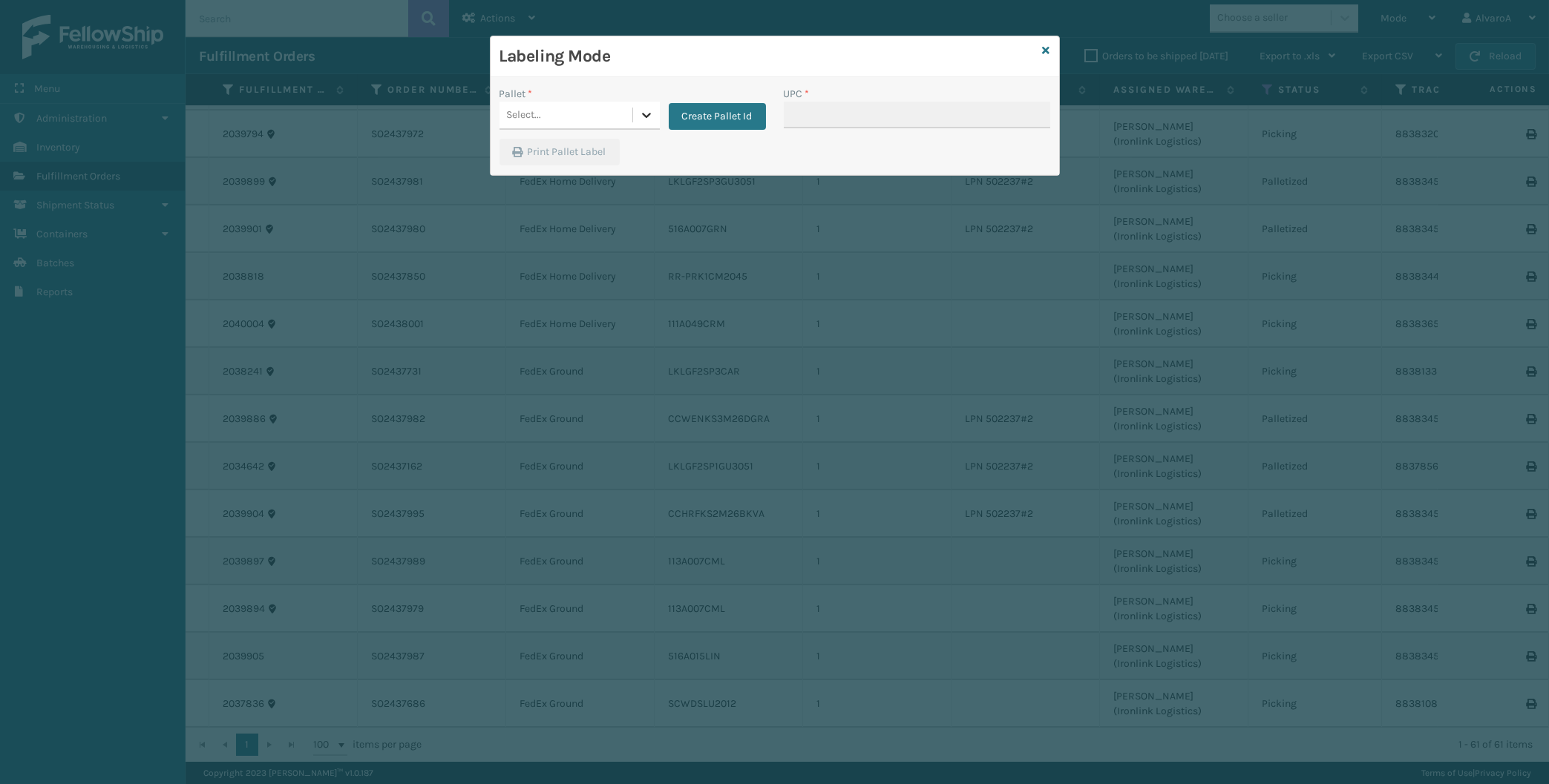
click at [653, 116] on icon at bounding box center [647, 115] width 15 height 15
click at [713, 113] on button "Create Pallet Id" at bounding box center [717, 116] width 98 height 26
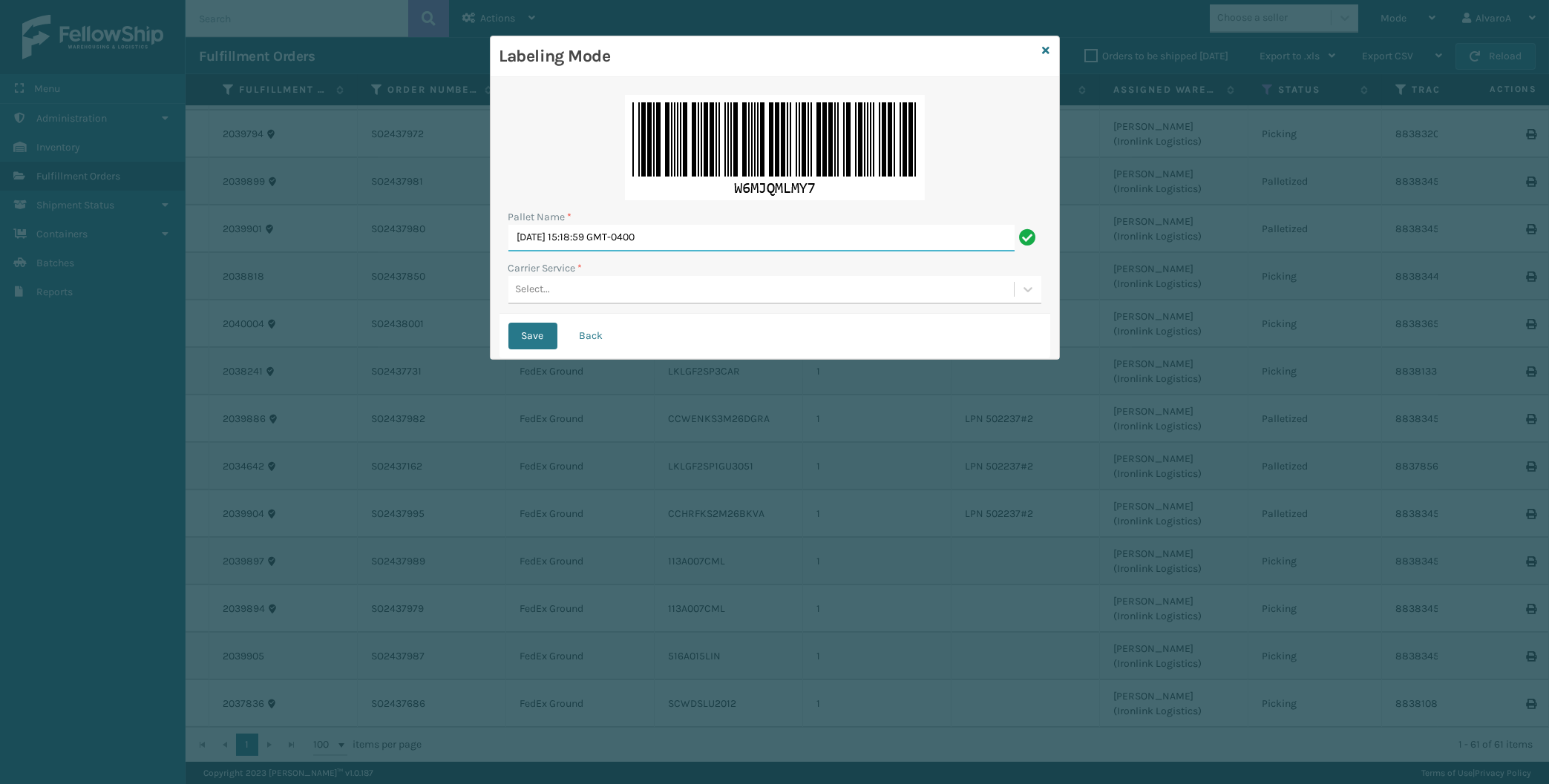
drag, startPoint x: 719, startPoint y: 246, endPoint x: 433, endPoint y: 312, distance: 293.5
click at [508, 252] on input "[DATE] 15:18:59 GMT-0400" at bounding box center [761, 237] width 506 height 26
type input "LPN 503346"
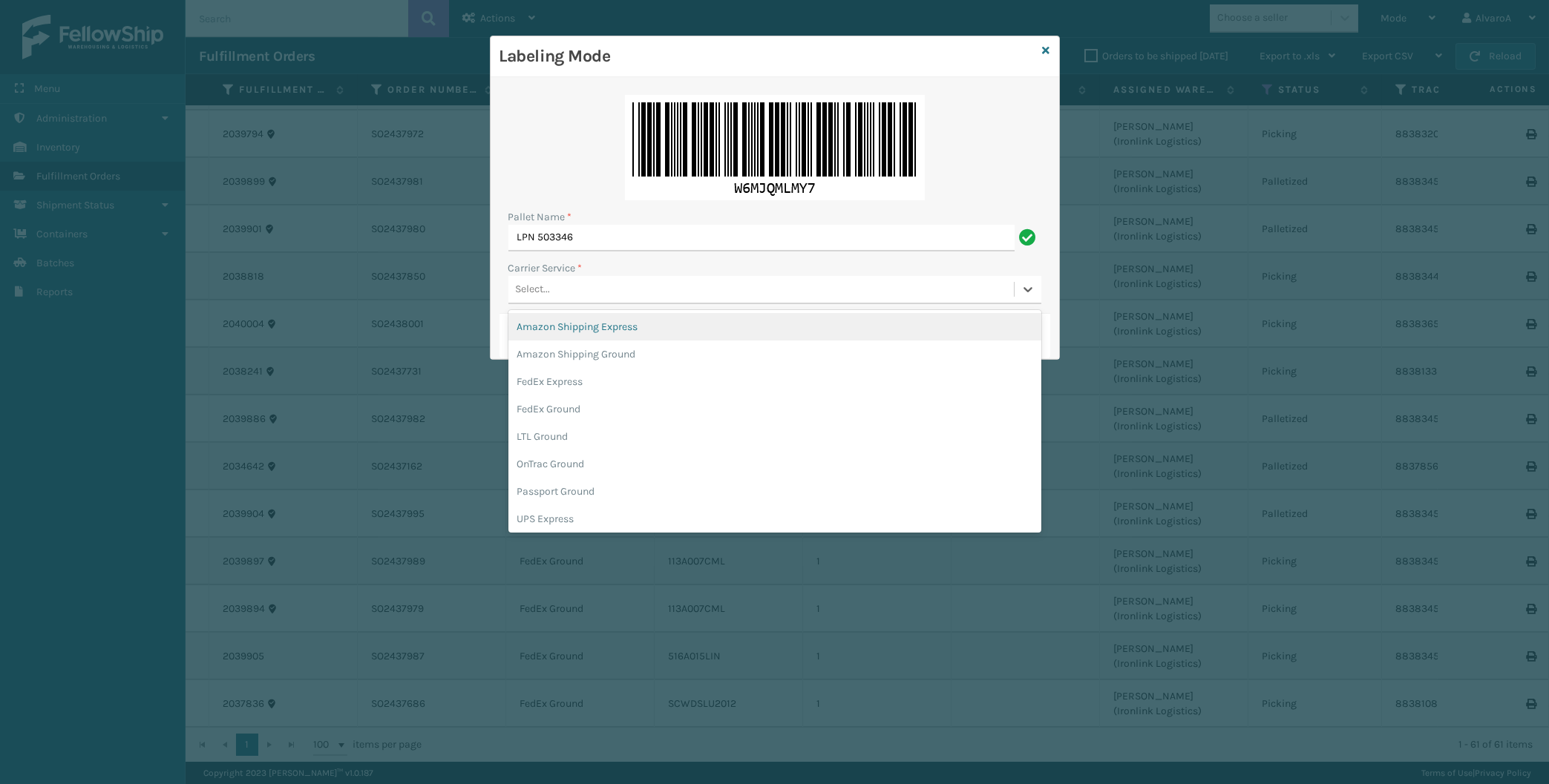
click at [551, 284] on div "Select..." at bounding box center [761, 290] width 505 height 24
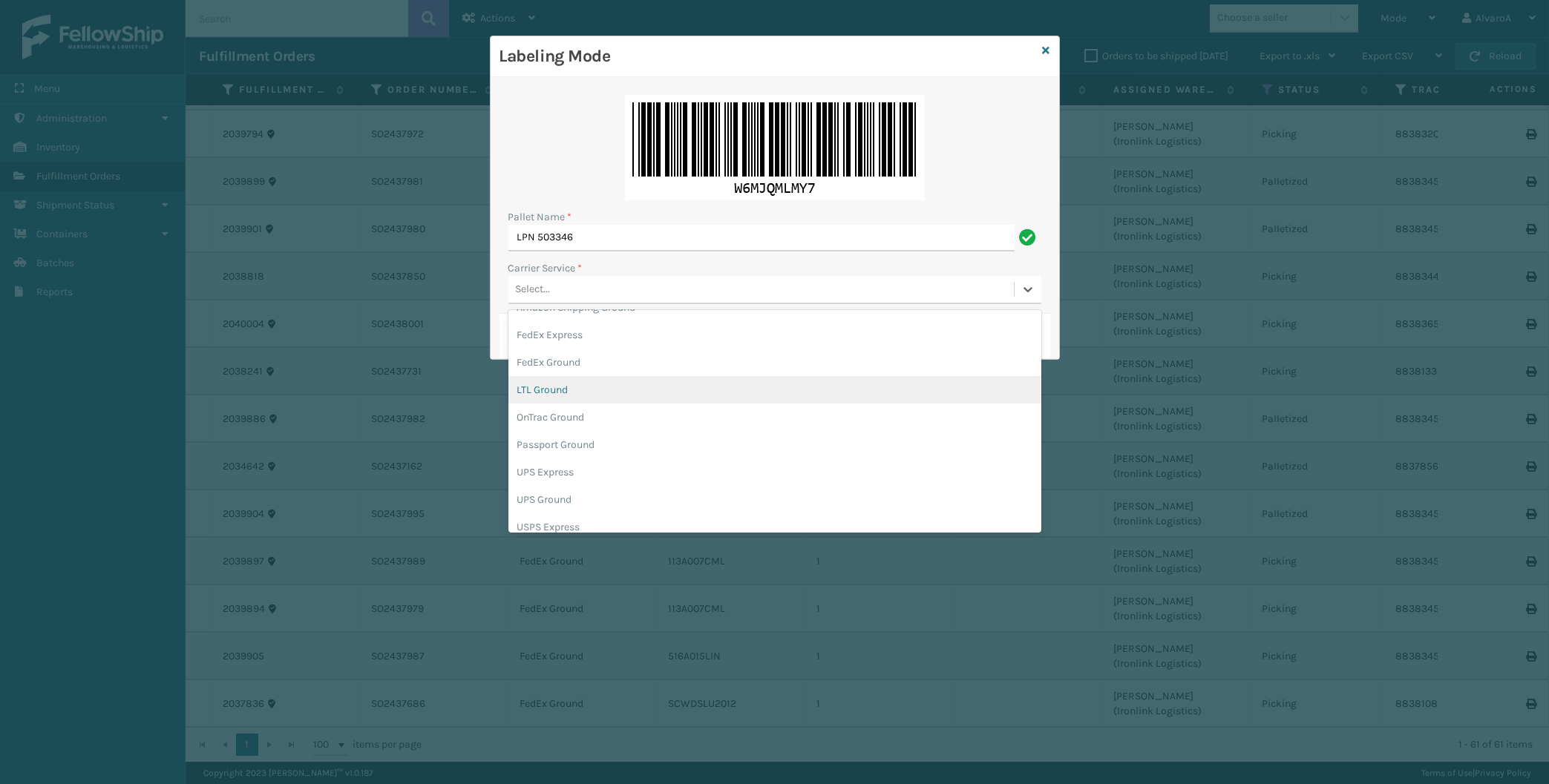
scroll to position [69, 0]
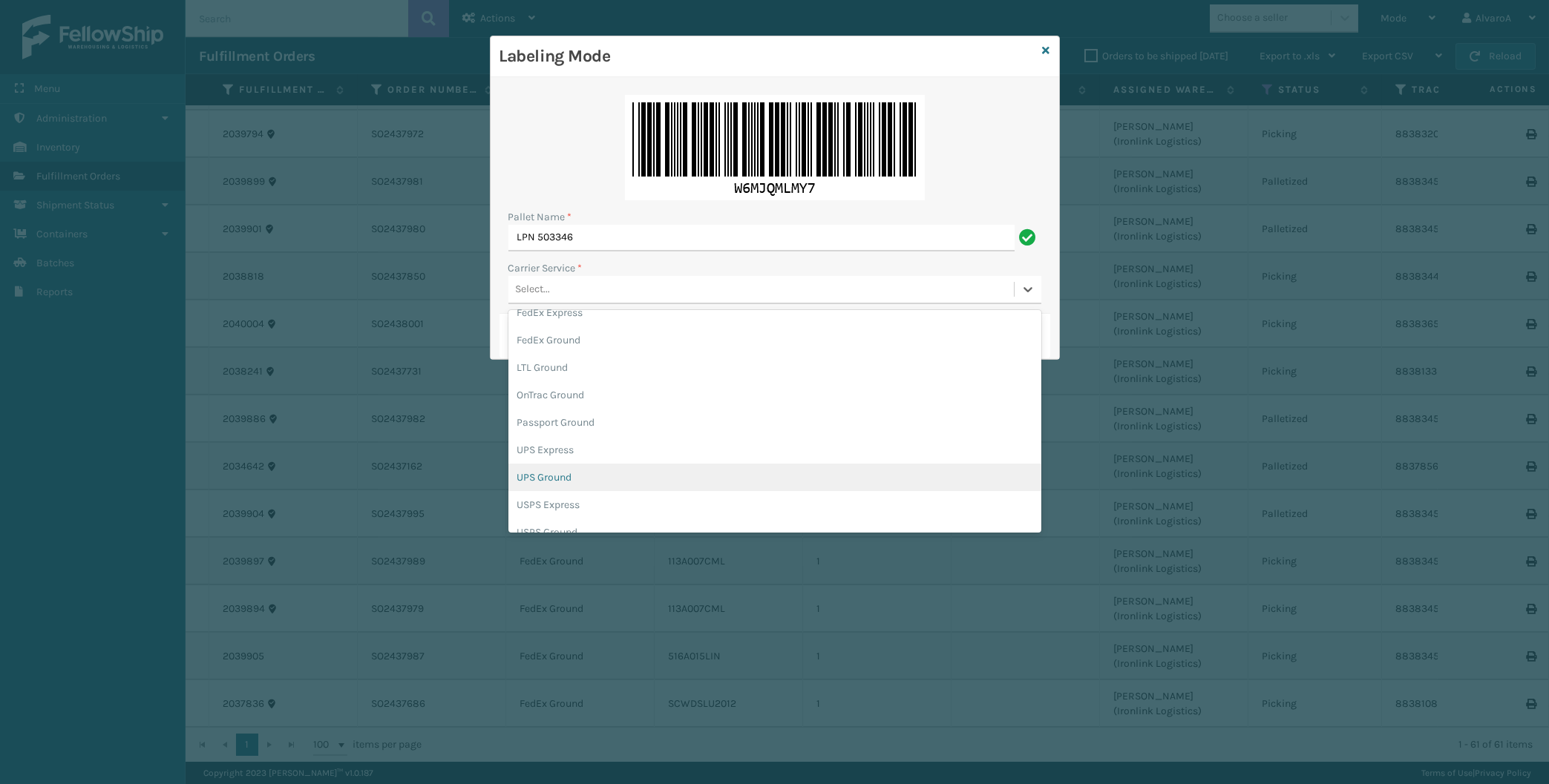
click at [556, 484] on div "UPS Ground" at bounding box center [774, 477] width 533 height 27
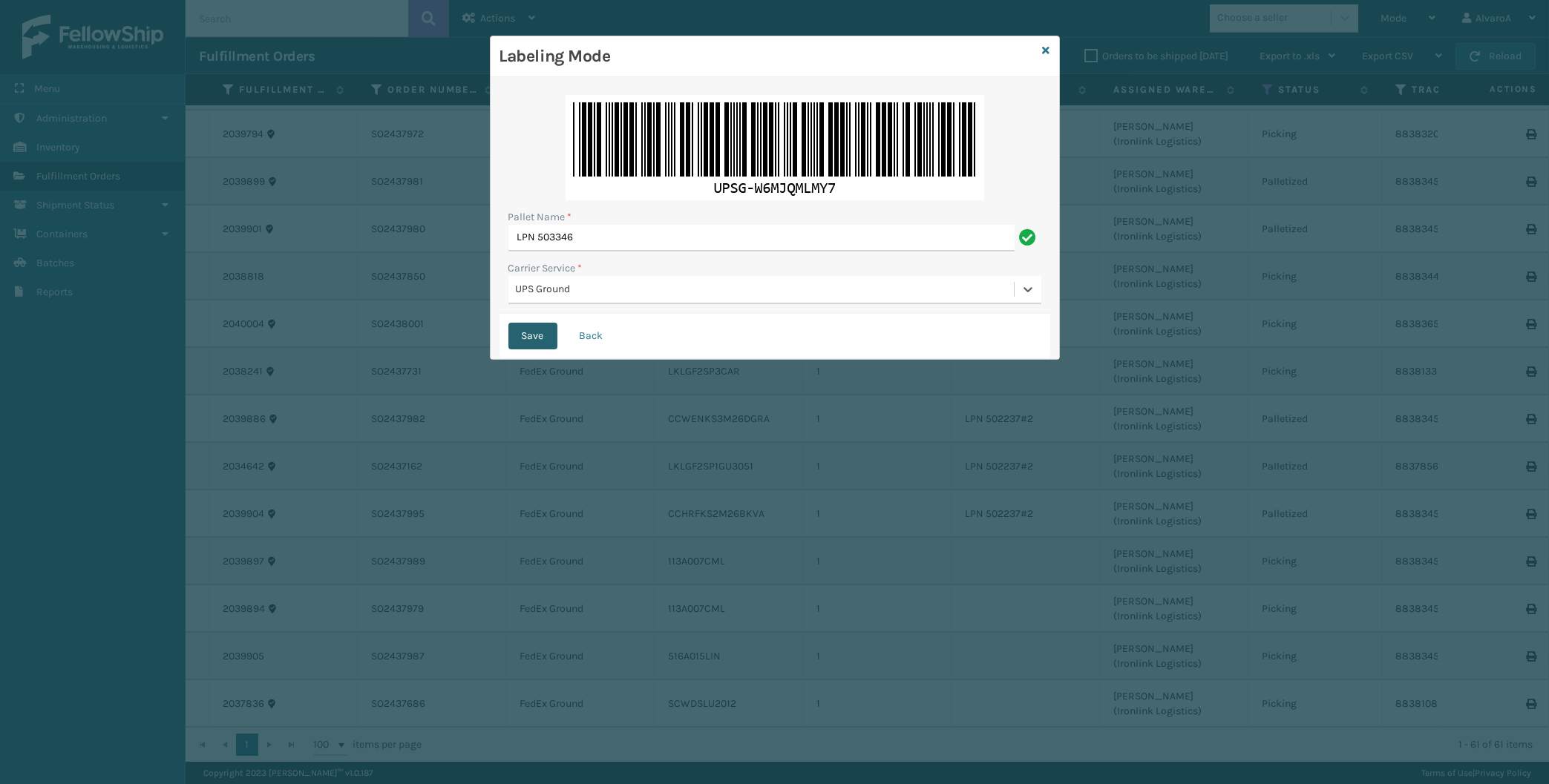
click at [538, 338] on button "Save" at bounding box center [532, 336] width 49 height 26
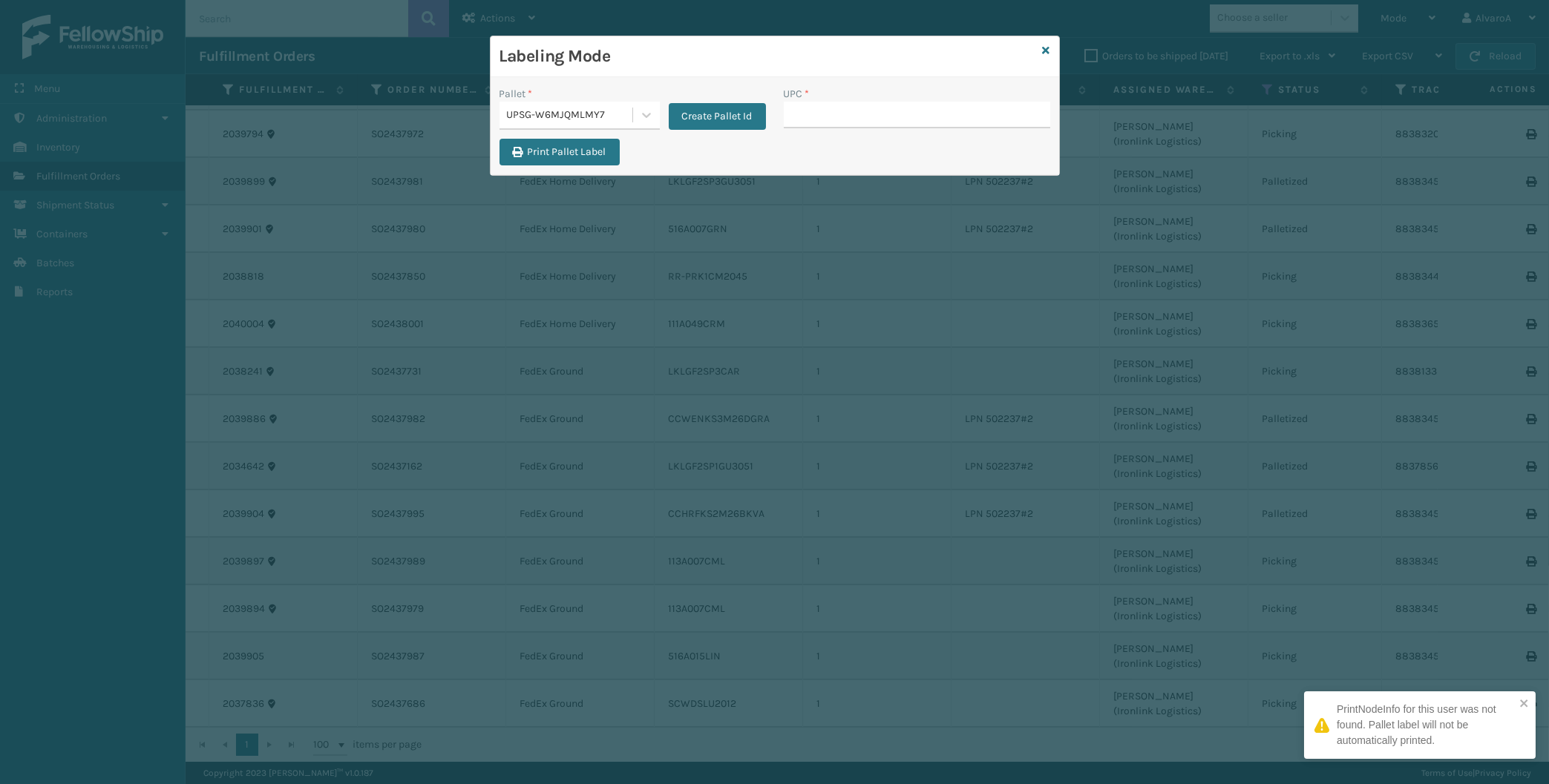
click at [806, 120] on input "UPC *" at bounding box center [917, 114] width 266 height 26
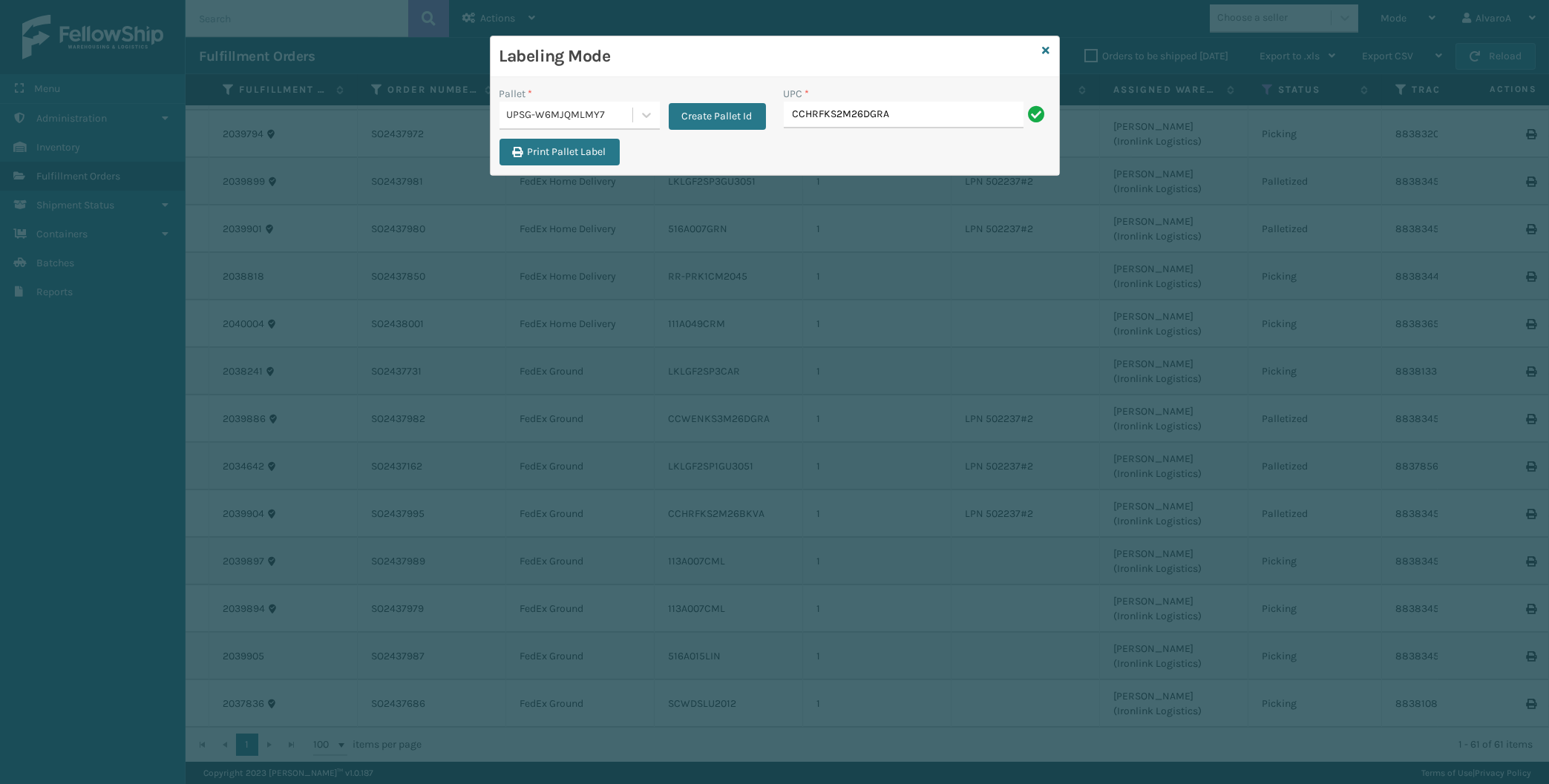
type input "CCHRFKS2M26DGRA"
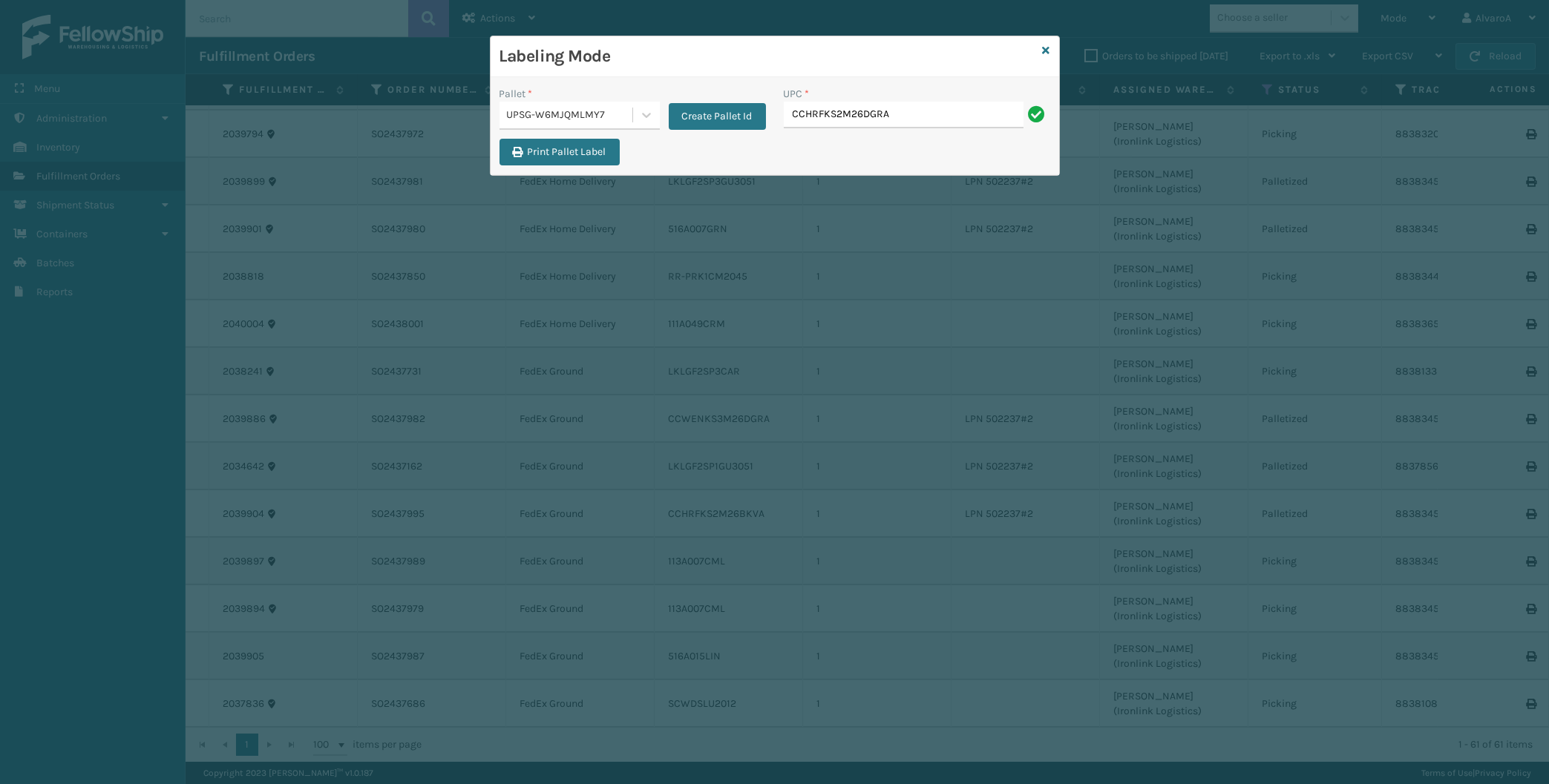
type input "CCHRFKS2M26DGRA"
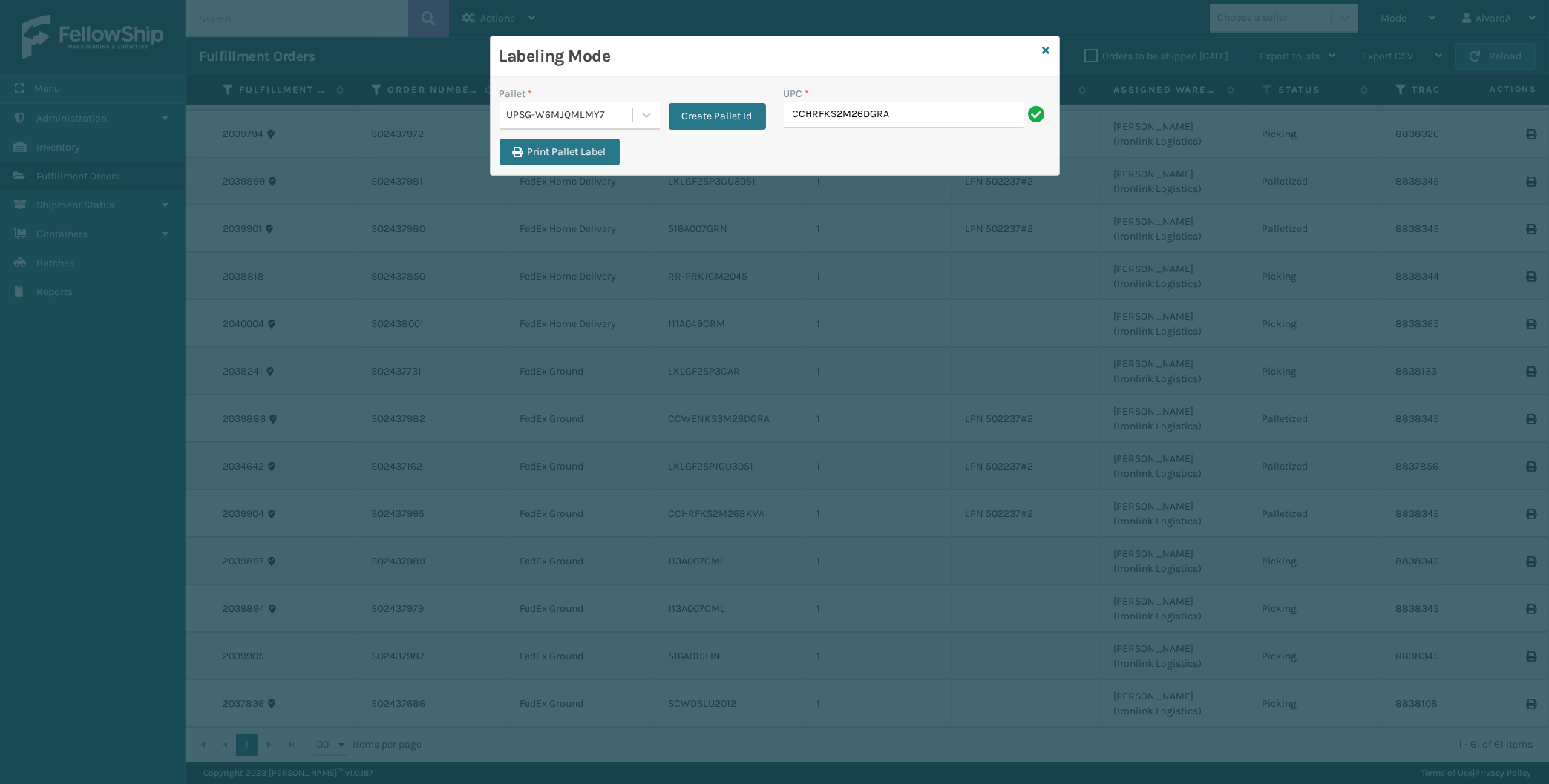
type input "CCHRFKS2M26DGRA"
paste input "LKLGF2SP1GU3051"
type input "LKLGF2SP1GU3051"
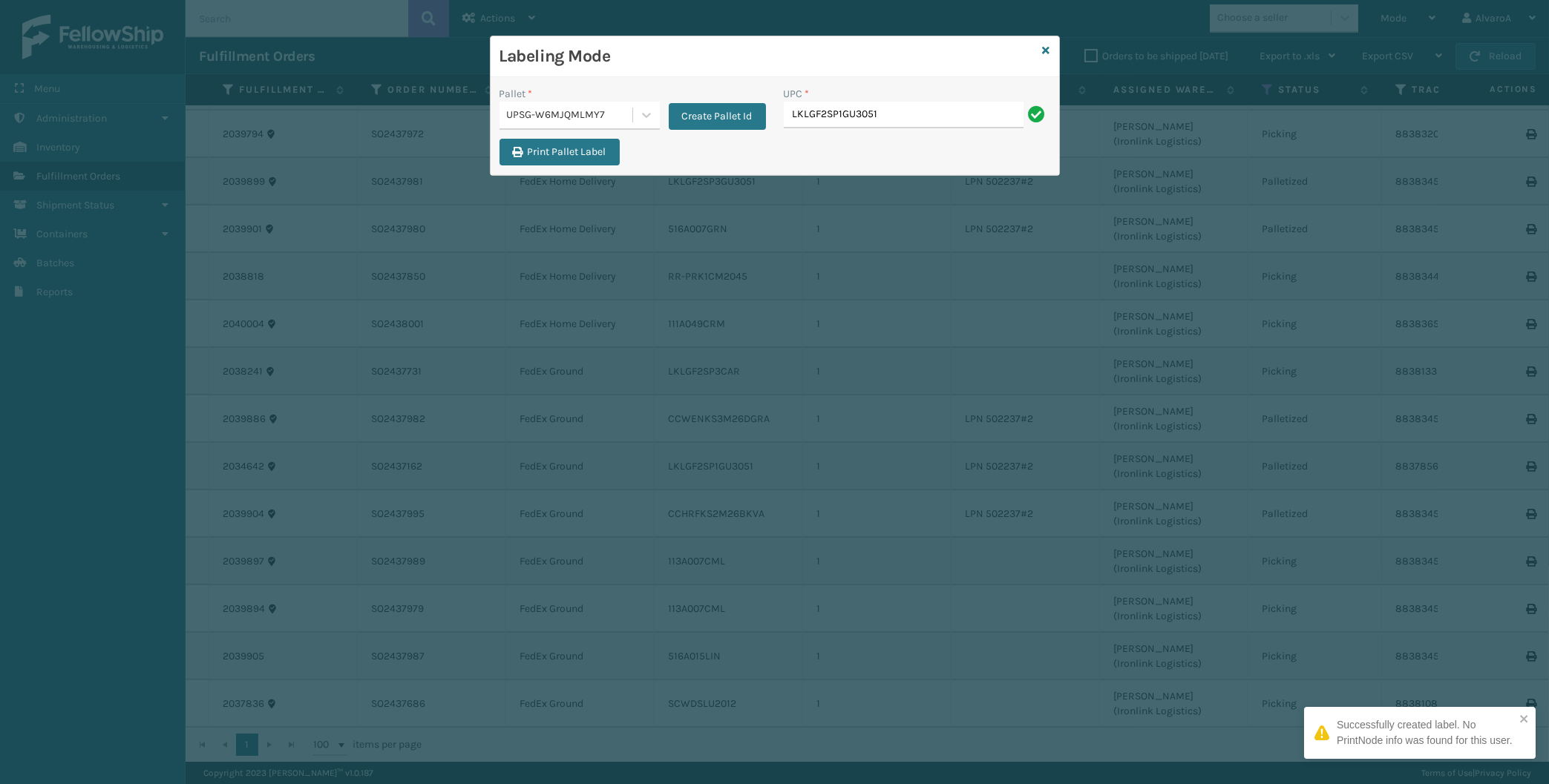
type input "LKLGF2SP1GU3051"
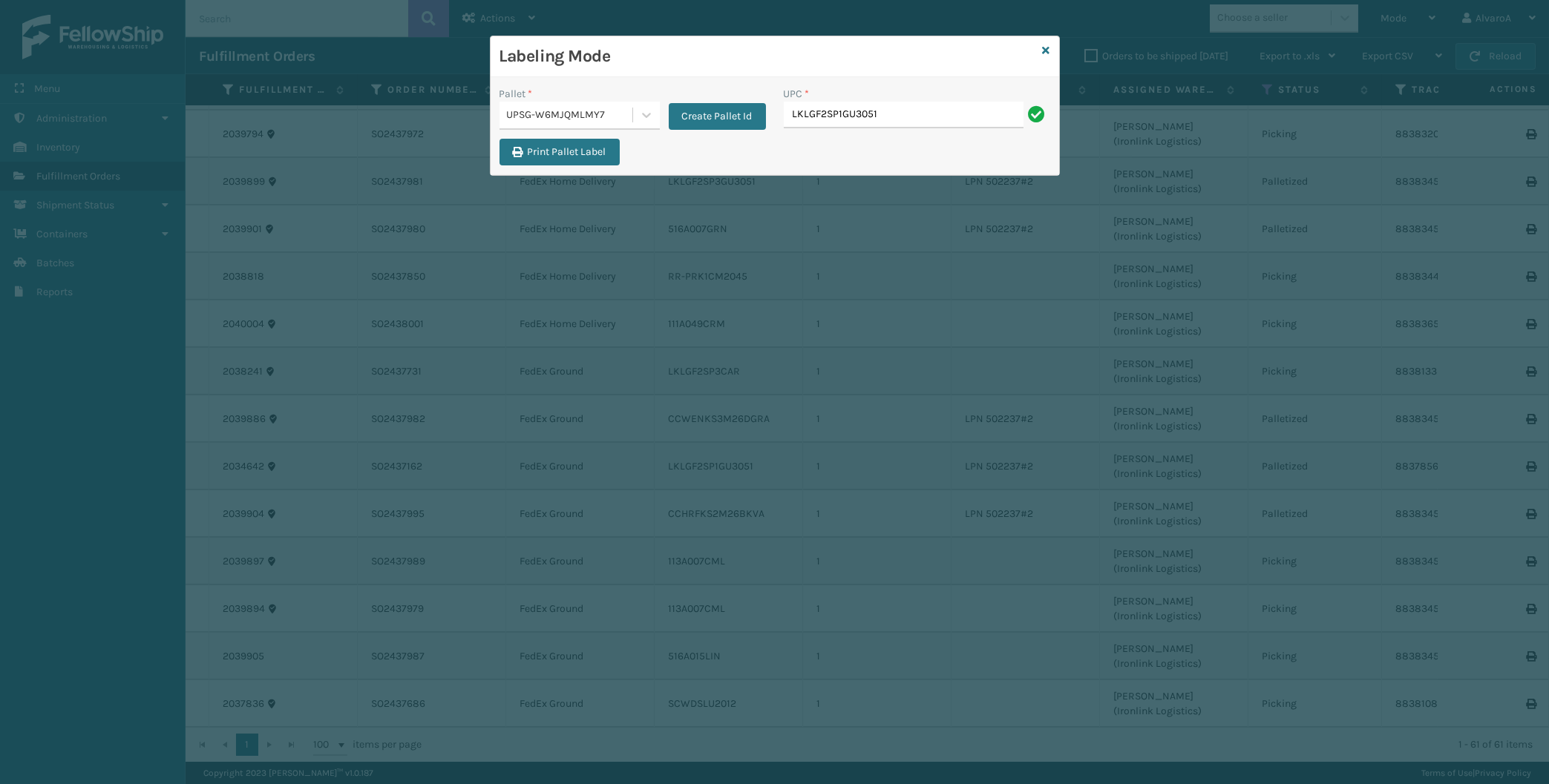
type input "LKLGF2SP1GU3051"
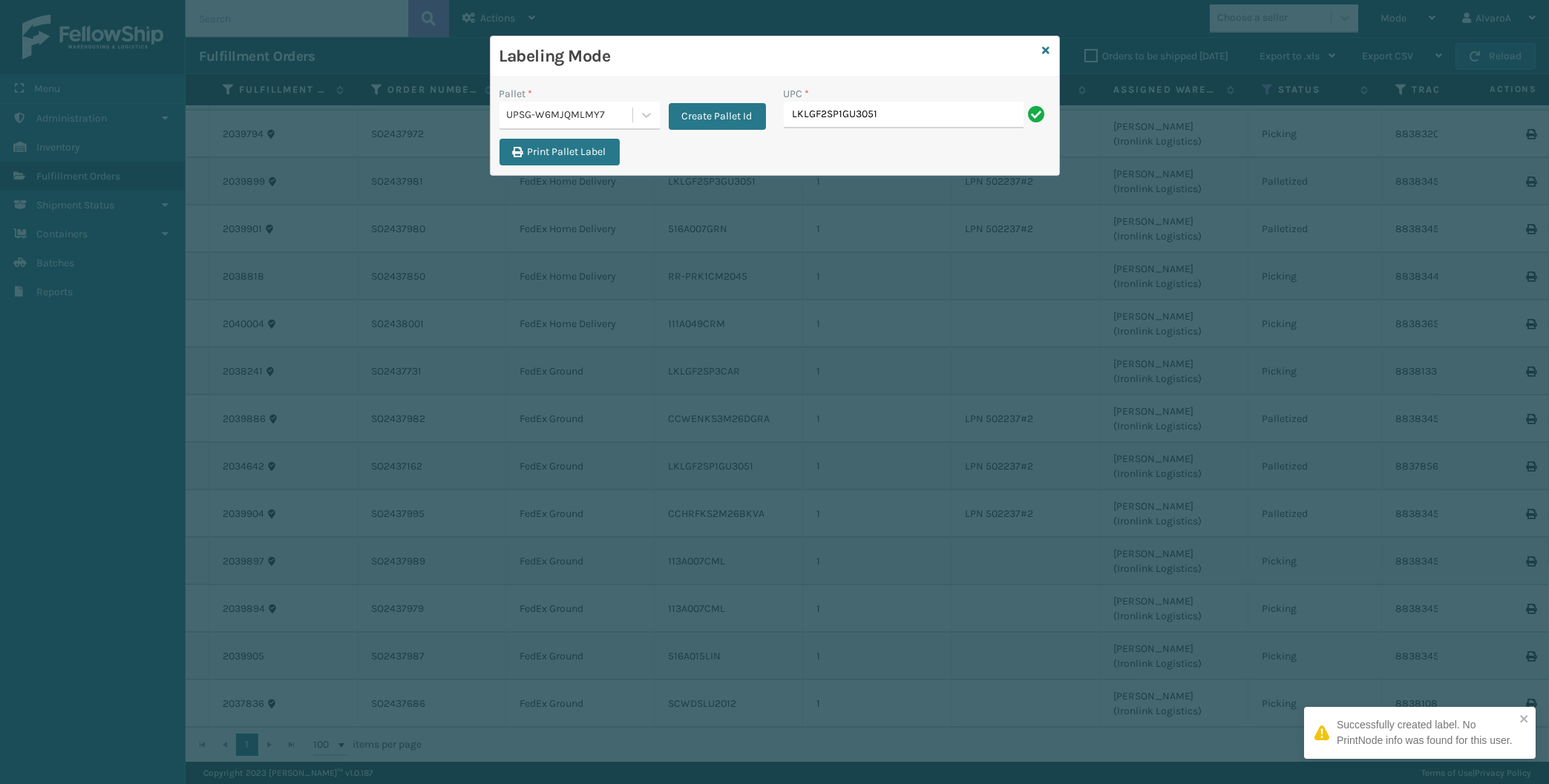
type input "LKLGF2SP1GU3051"
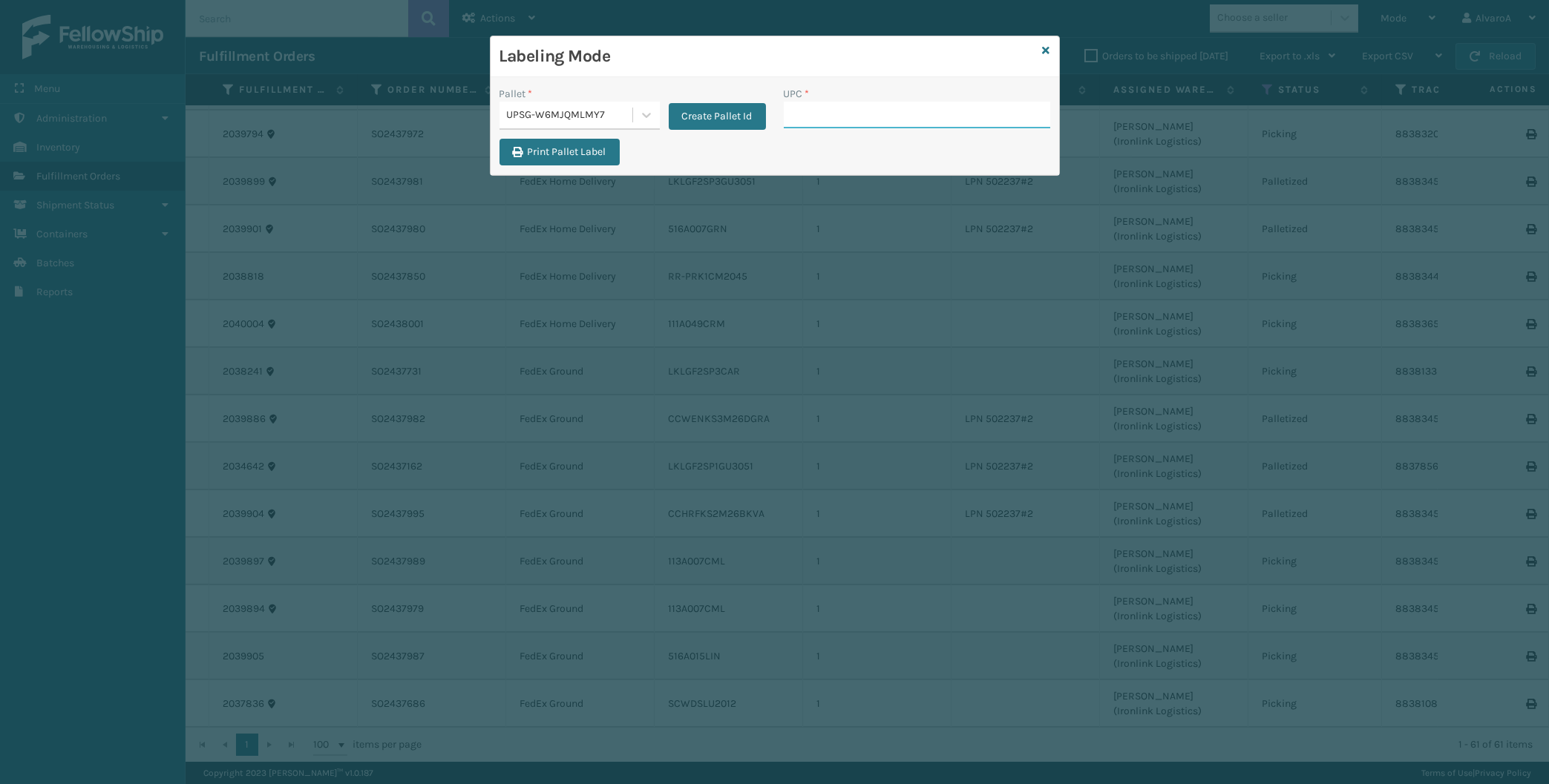
paste input "RR-PRK1CP3003"
type input "RR-PRK1CP3003"
paste input "2 2 [DATE] 3:45 PM"
type input "2 2 [DATE] 3:45 PM"
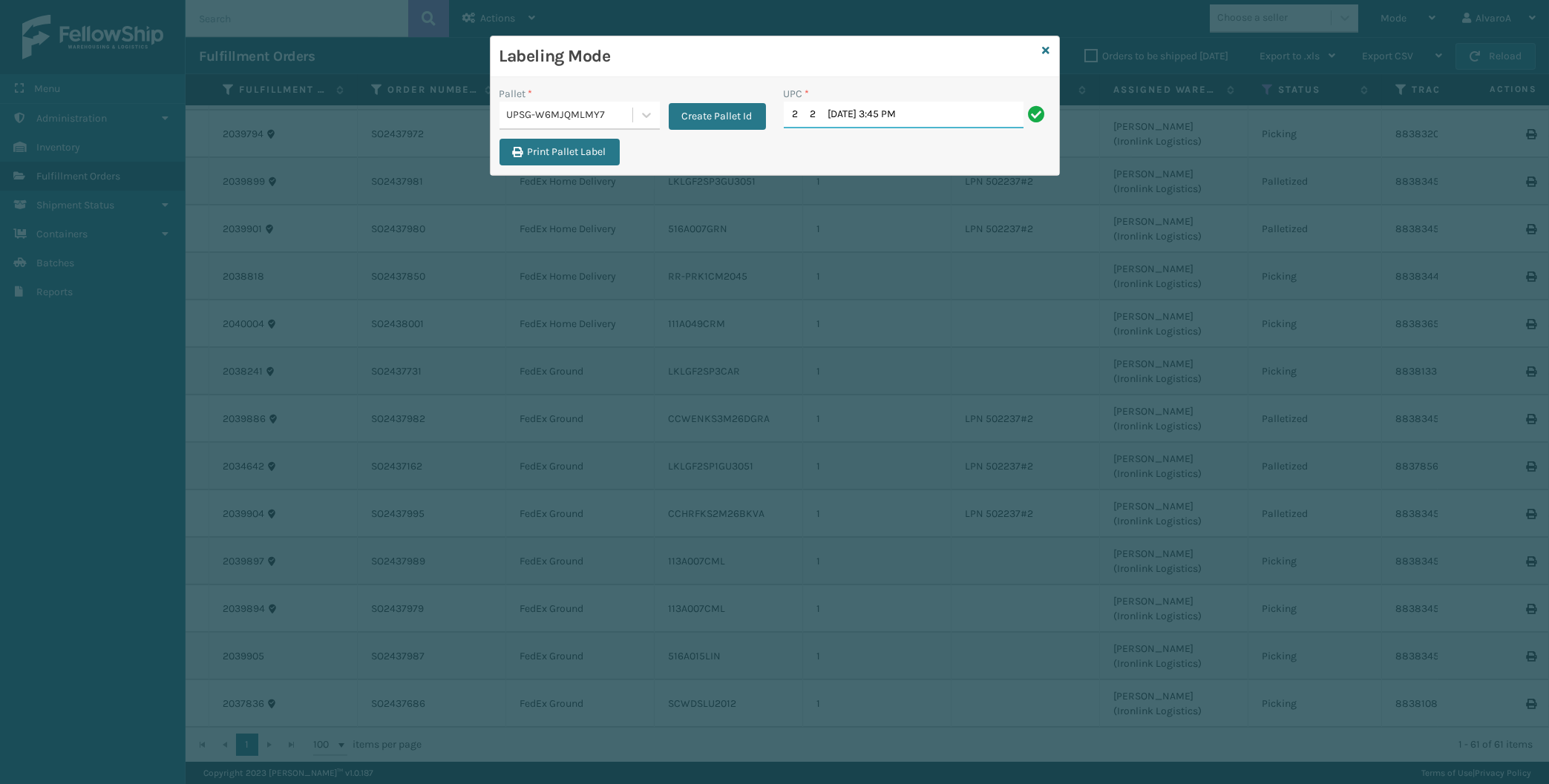
drag, startPoint x: 942, startPoint y: 119, endPoint x: 614, endPoint y: 237, distance: 348.6
click at [784, 129] on input "2 2 [DATE] 3:45 PM" at bounding box center [903, 114] width 240 height 26
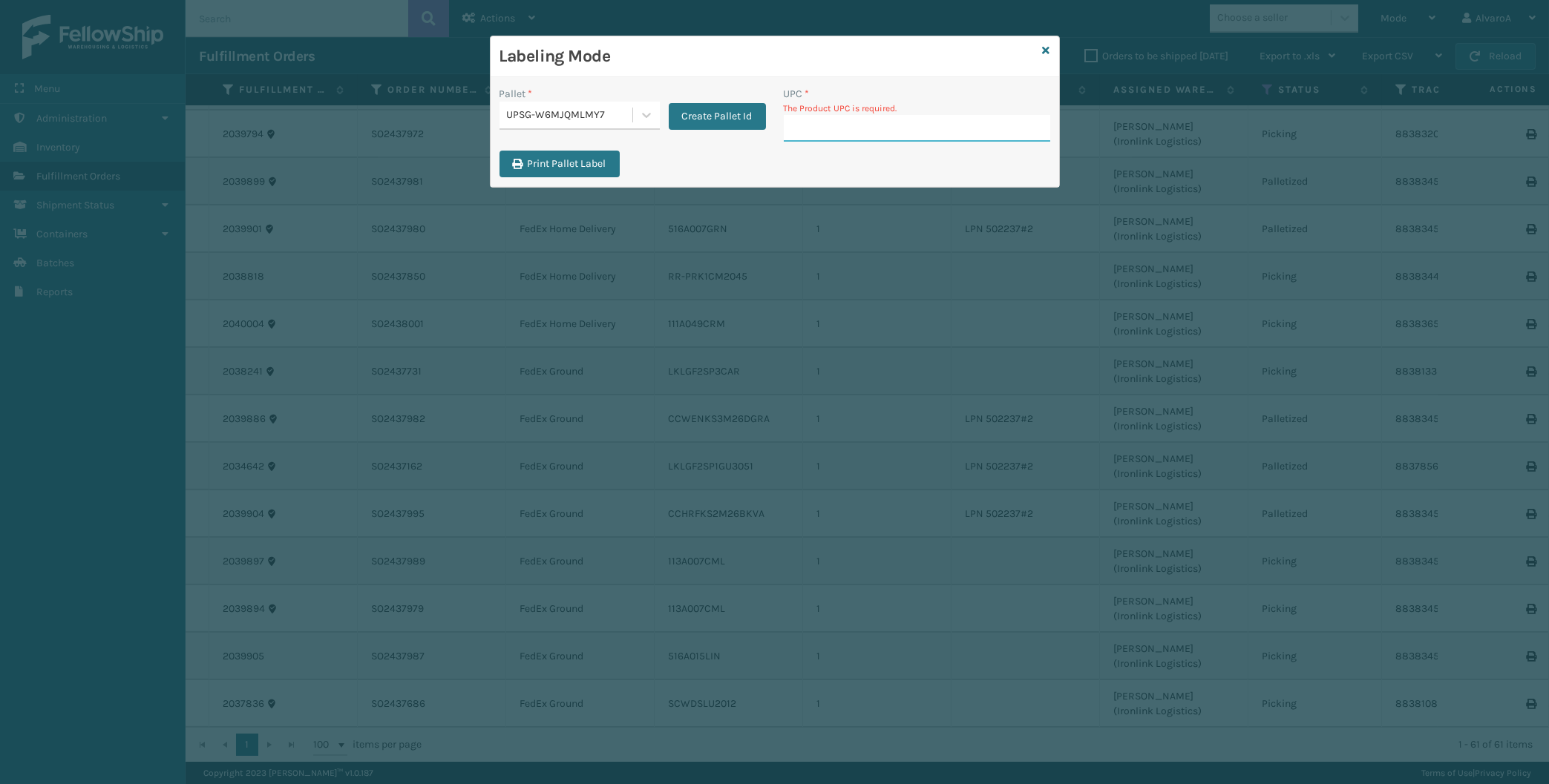
paste input "SCLRIS3LU2001"
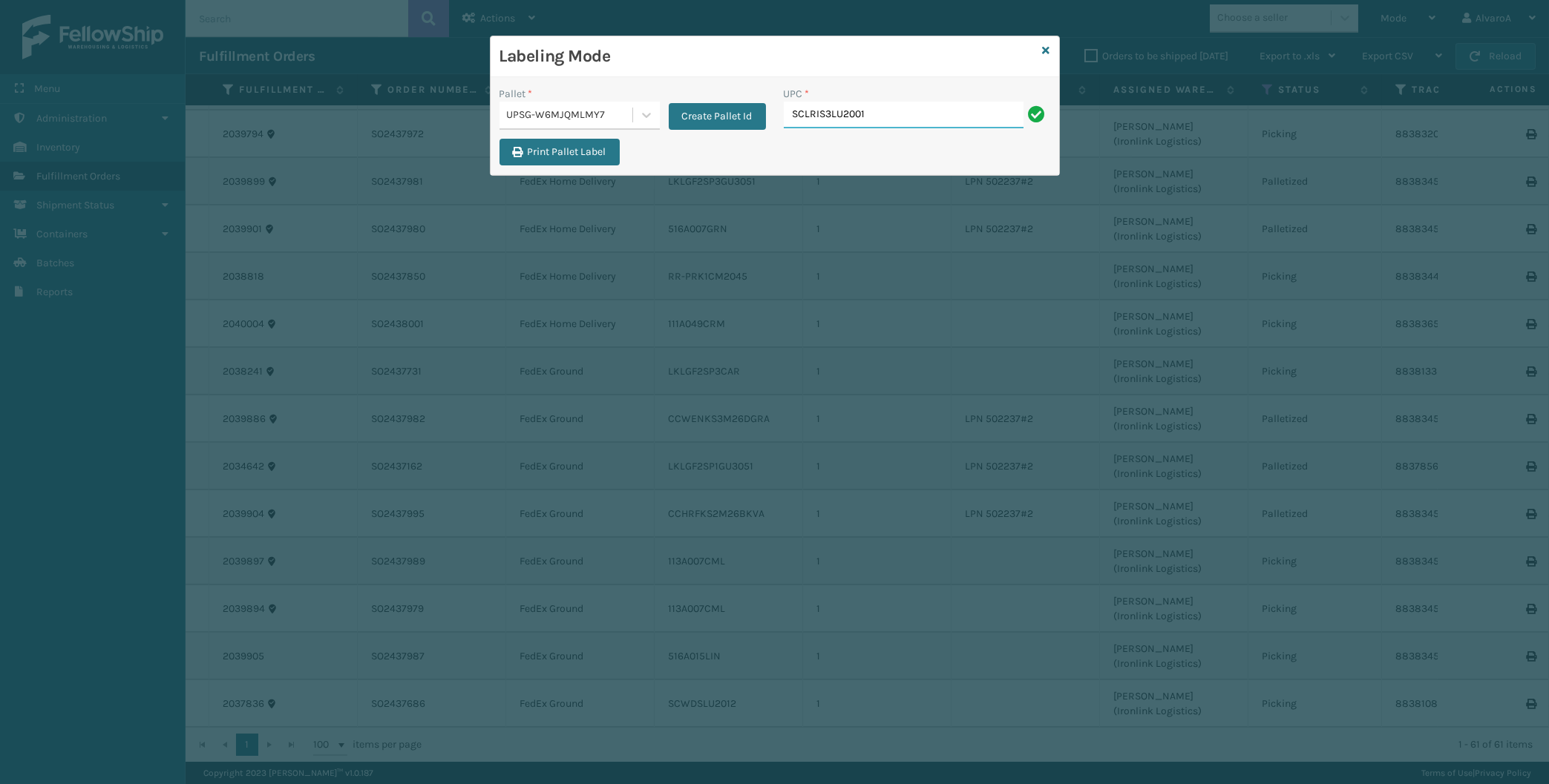
type input "SCLRIS3LU2001"
paste input "131A013NVY"
type input "131A013NVY"
paste input "517A007RST"
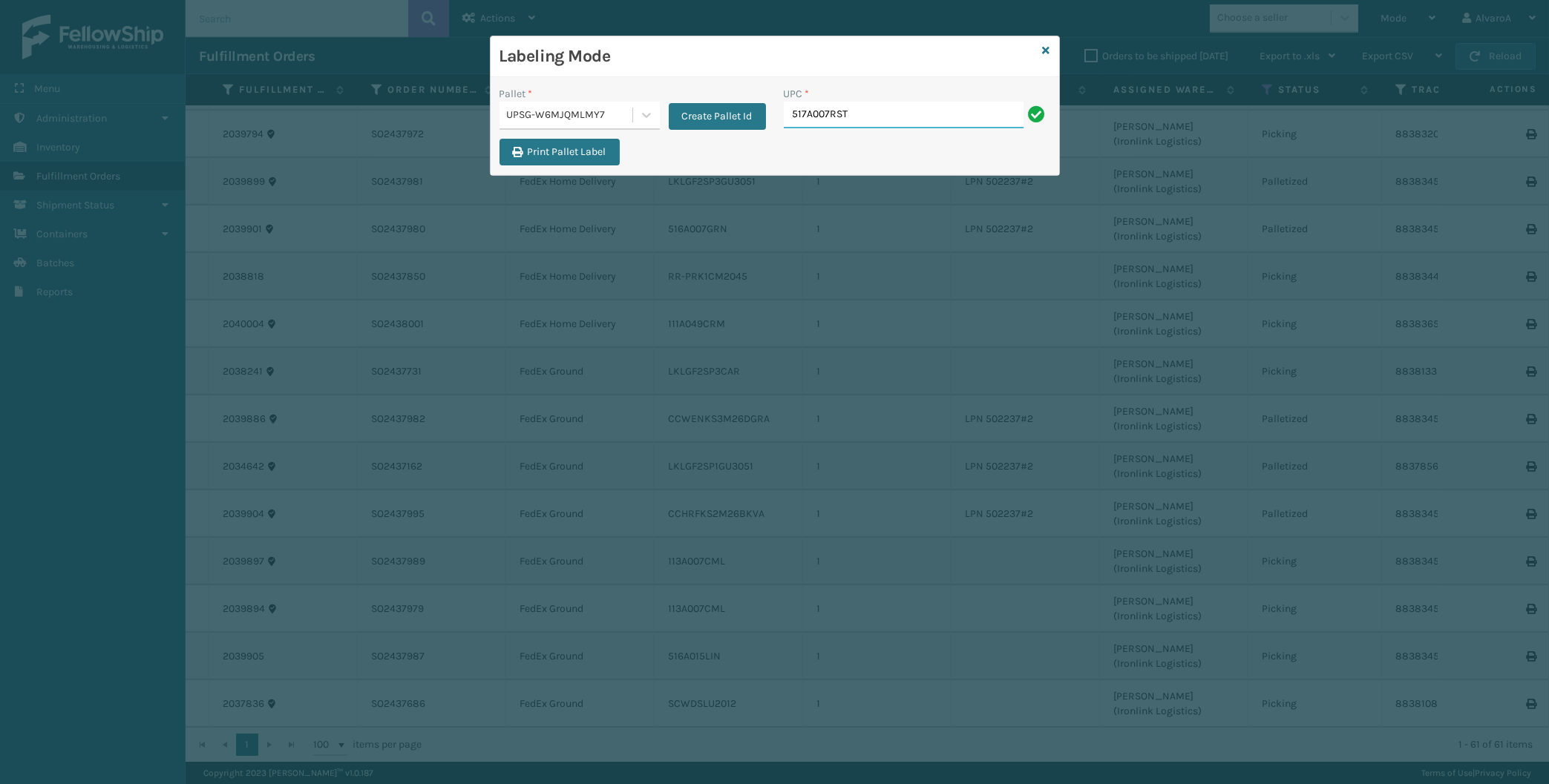
type input "517A007RST"
paste input "516A007GRN"
type input "516A007GRN"
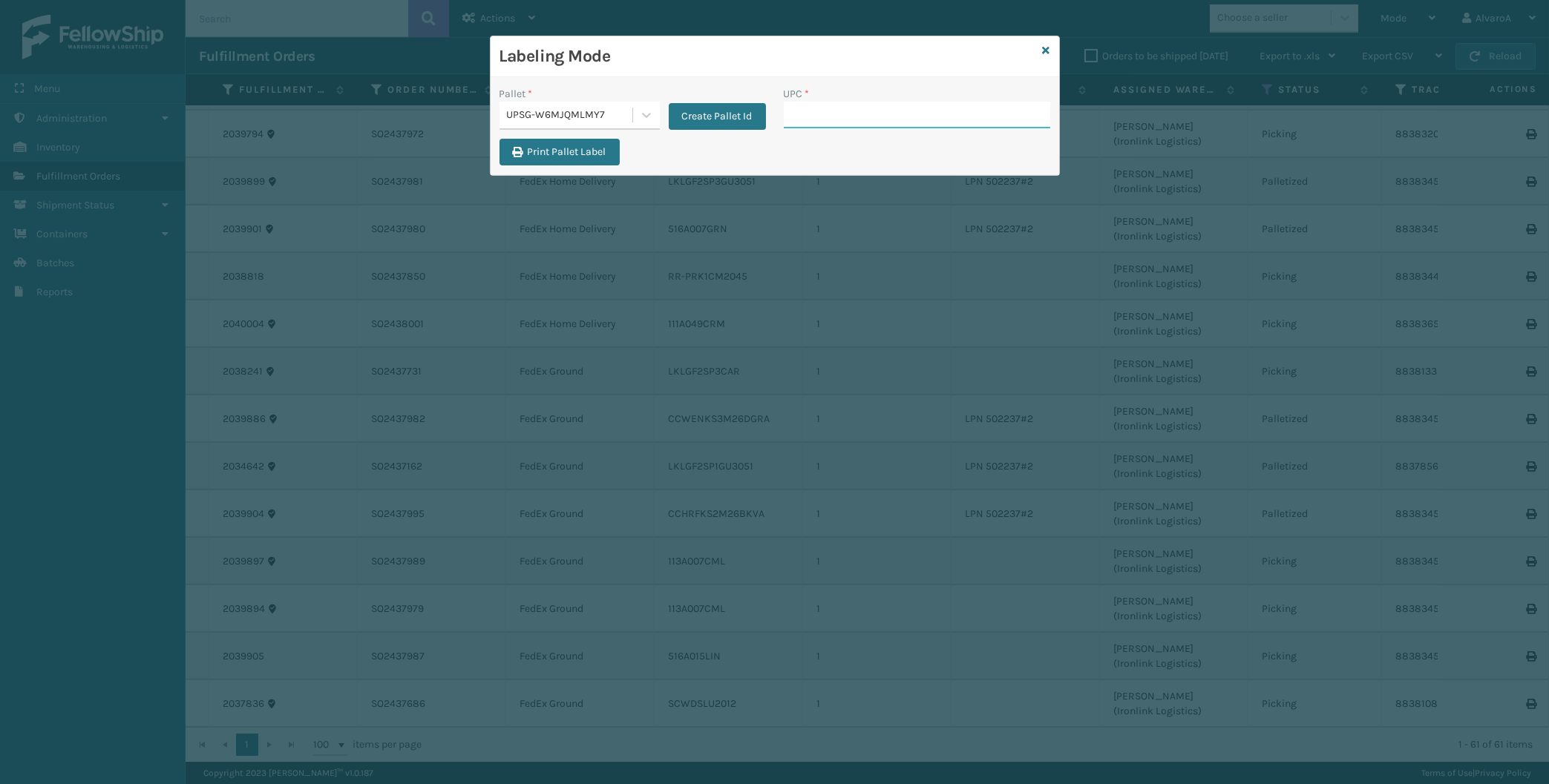
paste input "171A011TPE"
type input "171A011TPE"
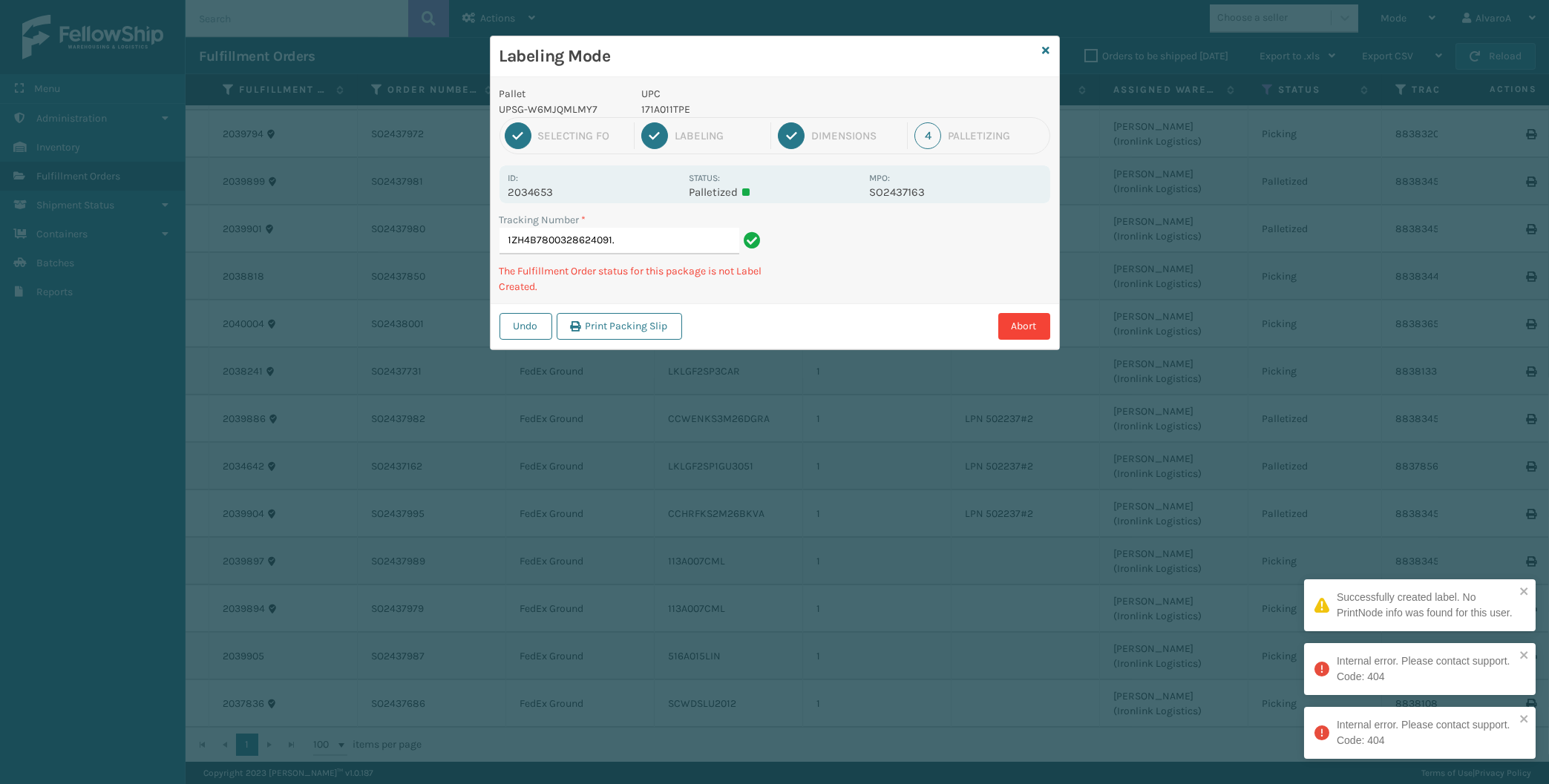
type input "1ZH4B7800328624091"
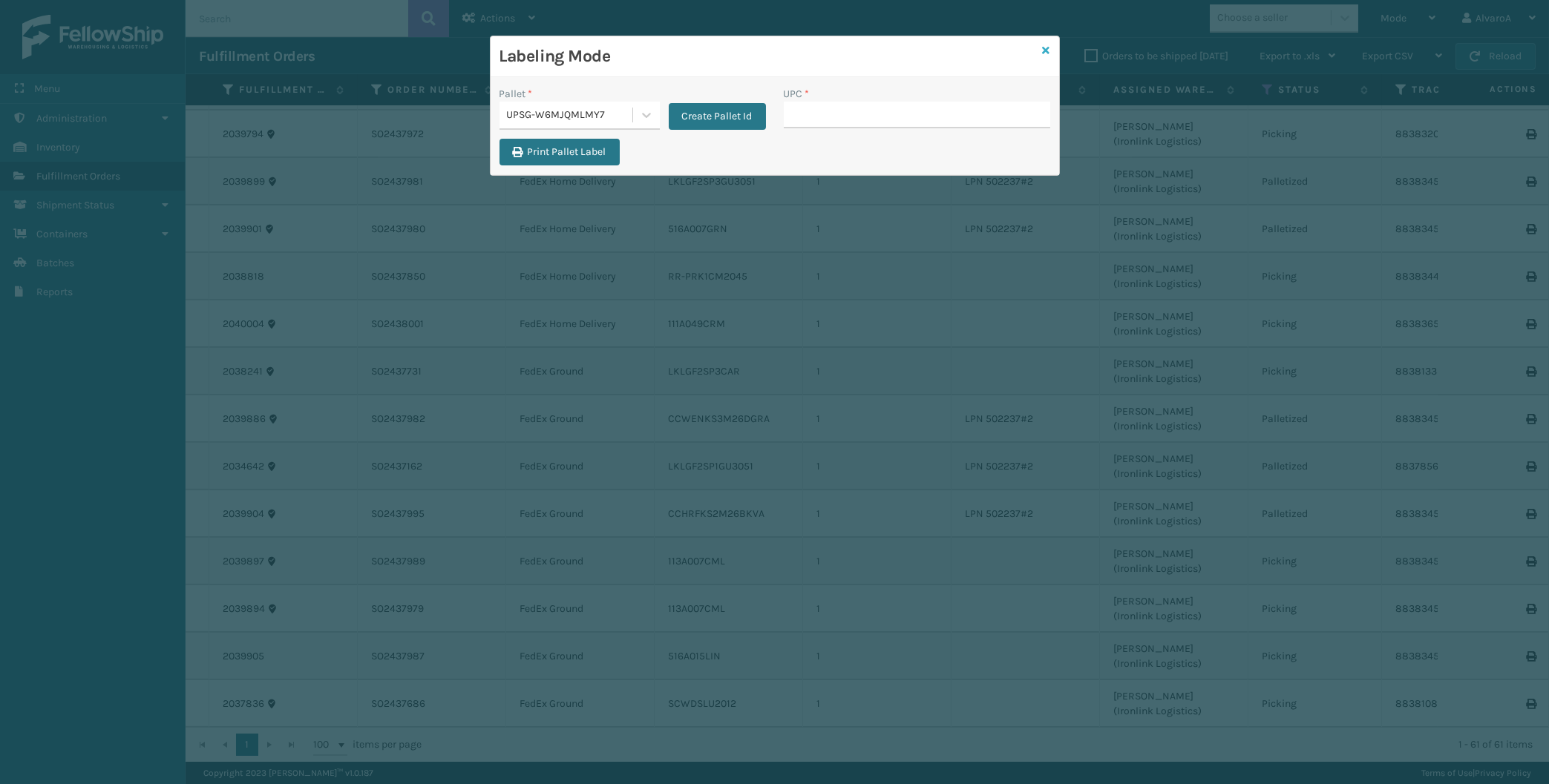
click at [1045, 49] on icon at bounding box center [1047, 51] width 8 height 11
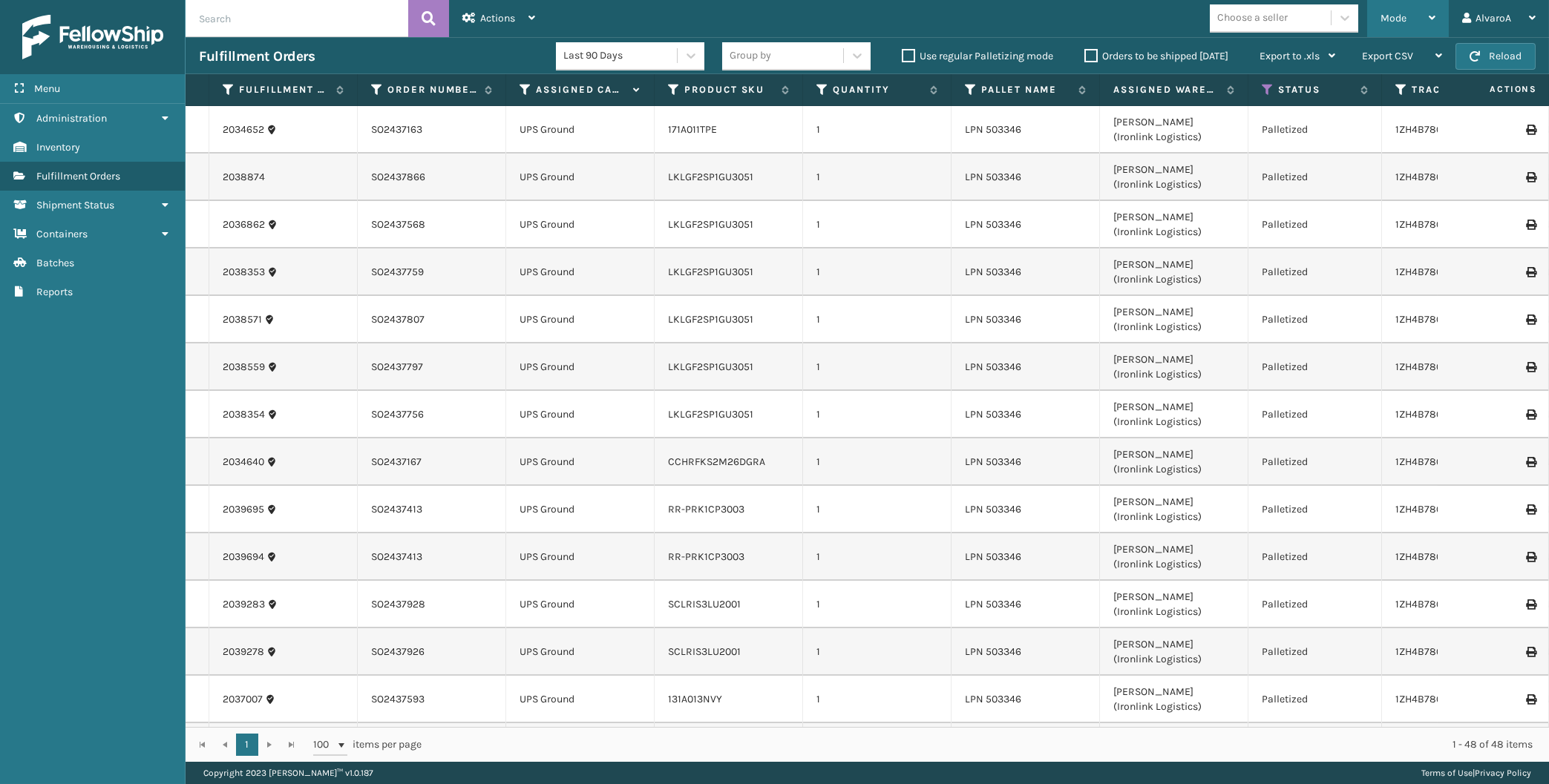
click at [1387, 22] on span "Mode" at bounding box center [1393, 18] width 26 height 13
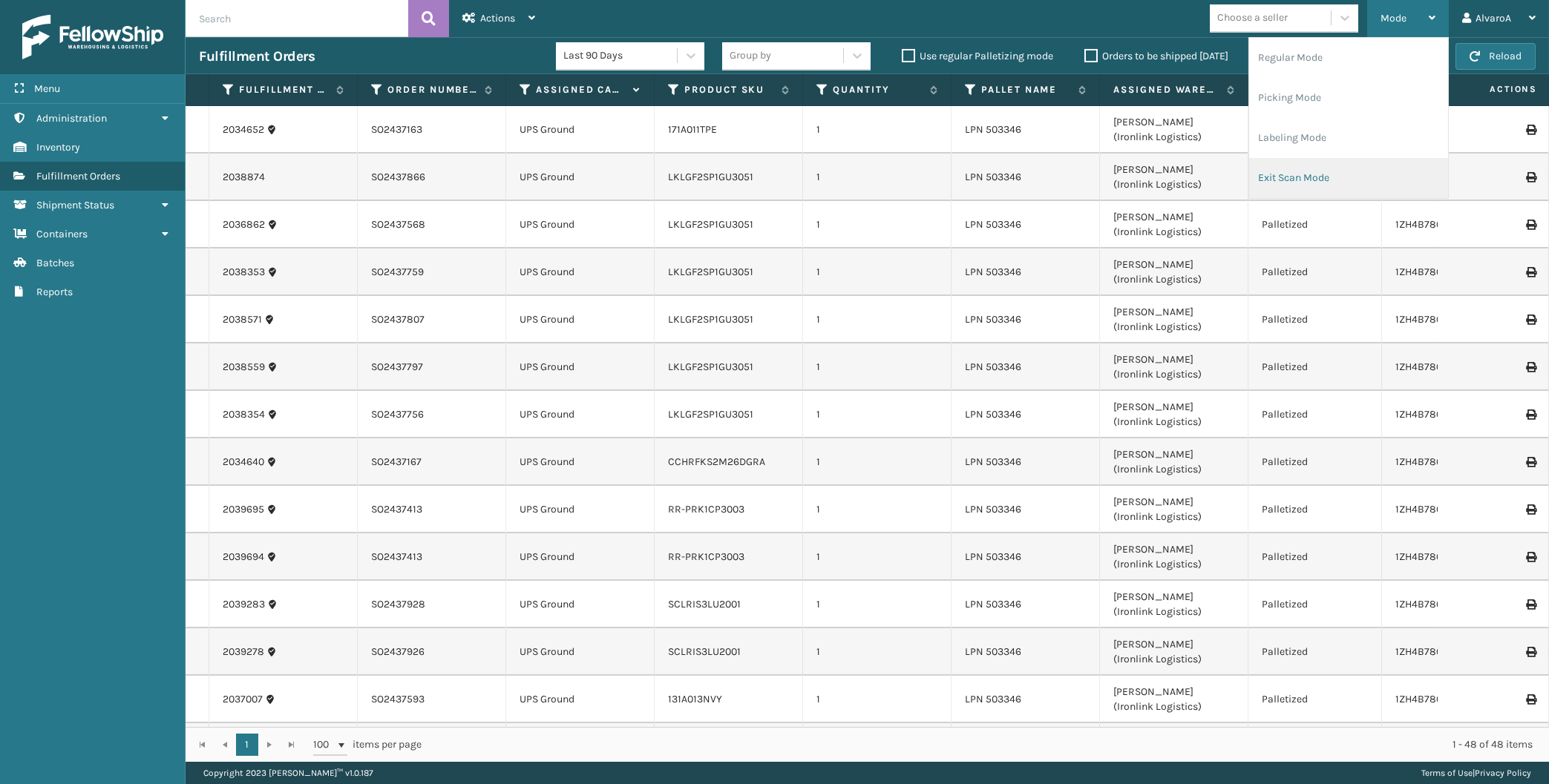
click at [1319, 169] on li "Exit Scan Mode" at bounding box center [1348, 178] width 199 height 40
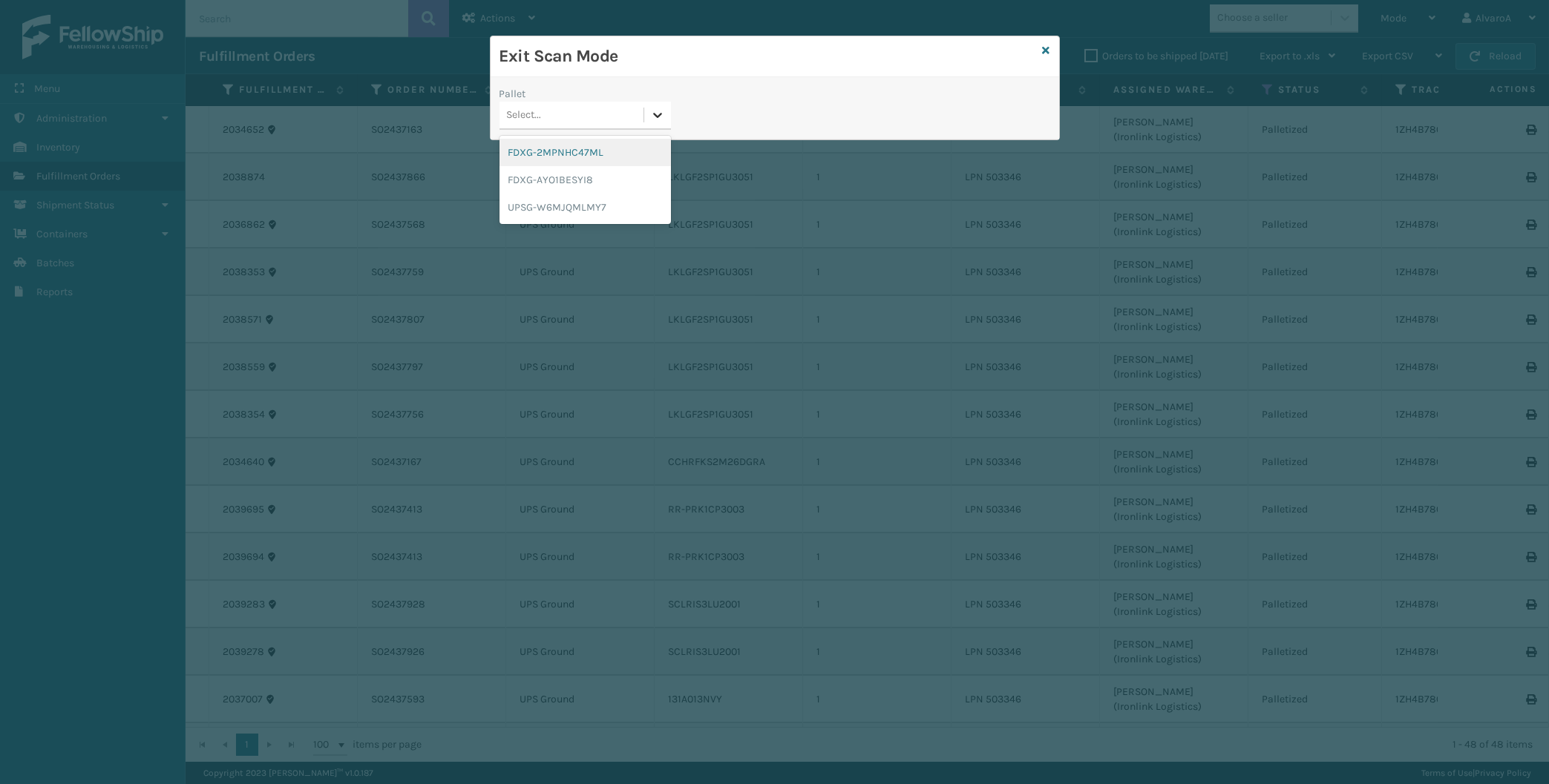
click at [666, 116] on div at bounding box center [657, 114] width 26 height 26
click at [576, 207] on div "UPSG-W6MJQMLMY7" at bounding box center [585, 207] width 172 height 27
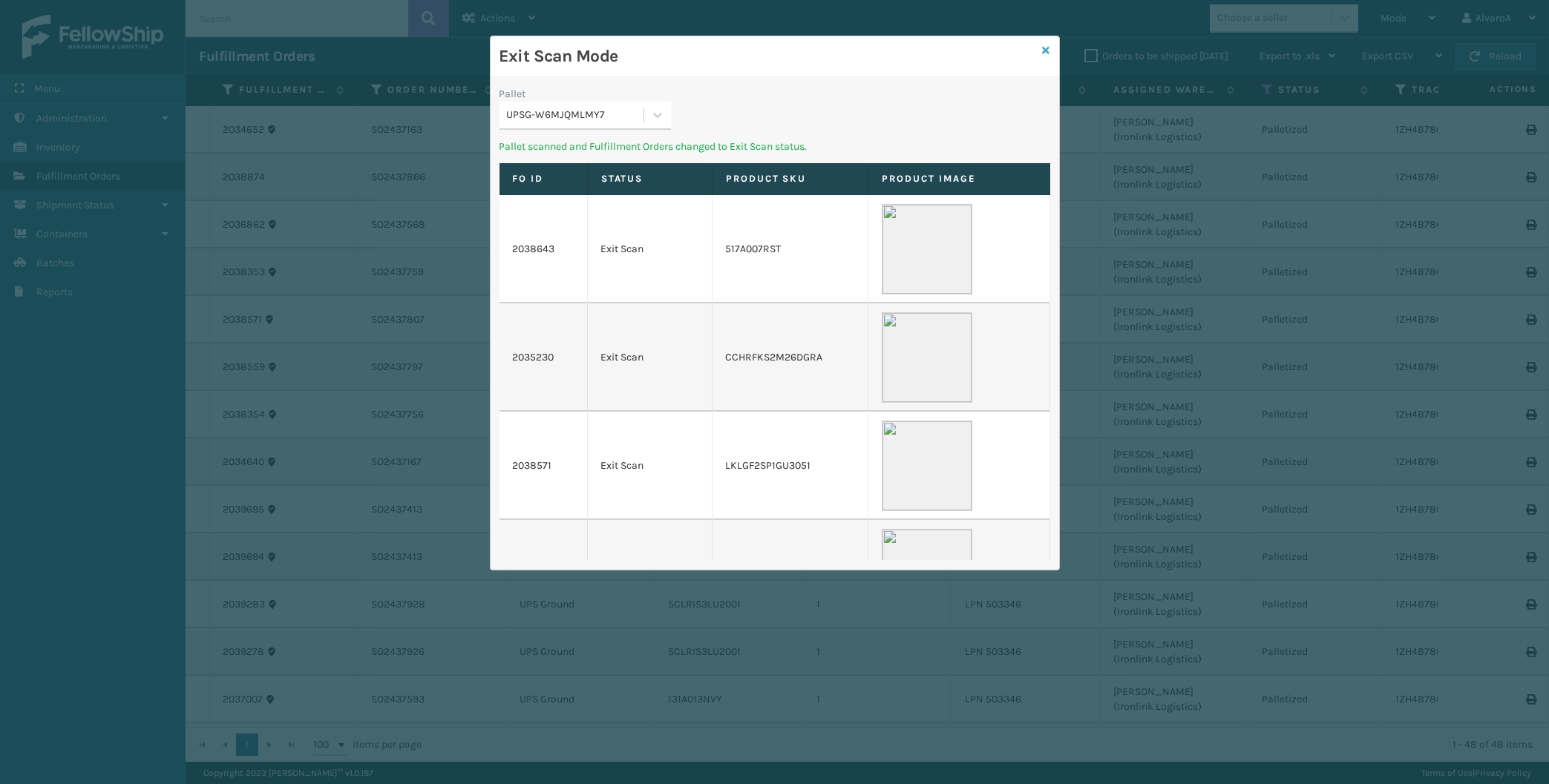
click at [1046, 55] on icon at bounding box center [1047, 51] width 8 height 11
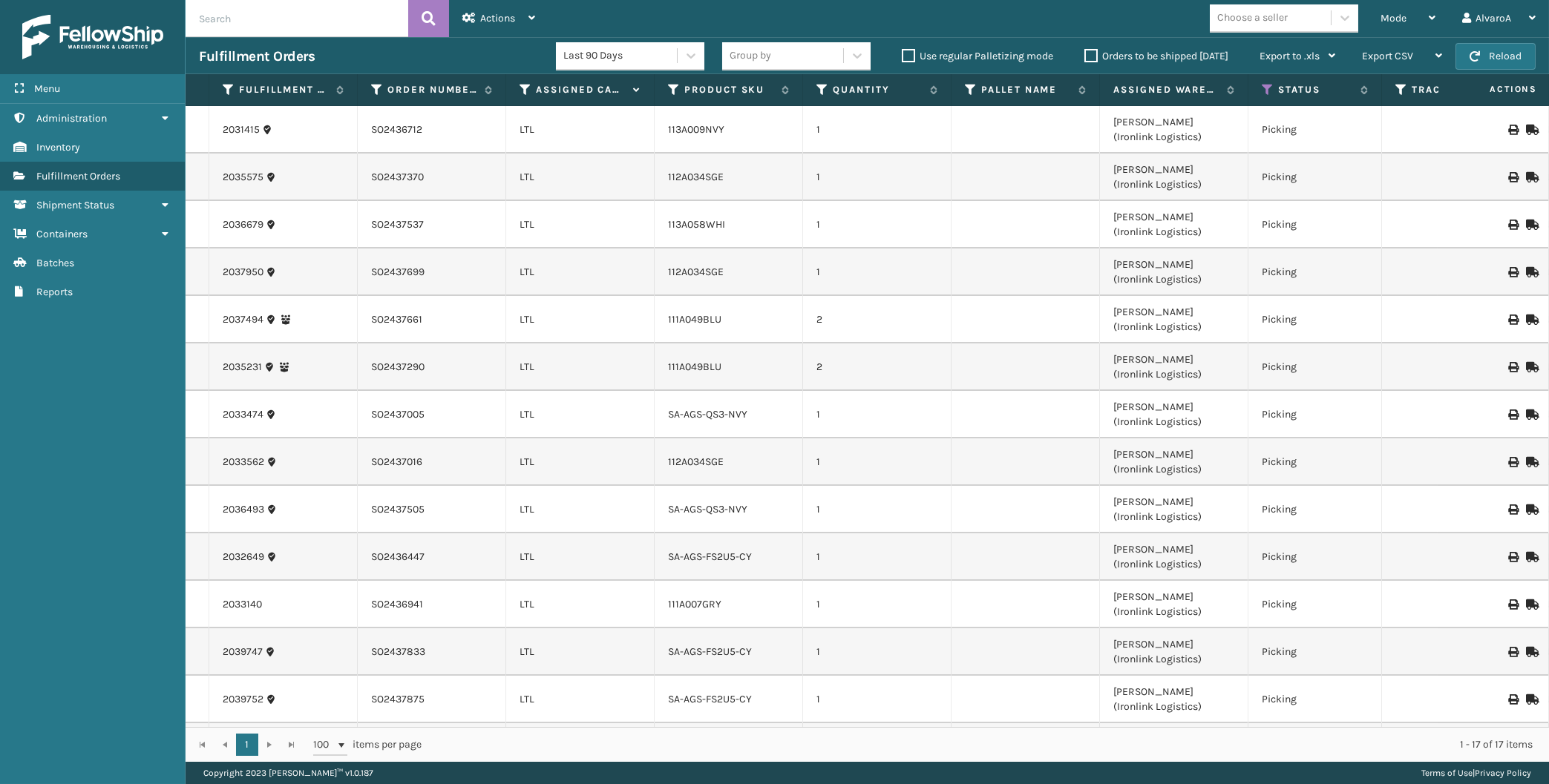
scroll to position [201, 0]
